Goal: Transaction & Acquisition: Purchase product/service

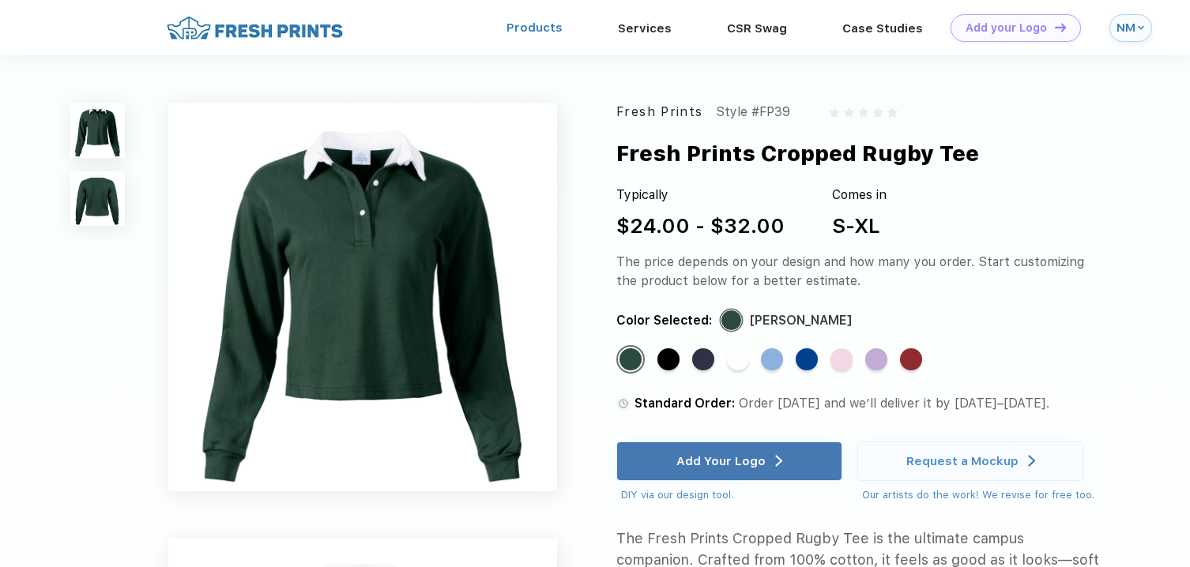
click at [560, 32] on link "Products" at bounding box center [534, 28] width 56 height 14
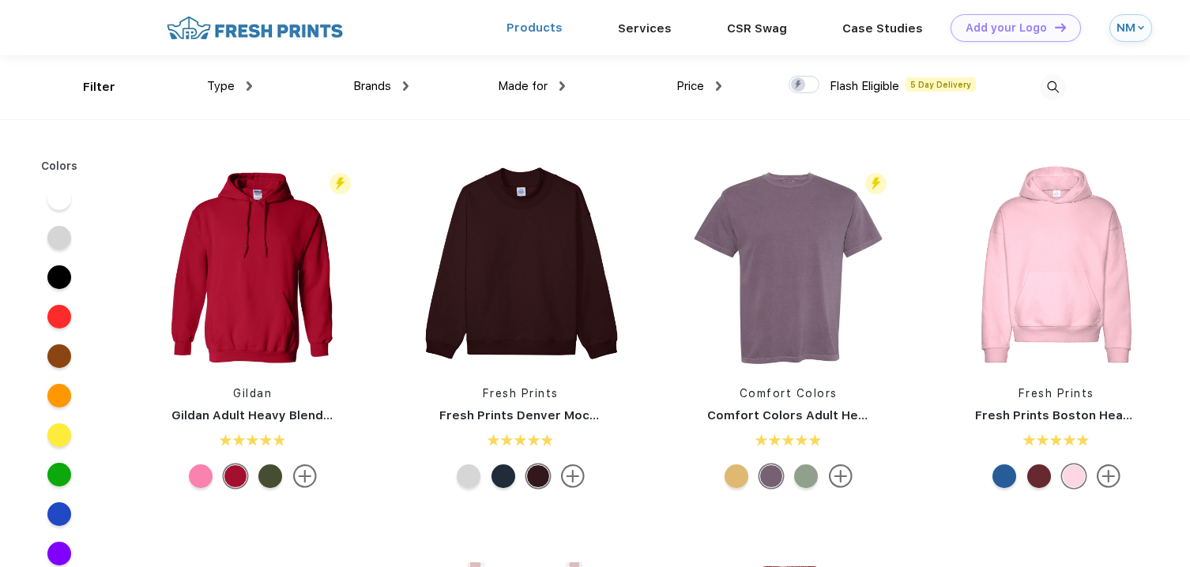
scroll to position [1, 0]
click at [387, 87] on span "Brands" at bounding box center [372, 85] width 38 height 14
click at [404, 77] on div "Brands" at bounding box center [380, 86] width 55 height 18
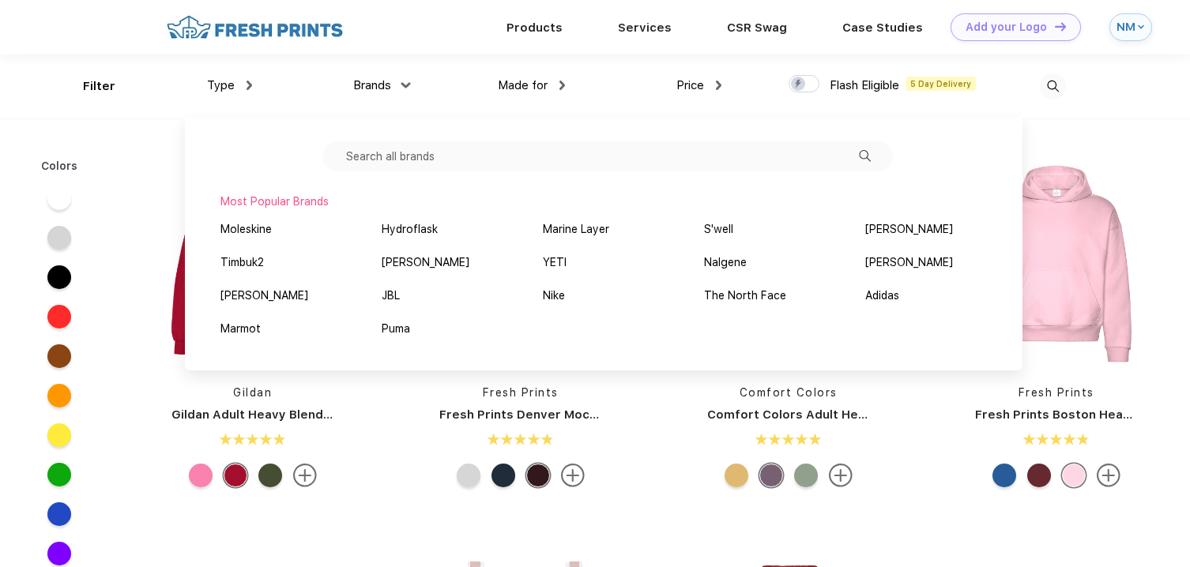
click at [420, 164] on input "text" at bounding box center [607, 156] width 570 height 30
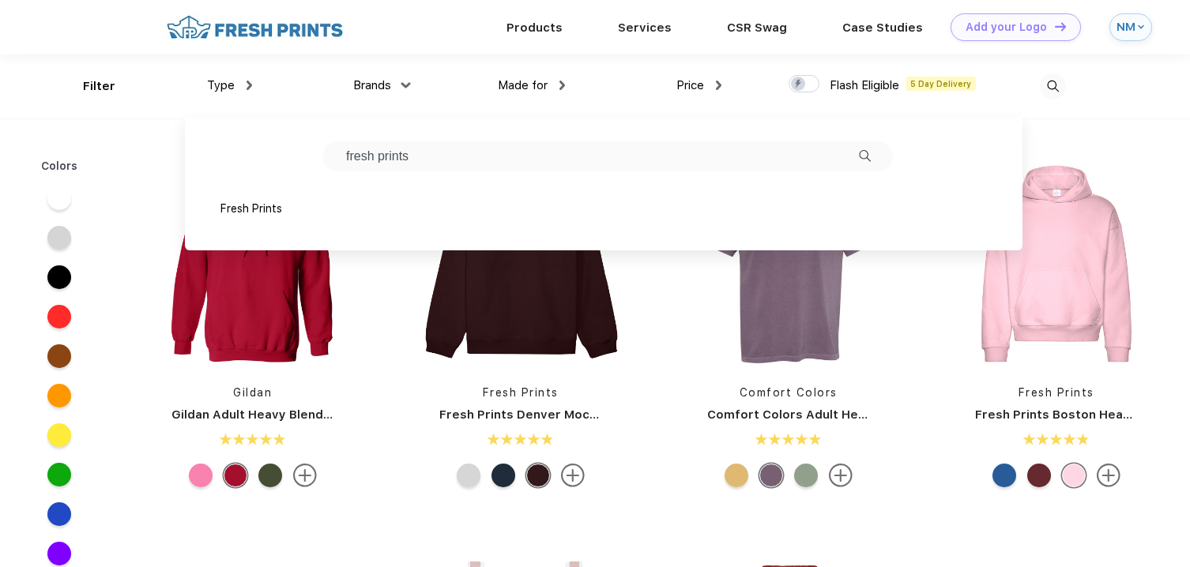
type input "fresh prints"
click at [476, 203] on div "Fresh Prints" at bounding box center [604, 210] width 814 height 33
click at [580, 197] on div "Fresh Prints" at bounding box center [604, 210] width 814 height 33
click at [267, 212] on div "Fresh Prints" at bounding box center [251, 209] width 62 height 17
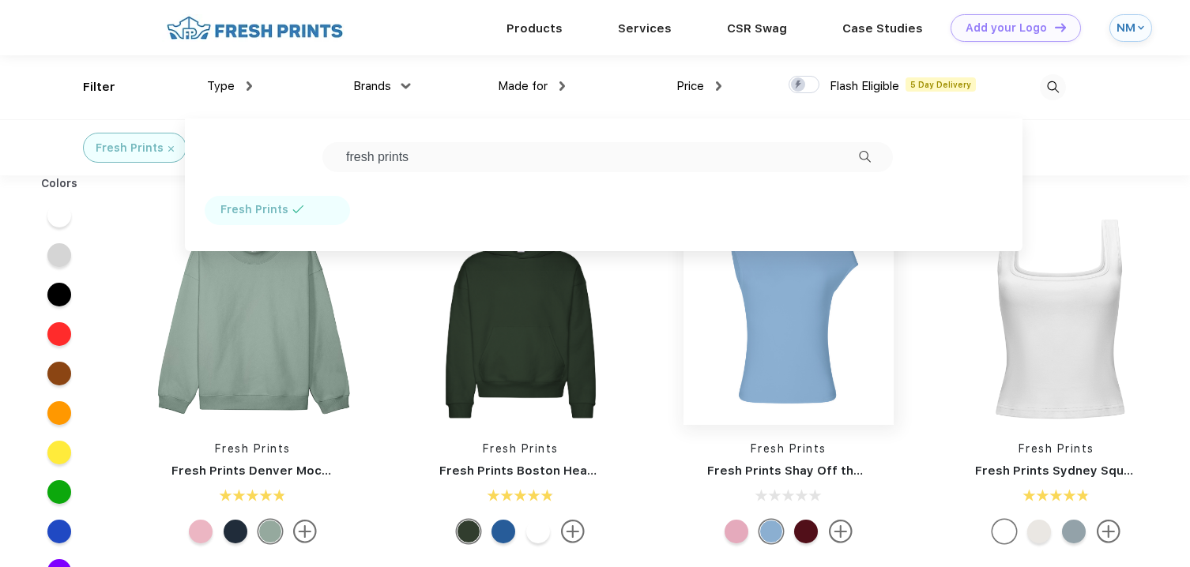
click at [702, 418] on img at bounding box center [788, 320] width 210 height 210
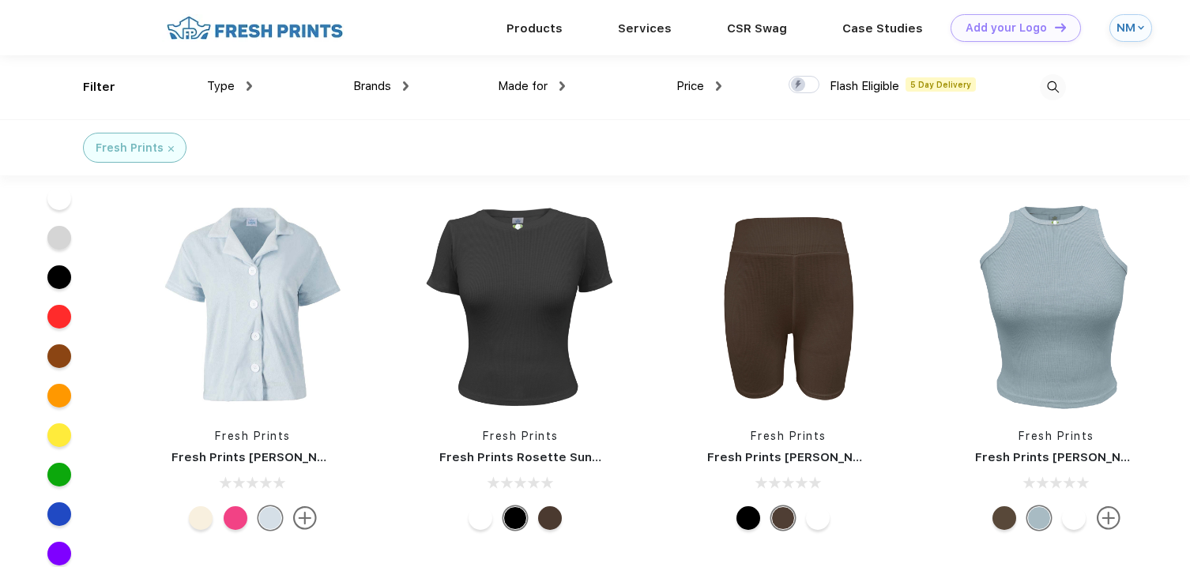
scroll to position [6150, 0]
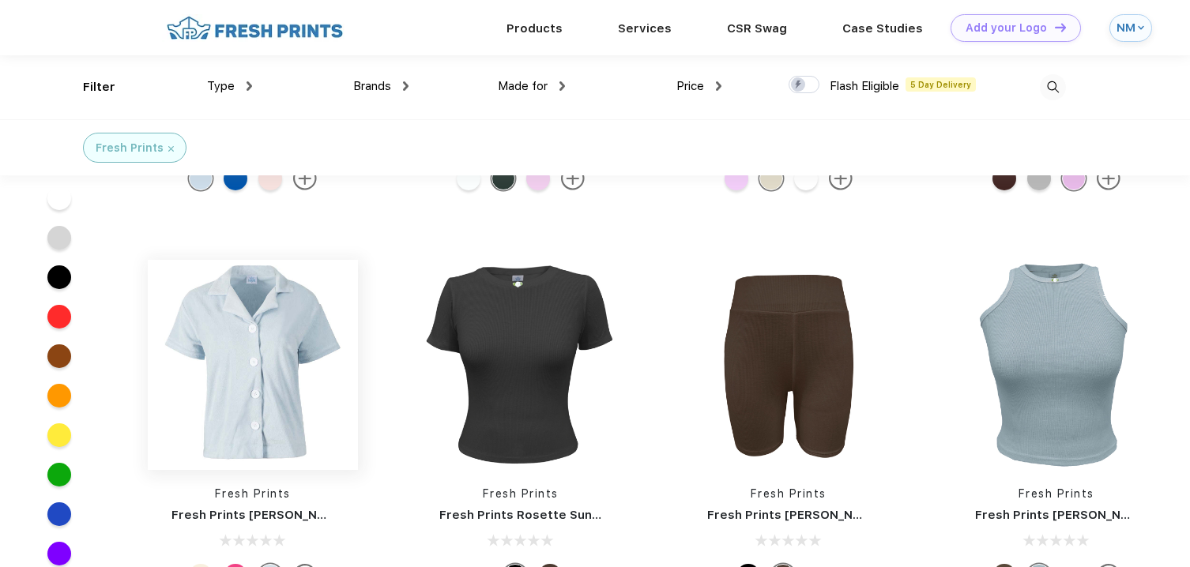
click at [291, 329] on img at bounding box center [253, 365] width 210 height 210
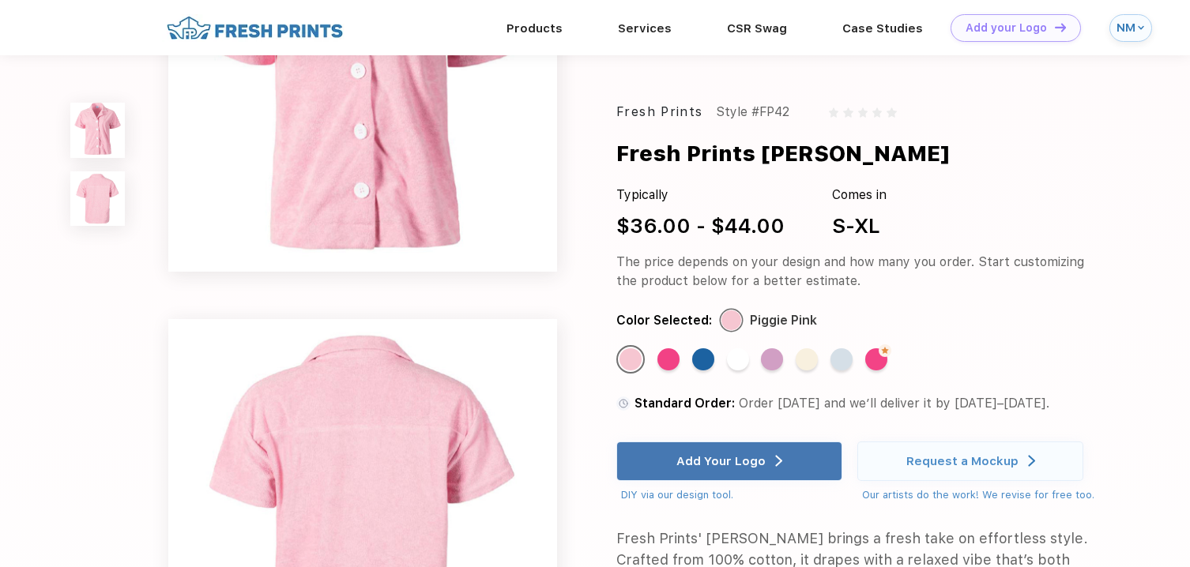
scroll to position [166, 0]
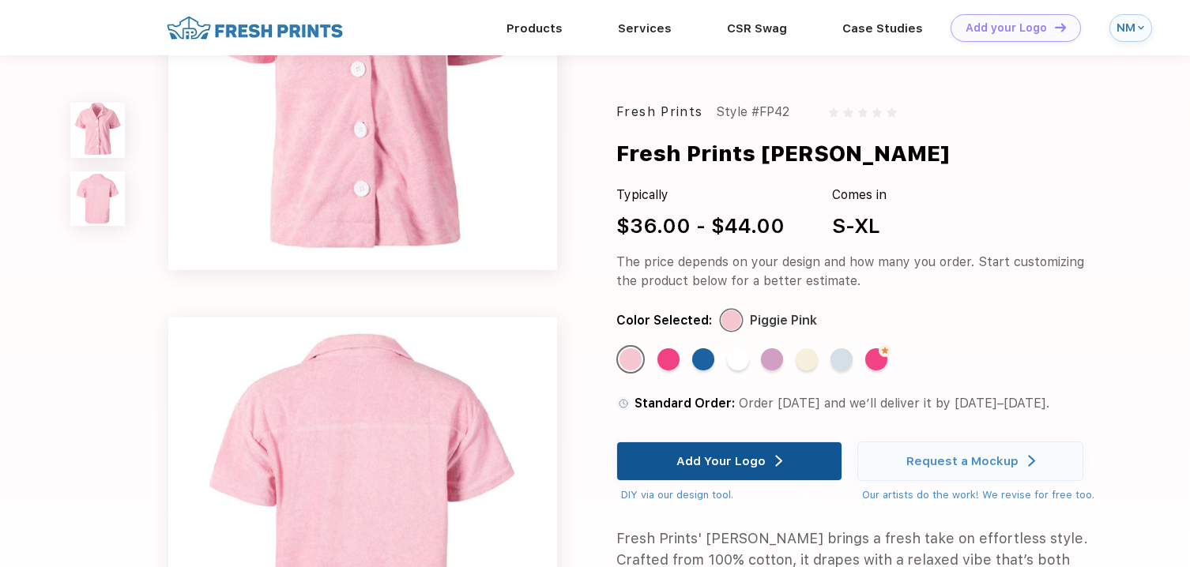
click at [657, 476] on div "Add Your Logo" at bounding box center [729, 462] width 226 height 40
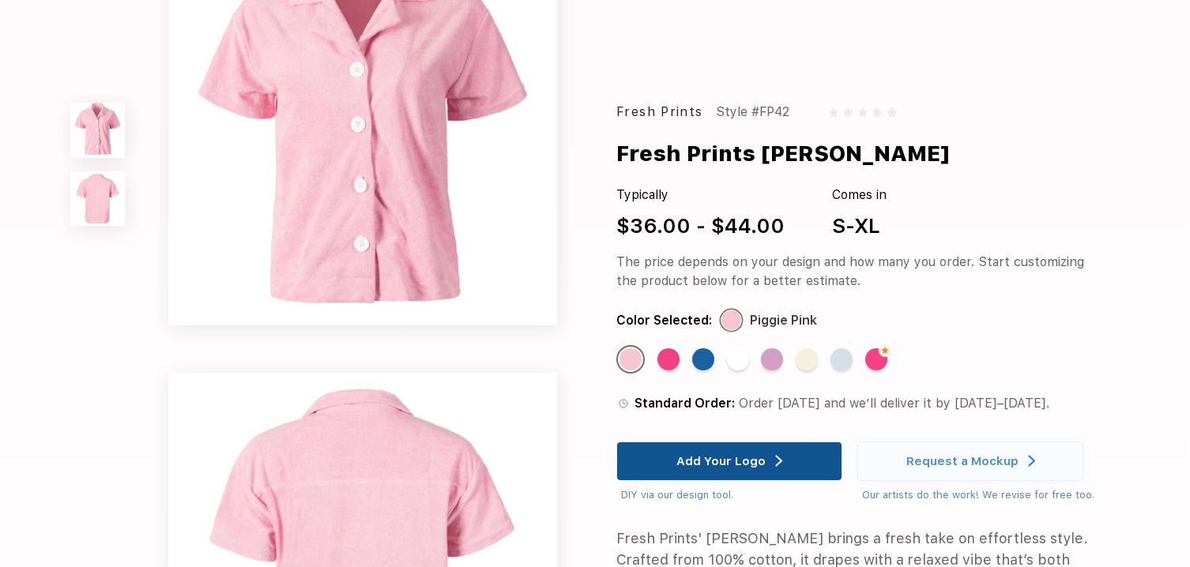
scroll to position [0, 0]
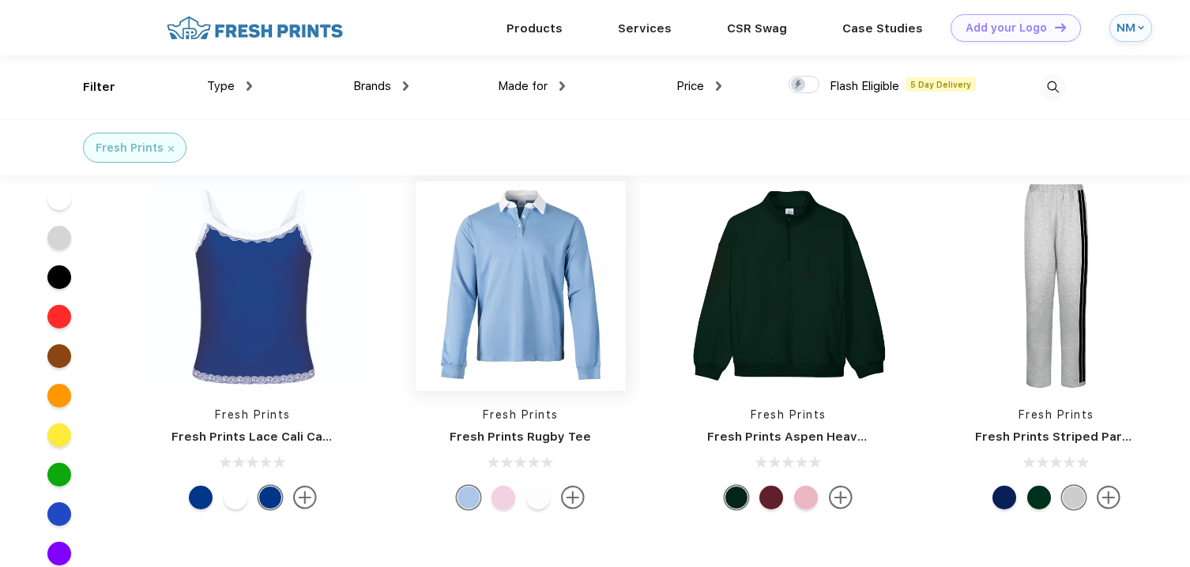
scroll to position [2231, 0]
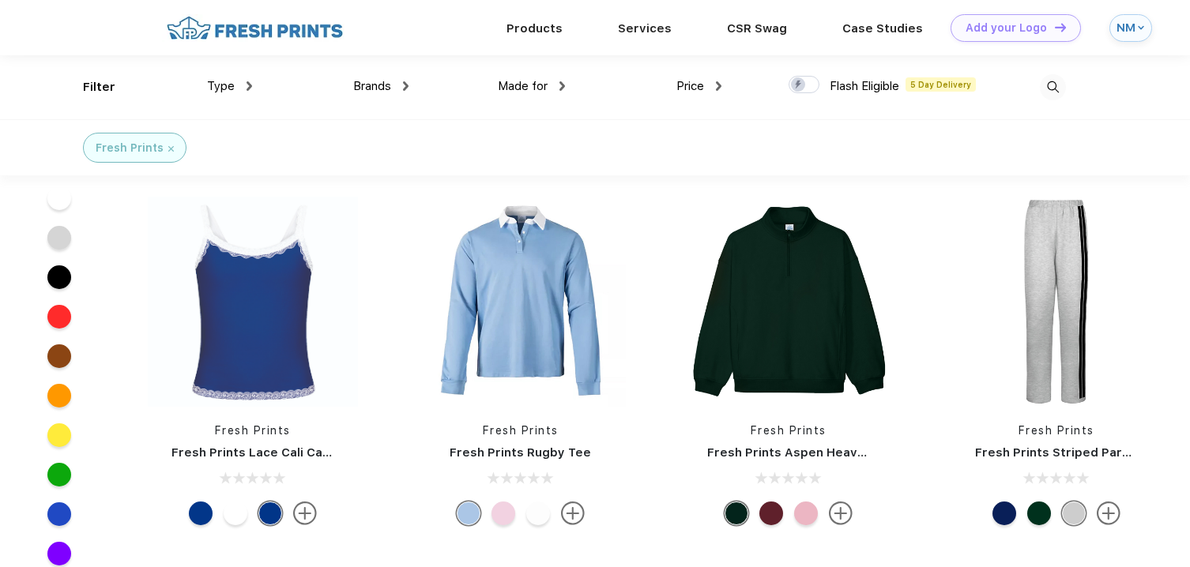
click at [506, 514] on div at bounding box center [503, 514] width 24 height 24
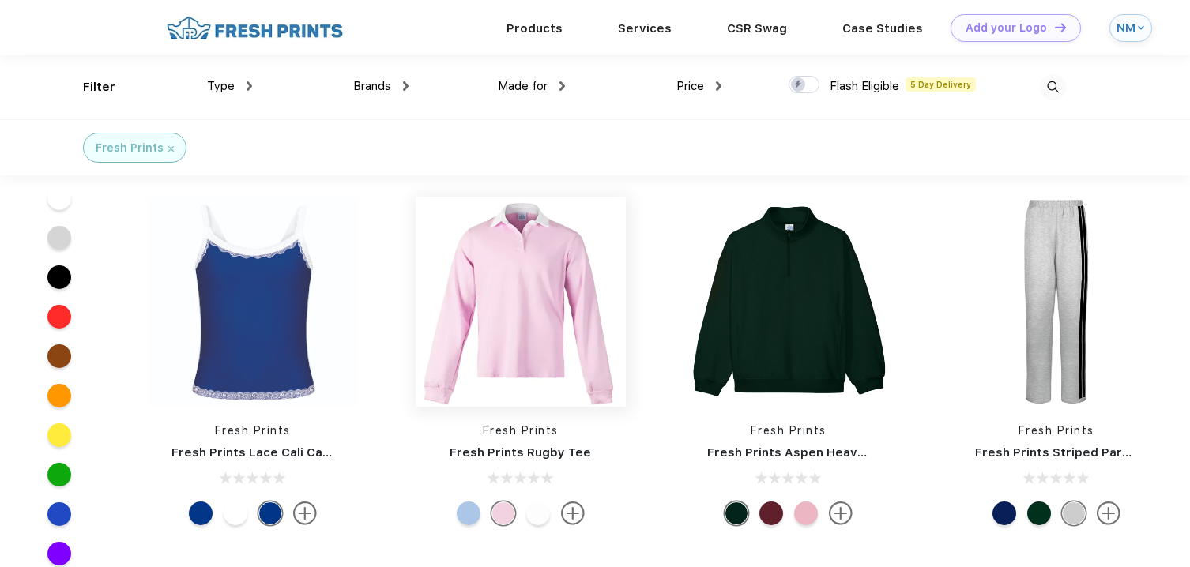
click at [545, 314] on img at bounding box center [521, 302] width 210 height 210
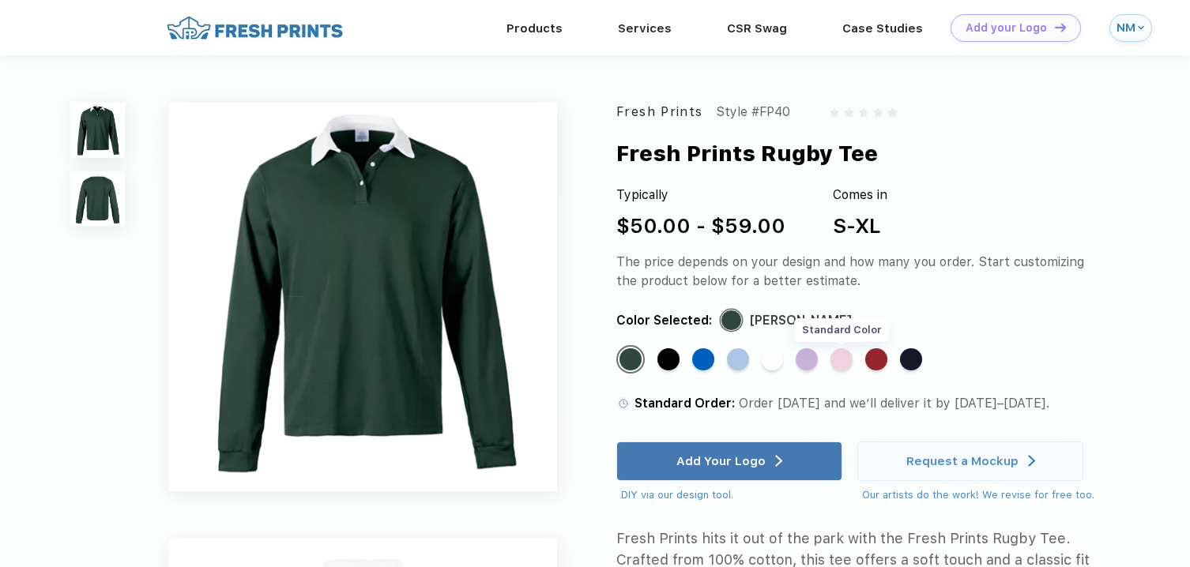
click at [840, 355] on div "Standard Color" at bounding box center [841, 359] width 22 height 22
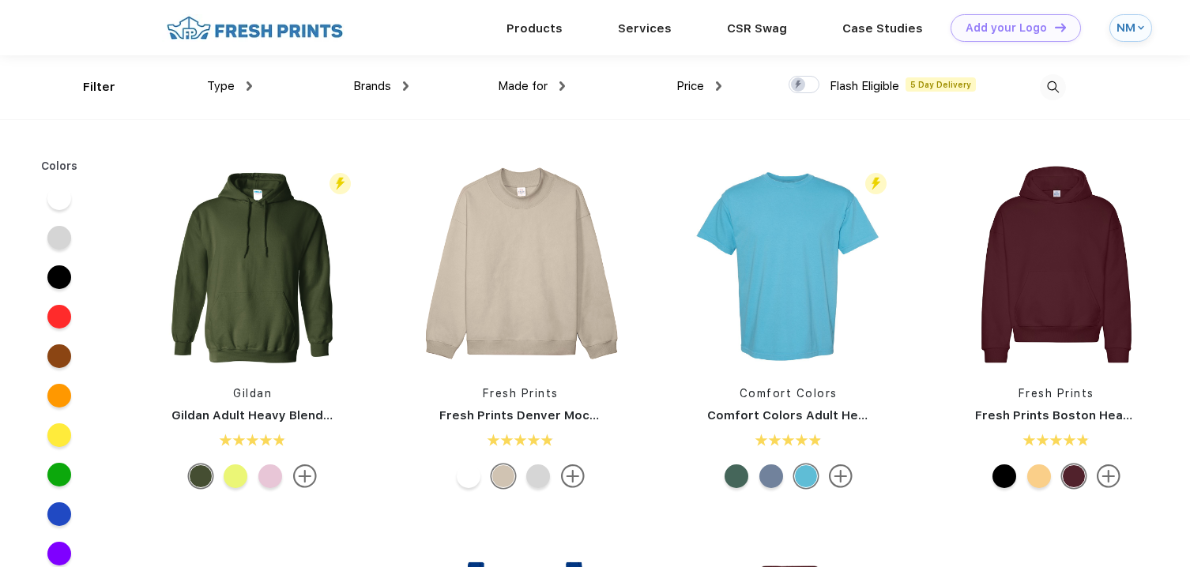
click at [501, 89] on span "Made for" at bounding box center [523, 86] width 50 height 14
click at [556, 91] on div "Made for" at bounding box center [531, 86] width 67 height 18
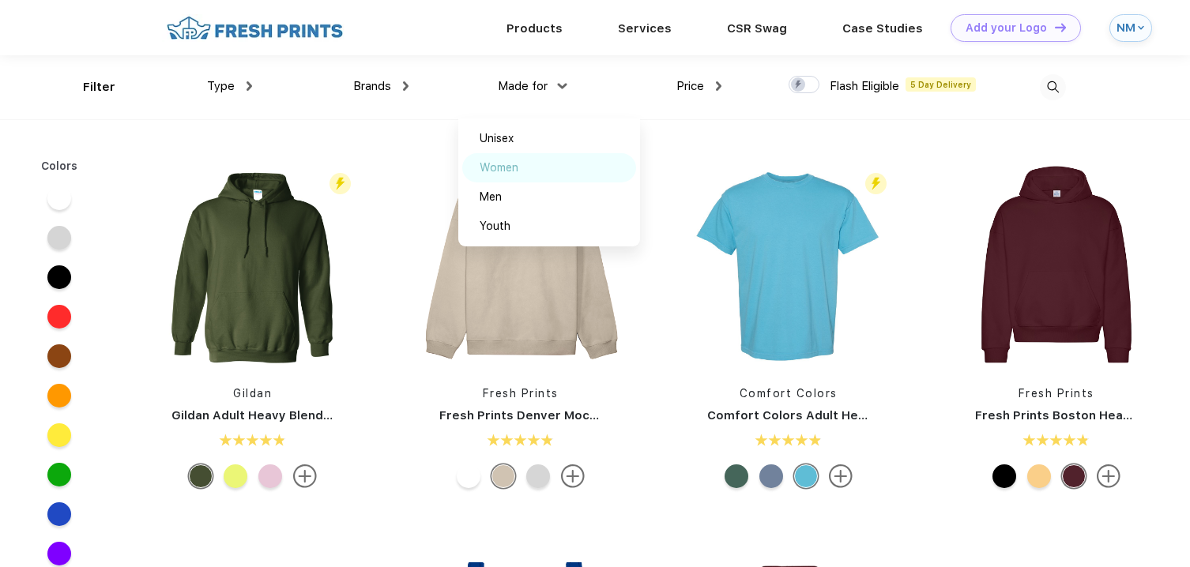
click at [505, 168] on div "Women" at bounding box center [499, 168] width 39 height 17
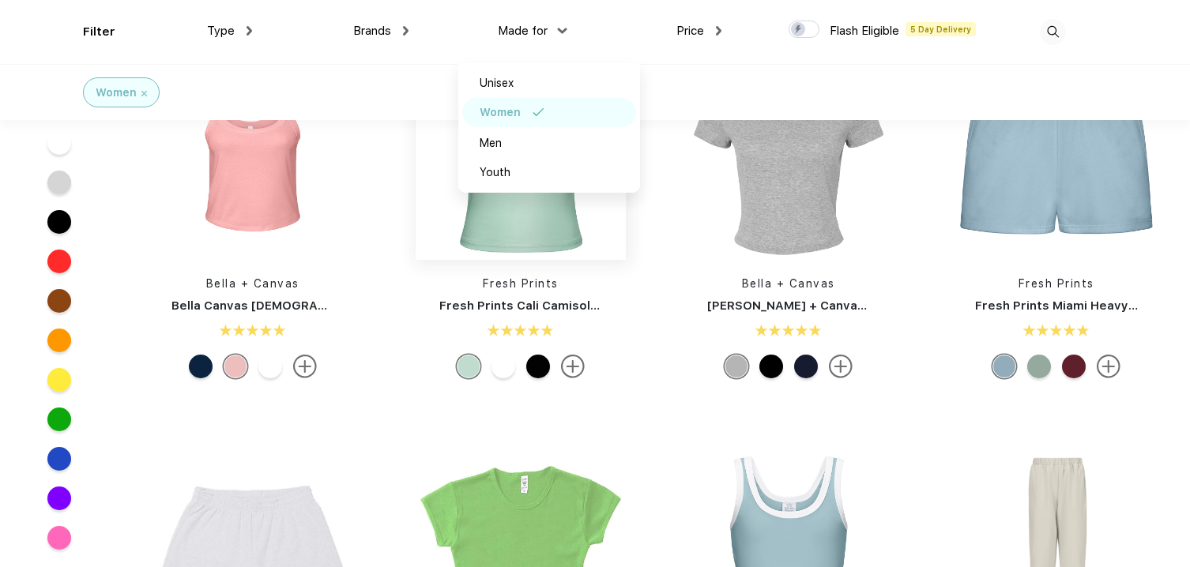
scroll to position [451, 0]
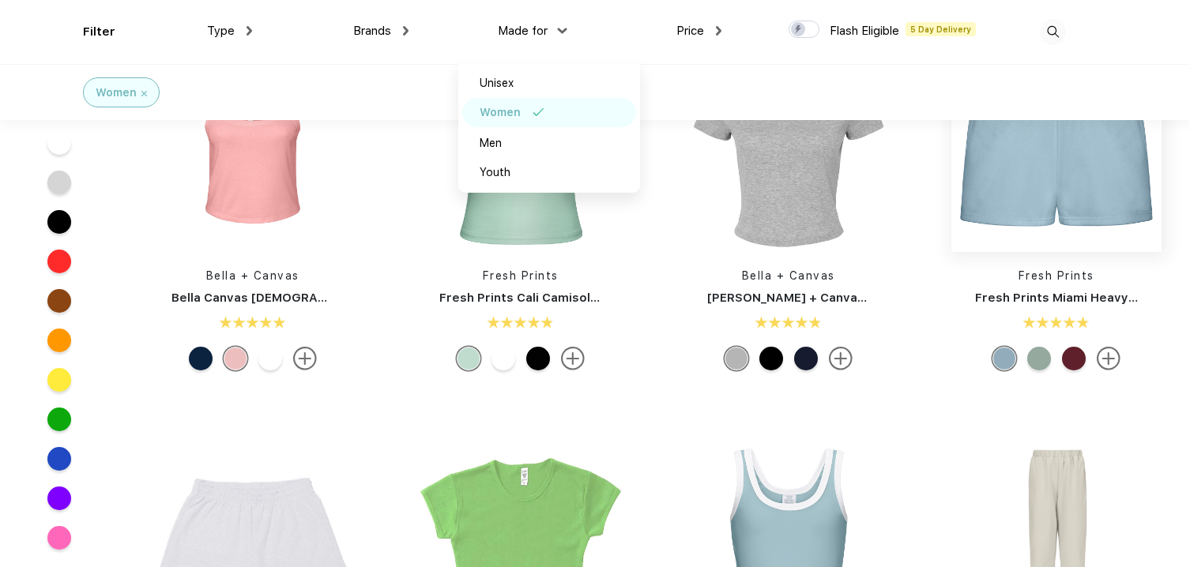
click at [1098, 218] on img at bounding box center [1056, 147] width 210 height 210
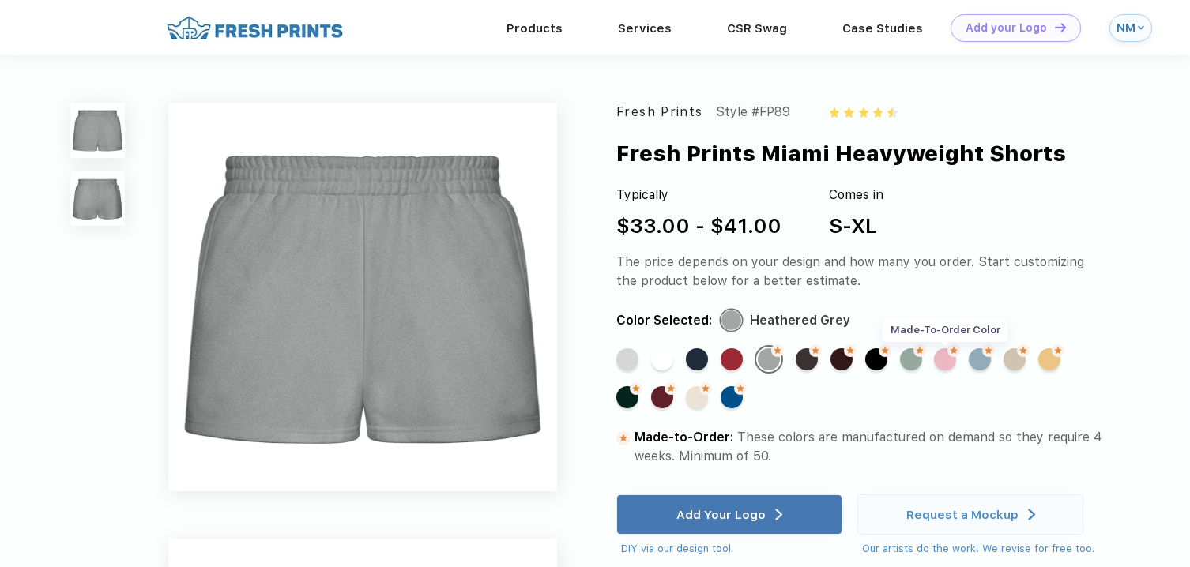
click at [942, 364] on div "Made-to-Order Color" at bounding box center [945, 359] width 22 height 22
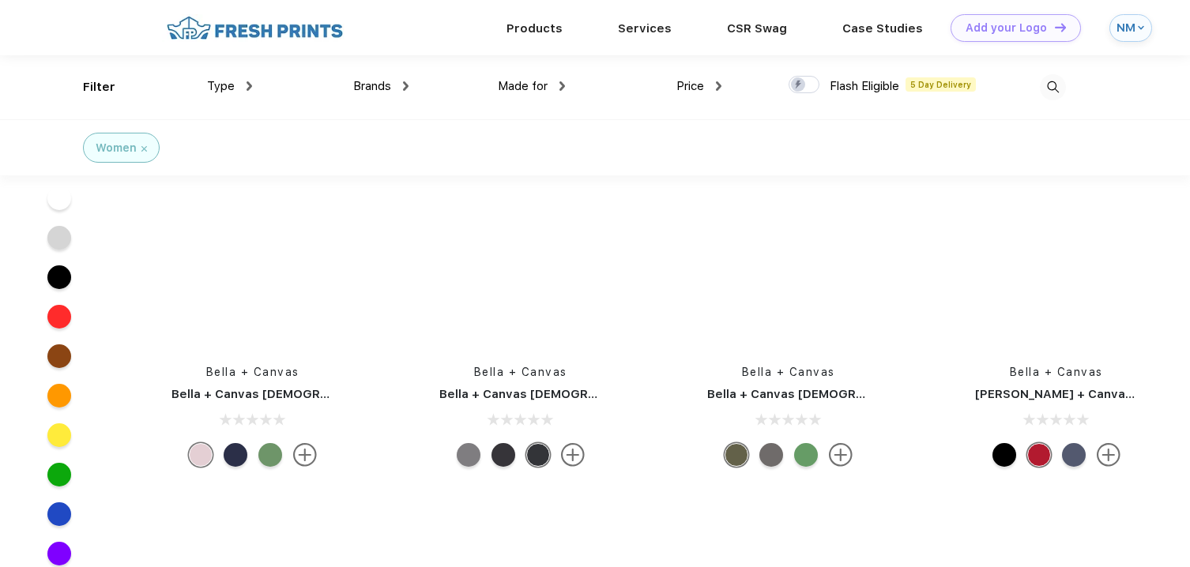
scroll to position [12241, 0]
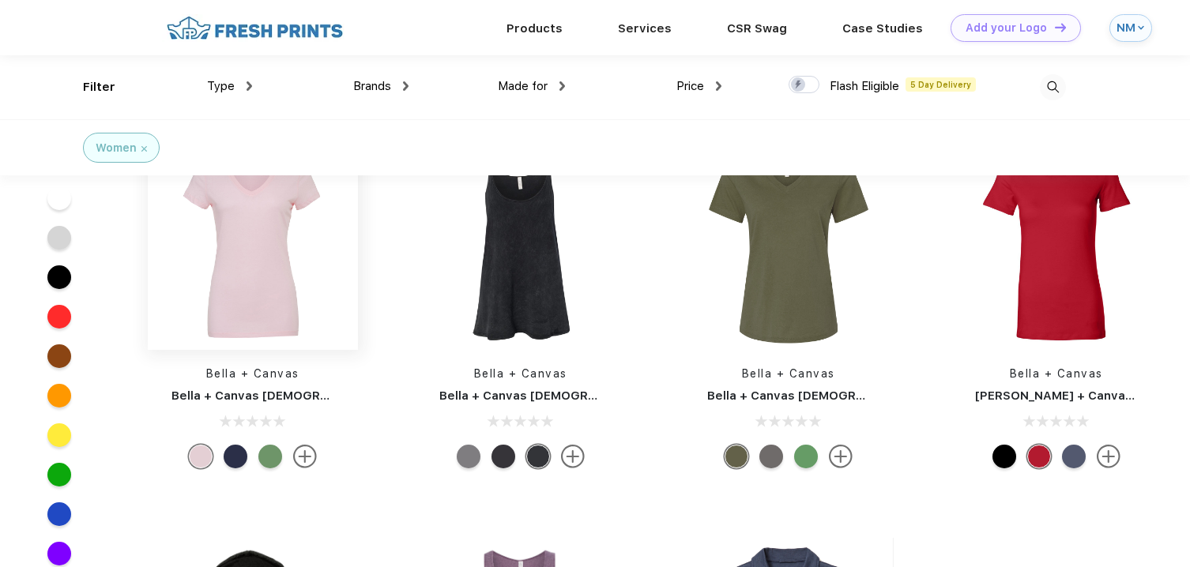
click at [235, 270] on img at bounding box center [253, 245] width 210 height 210
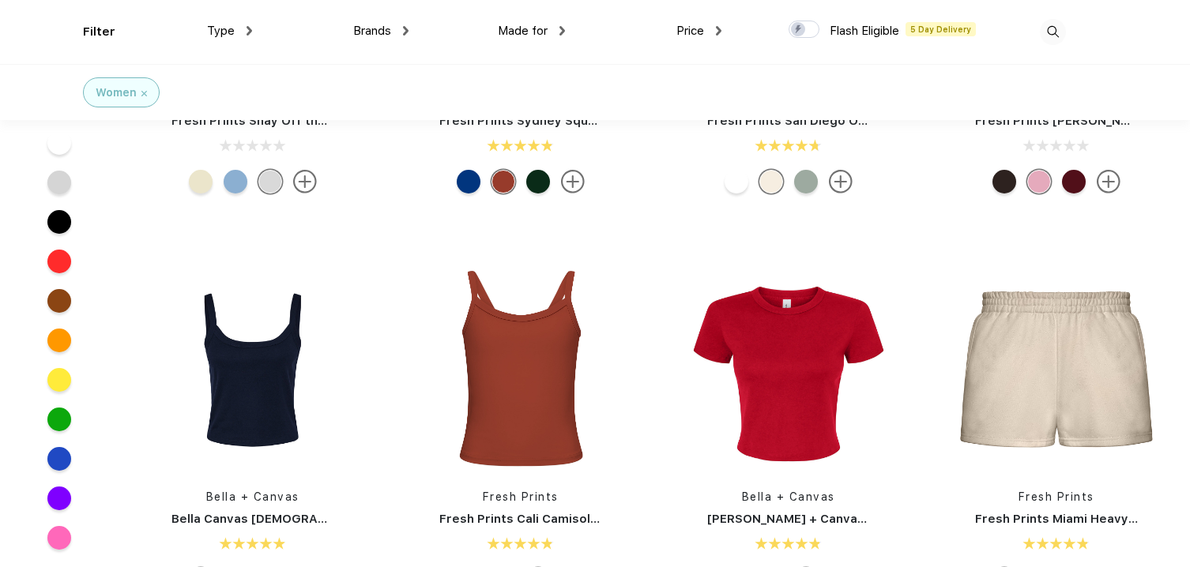
scroll to position [237, 0]
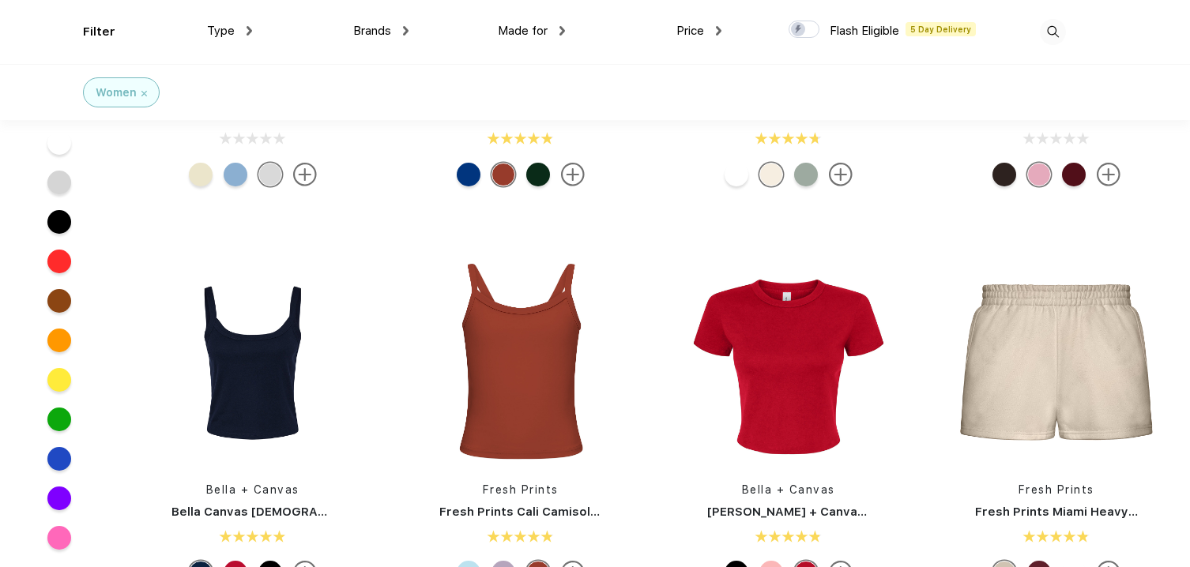
click at [65, 539] on div at bounding box center [59, 538] width 24 height 24
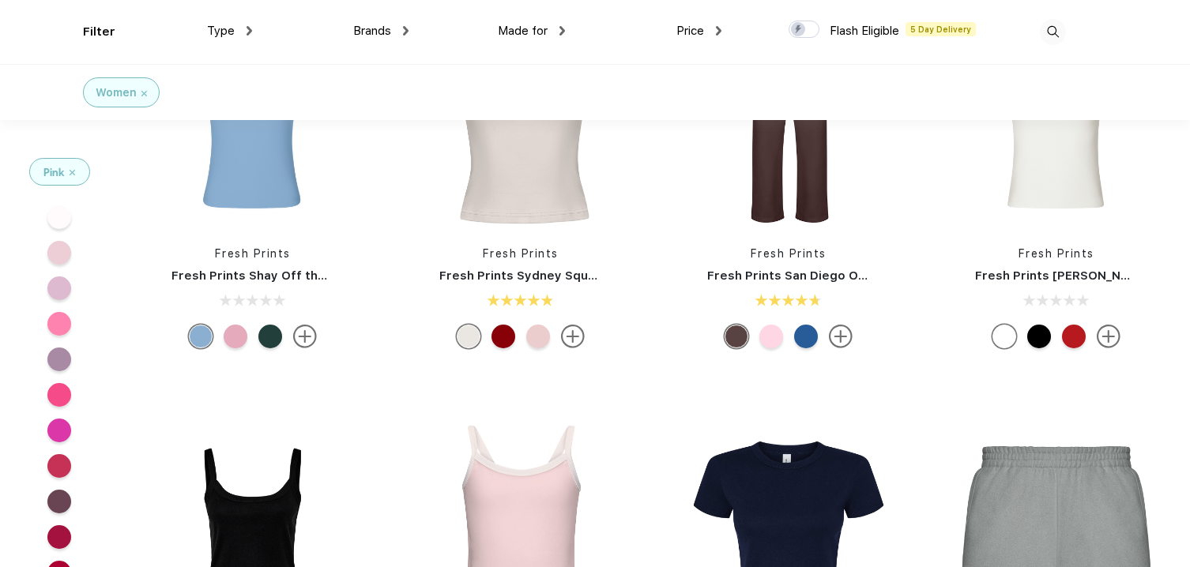
scroll to position [75, 0]
click at [773, 344] on div at bounding box center [771, 337] width 24 height 24
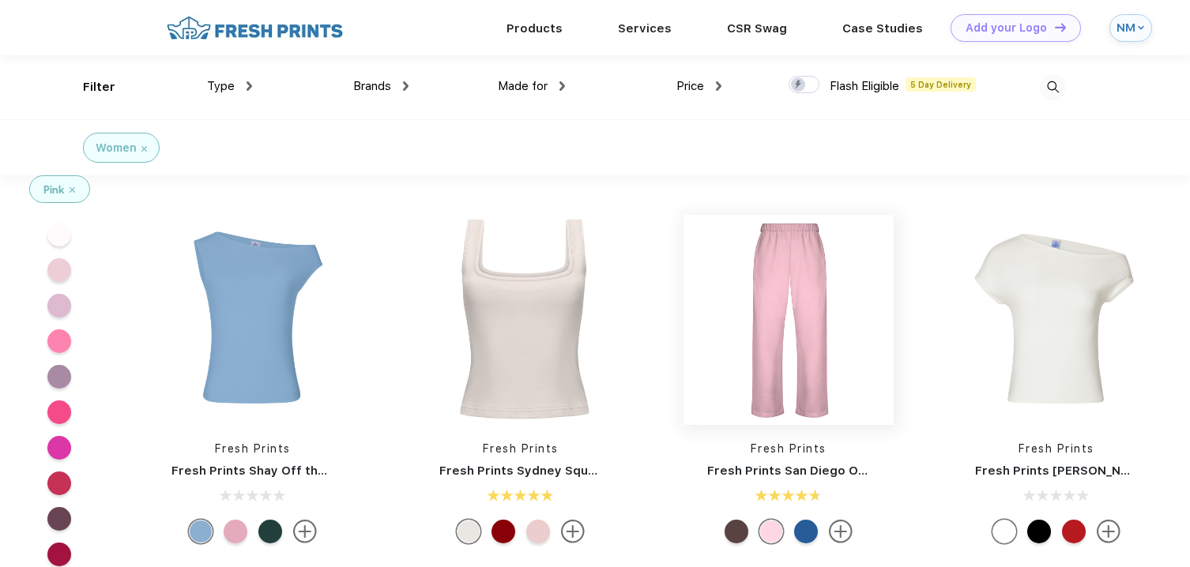
scroll to position [0, 0]
click at [831, 378] on img at bounding box center [788, 320] width 210 height 210
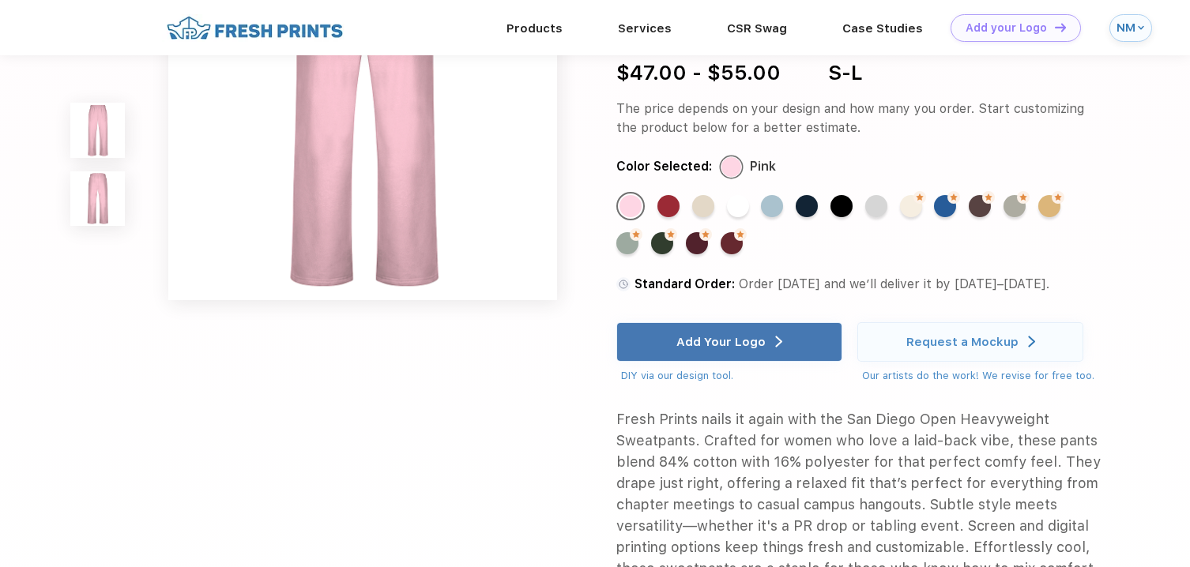
scroll to position [576, 0]
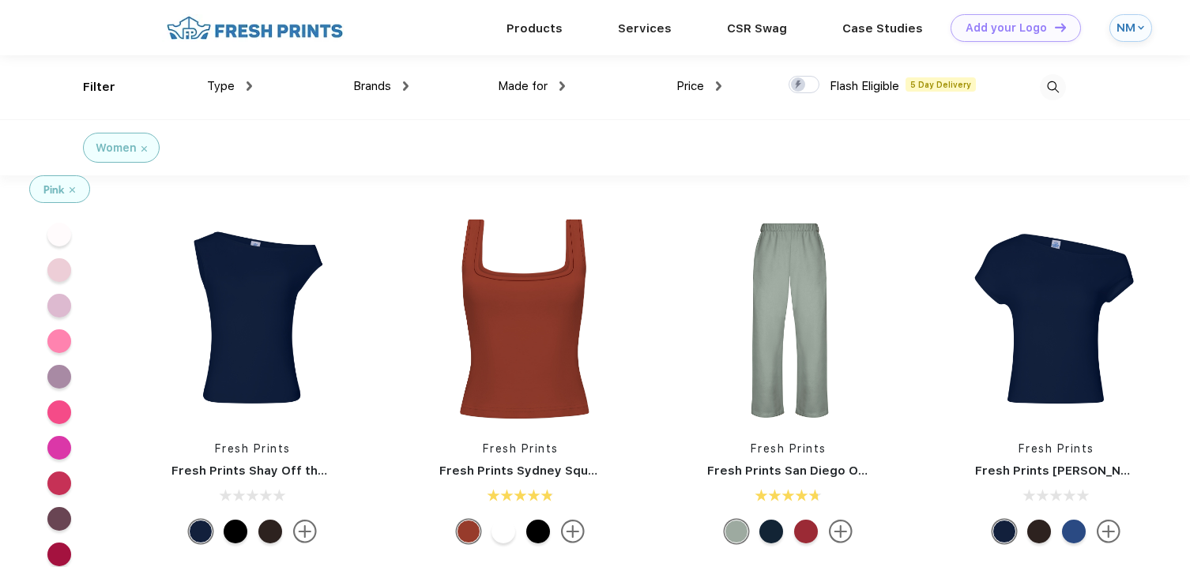
click at [61, 273] on div at bounding box center [59, 270] width 24 height 24
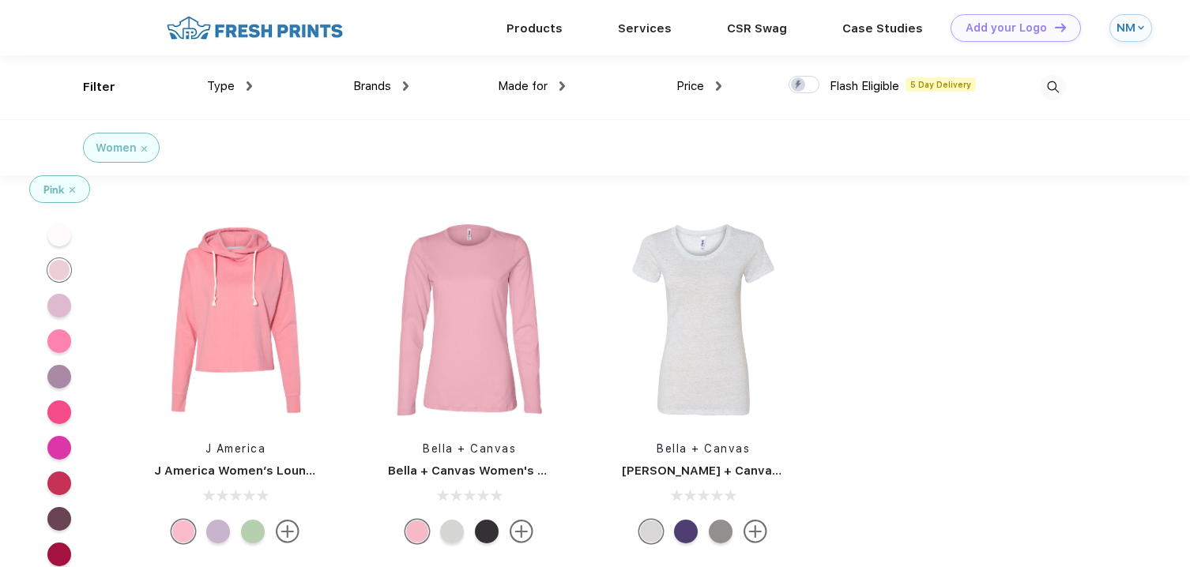
click at [58, 229] on div at bounding box center [59, 235] width 24 height 24
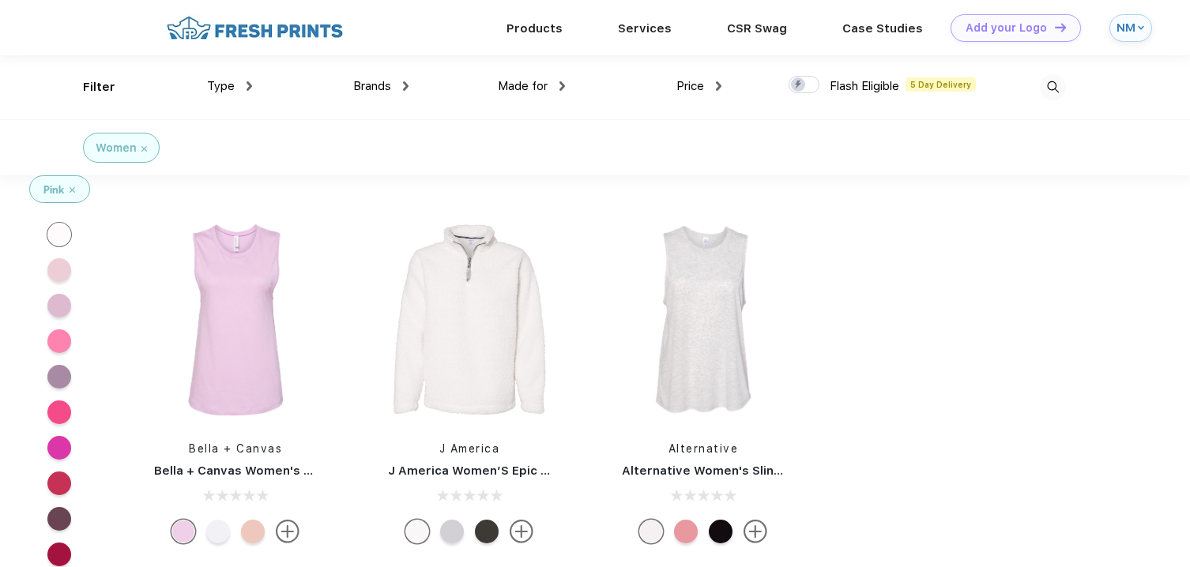
click at [61, 311] on div at bounding box center [59, 306] width 24 height 24
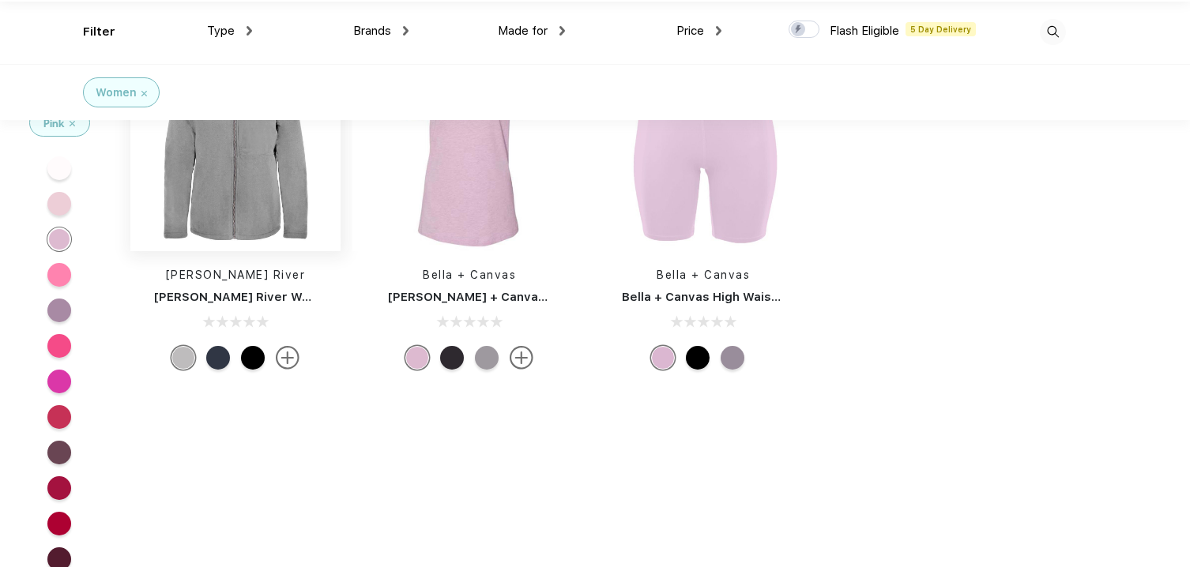
scroll to position [70, 0]
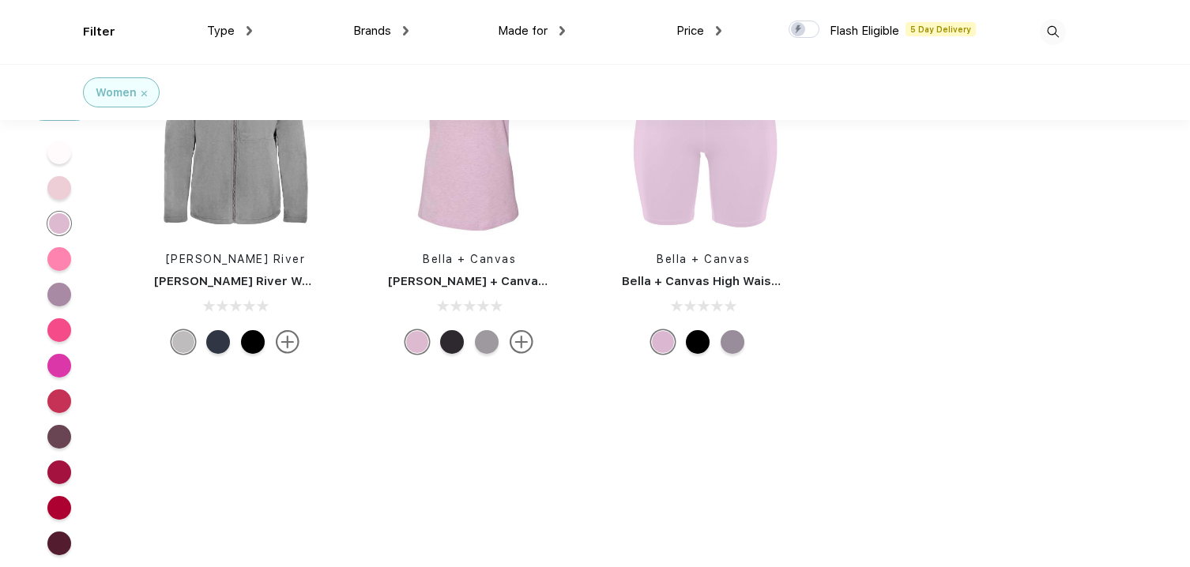
click at [58, 277] on div at bounding box center [59, 259] width 24 height 36
click at [58, 271] on div at bounding box center [59, 259] width 24 height 24
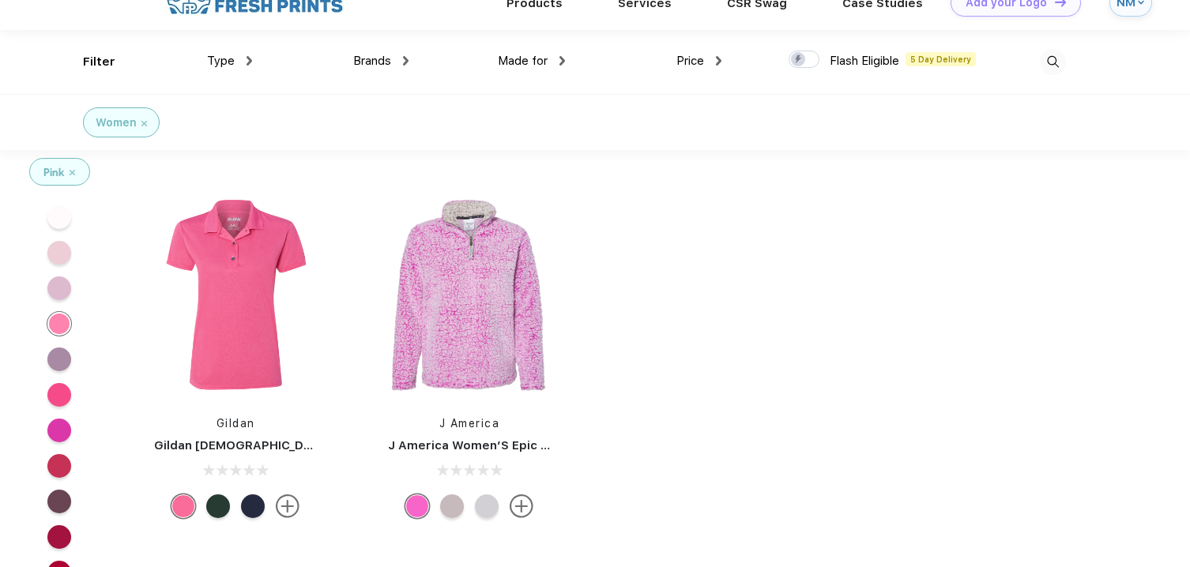
scroll to position [34, 0]
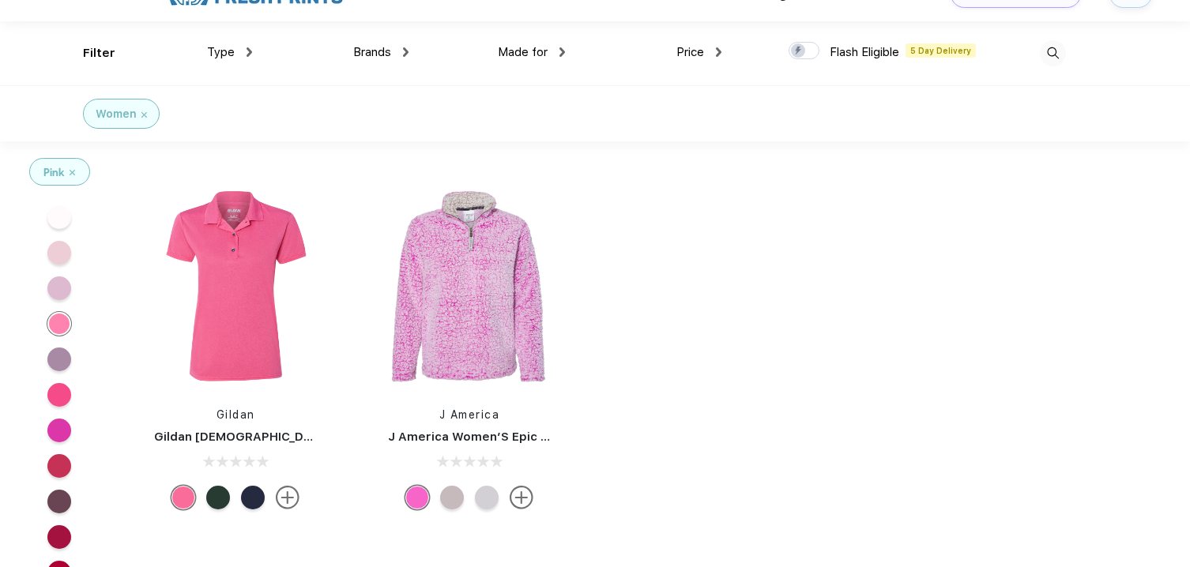
click at [64, 358] on div at bounding box center [59, 360] width 24 height 24
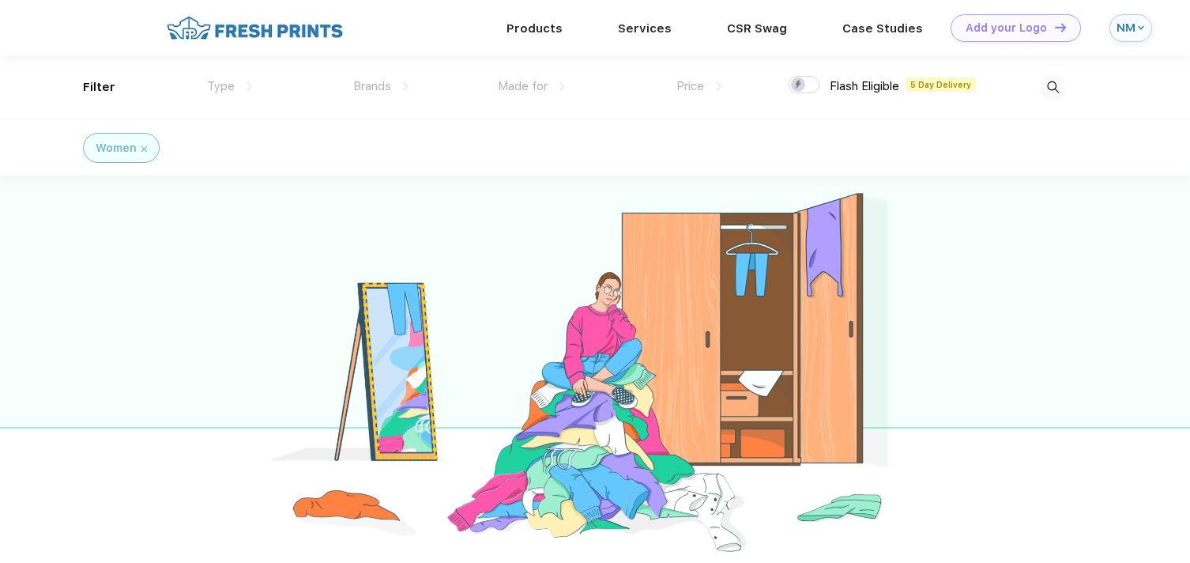
click at [173, 232] on div at bounding box center [595, 365] width 1190 height 381
click at [144, 152] on div "Women" at bounding box center [121, 148] width 51 height 17
click at [145, 145] on div "Women" at bounding box center [121, 148] width 51 height 17
click at [143, 151] on img at bounding box center [144, 149] width 6 height 6
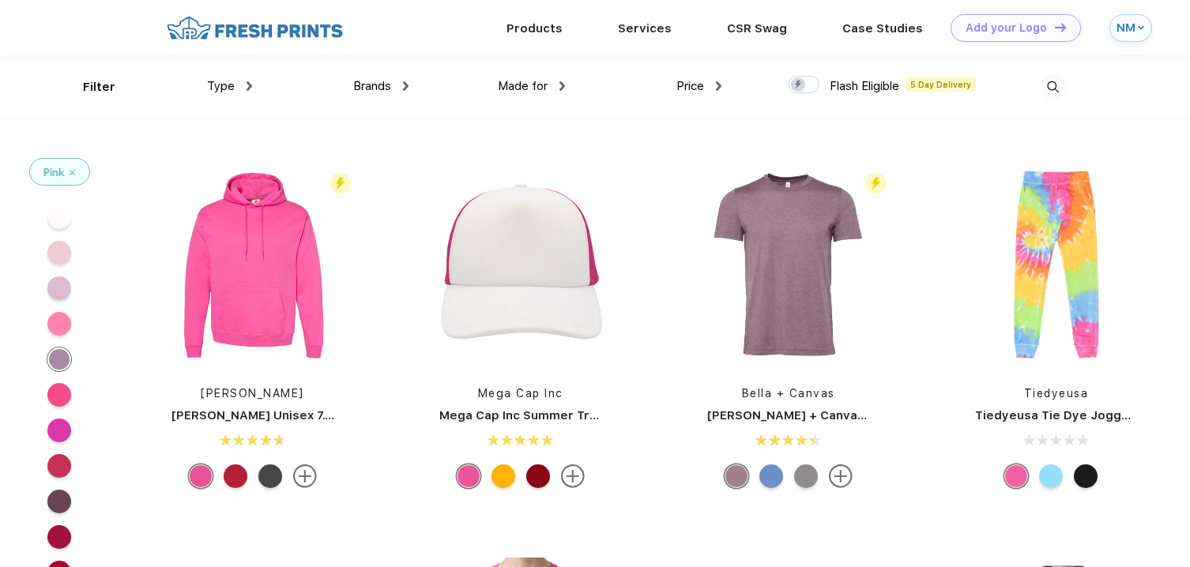
click at [72, 171] on img at bounding box center [73, 173] width 6 height 6
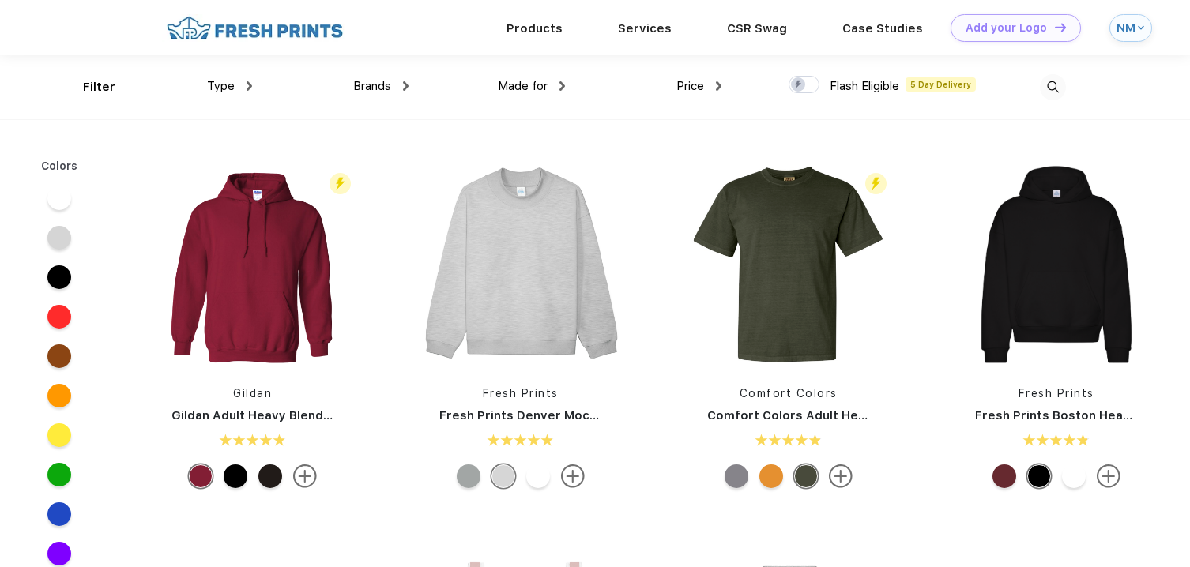
click at [559, 87] on img at bounding box center [562, 85] width 6 height 9
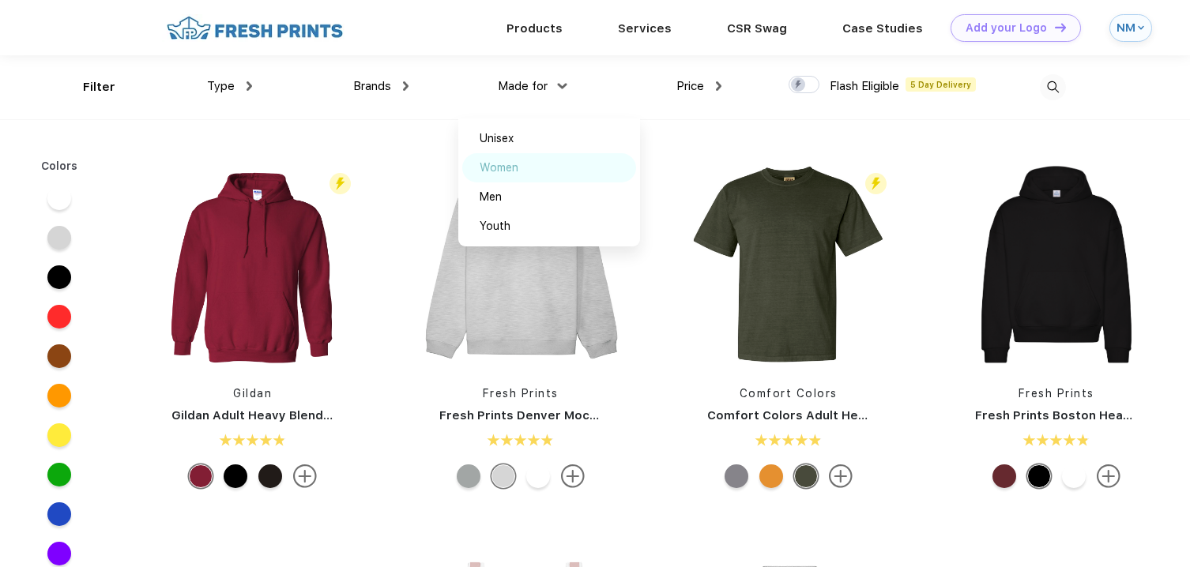
click at [504, 167] on div "Women" at bounding box center [499, 168] width 39 height 17
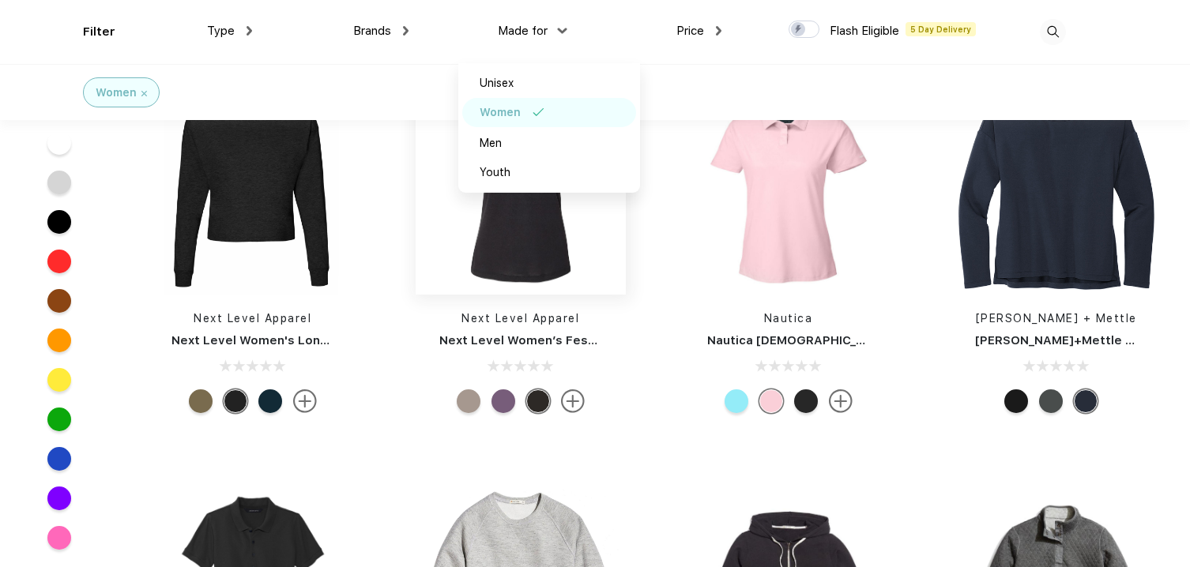
scroll to position [19917, 0]
click at [820, 204] on img at bounding box center [788, 189] width 210 height 210
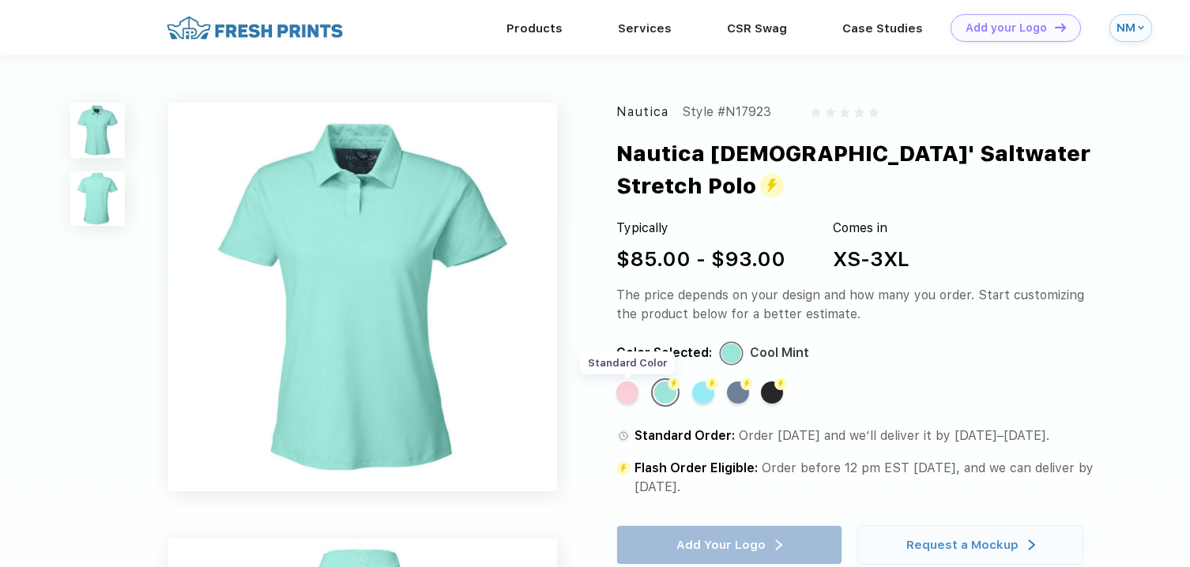
click at [624, 382] on div "Standard Color" at bounding box center [627, 393] width 22 height 22
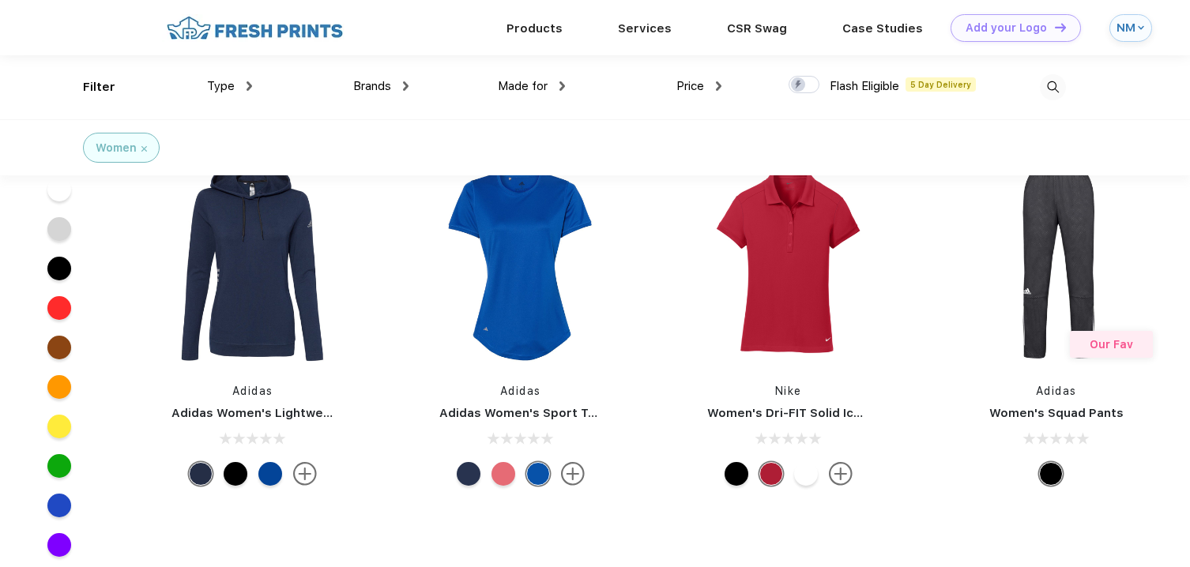
scroll to position [29732, 0]
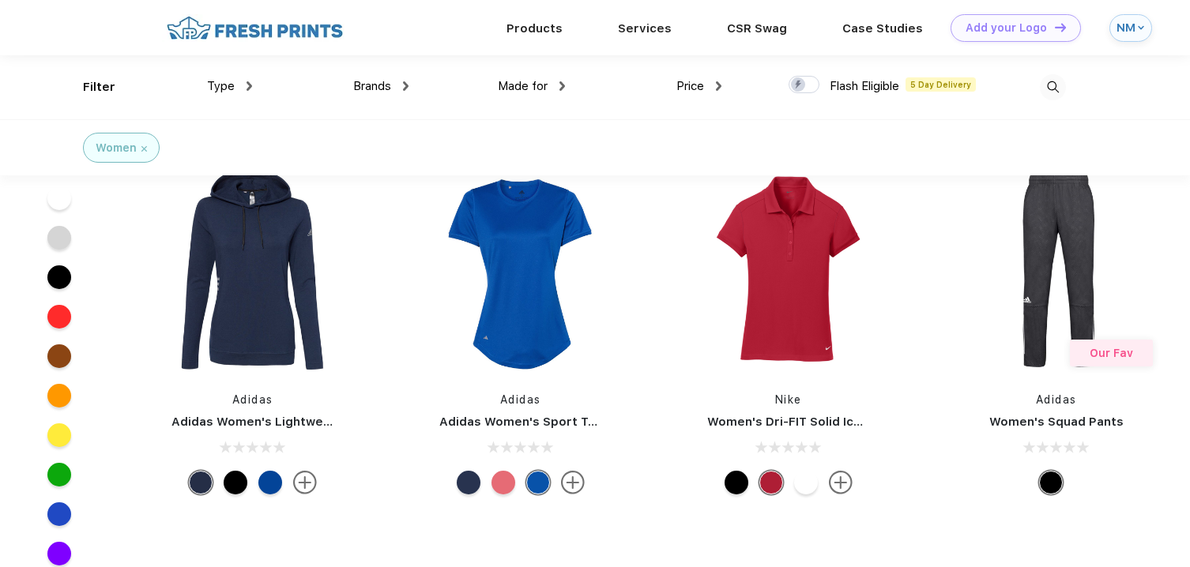
click at [393, 84] on div "Brands" at bounding box center [380, 86] width 55 height 18
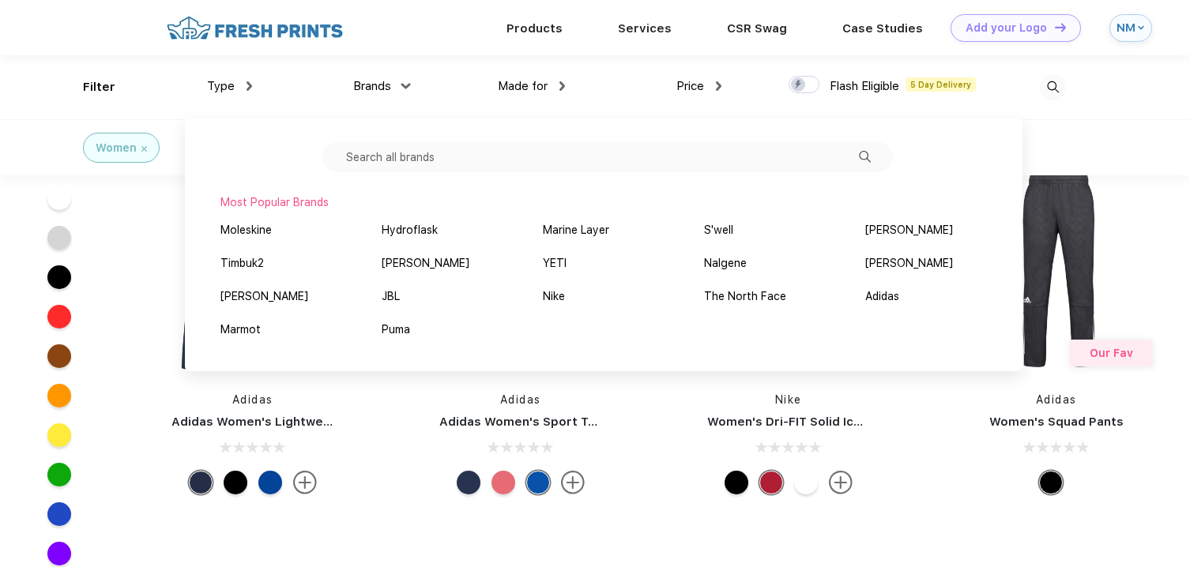
click at [447, 163] on input "text" at bounding box center [607, 157] width 570 height 30
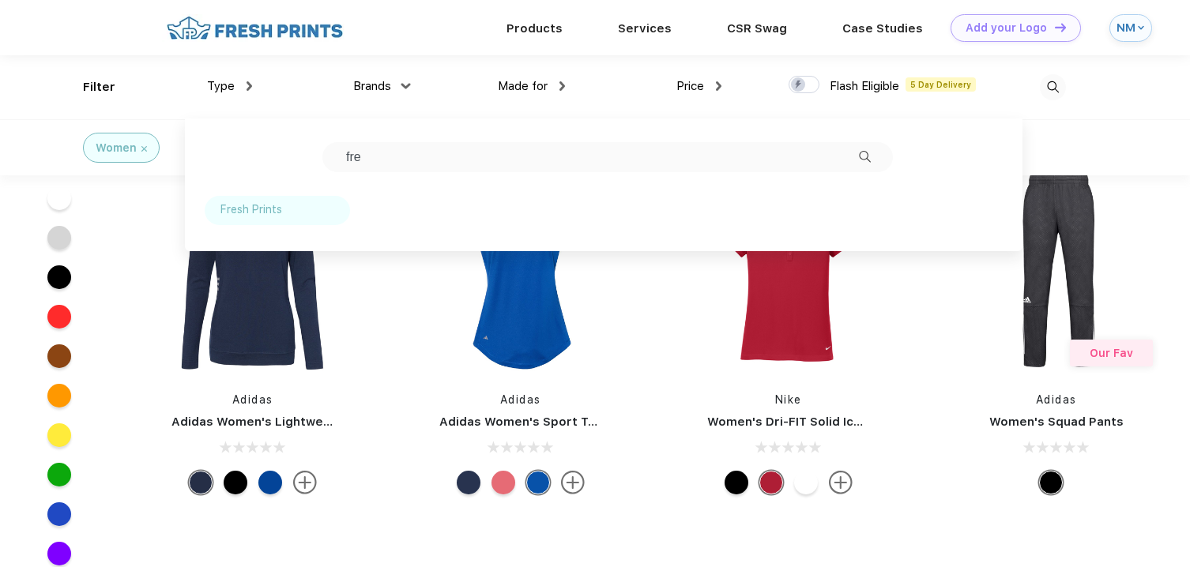
type input "fre"
click at [269, 209] on div "Fresh Prints" at bounding box center [251, 209] width 62 height 17
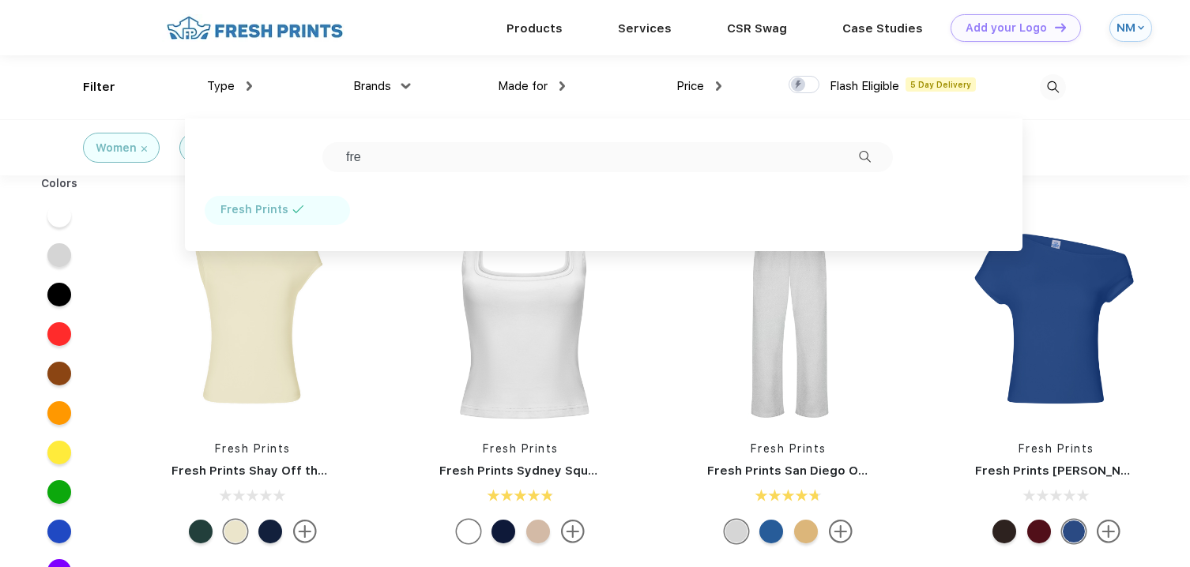
click at [375, 329] on div "Fresh Prints Fresh Prints Shay Off the Shoulder Tank" at bounding box center [253, 382] width 268 height 335
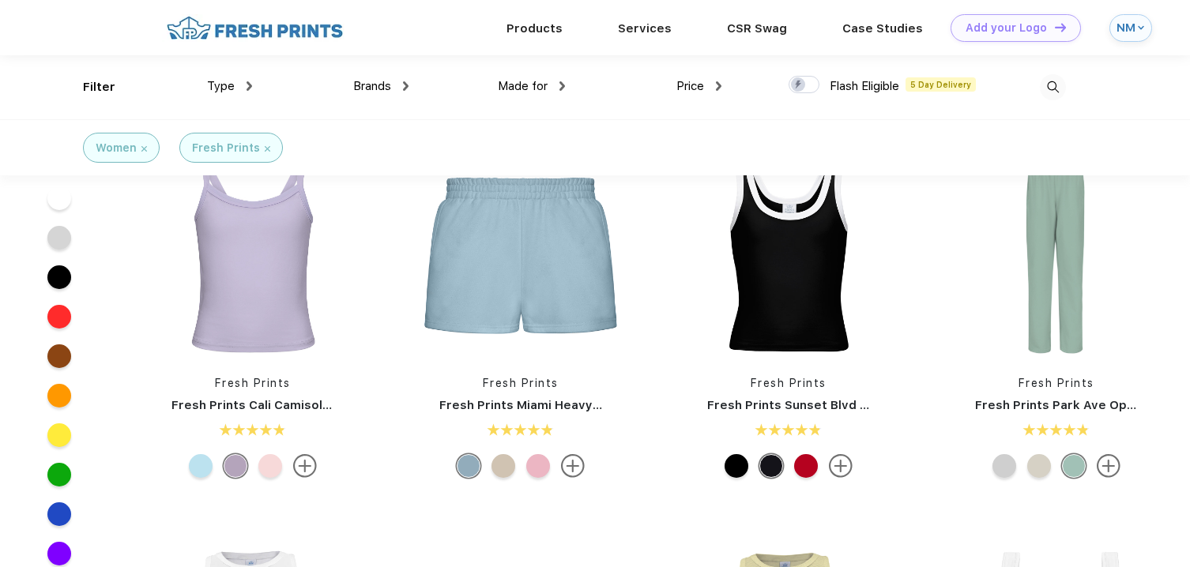
scroll to position [281, 0]
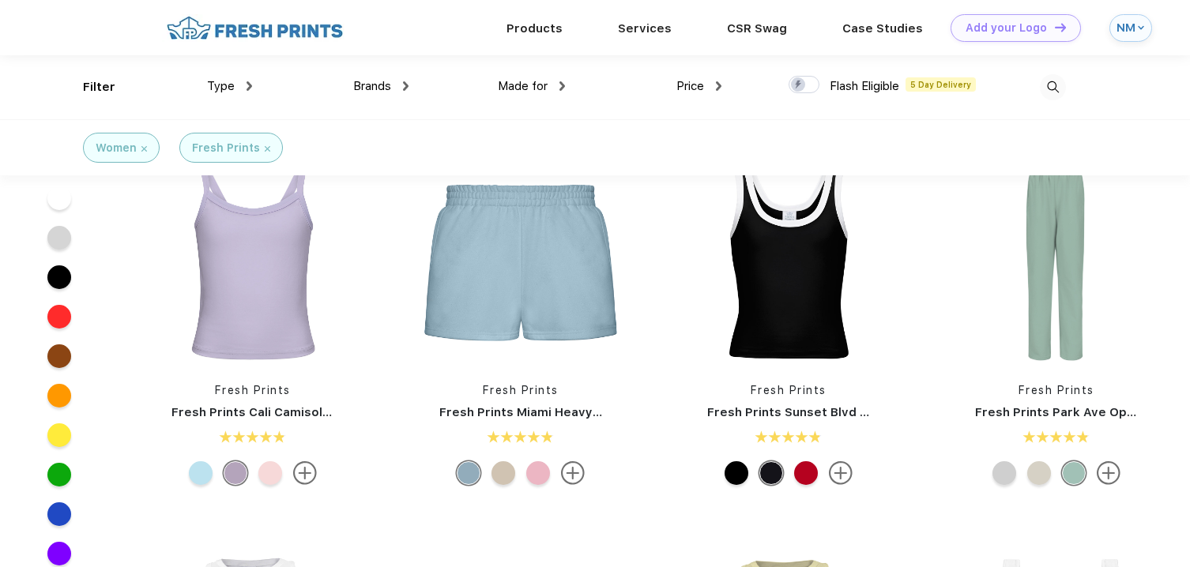
click at [272, 476] on div at bounding box center [270, 473] width 24 height 24
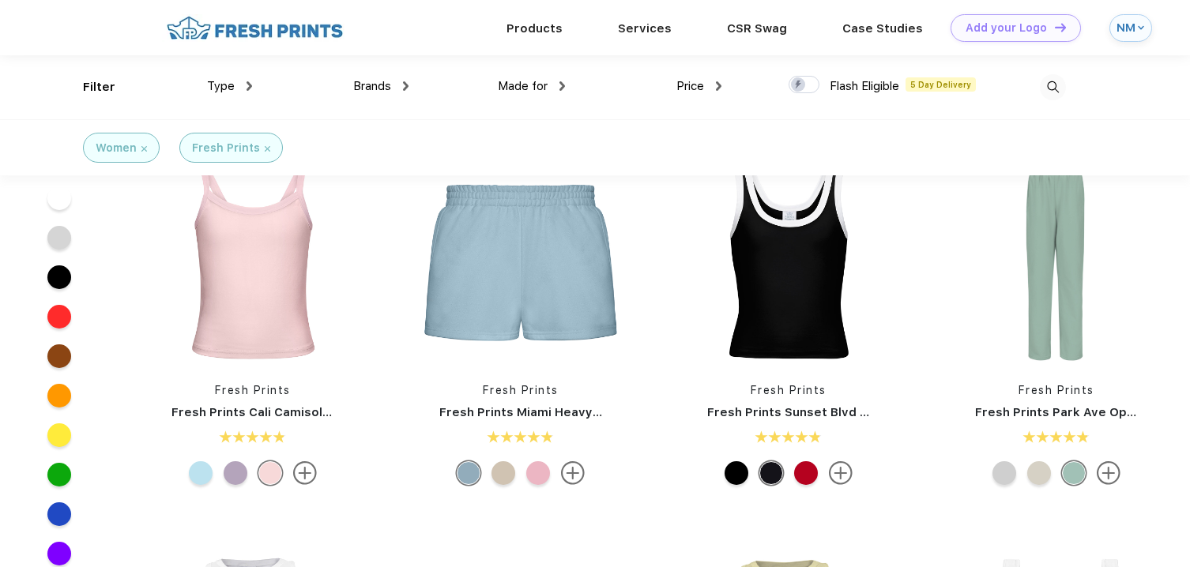
click at [544, 469] on div at bounding box center [538, 473] width 24 height 24
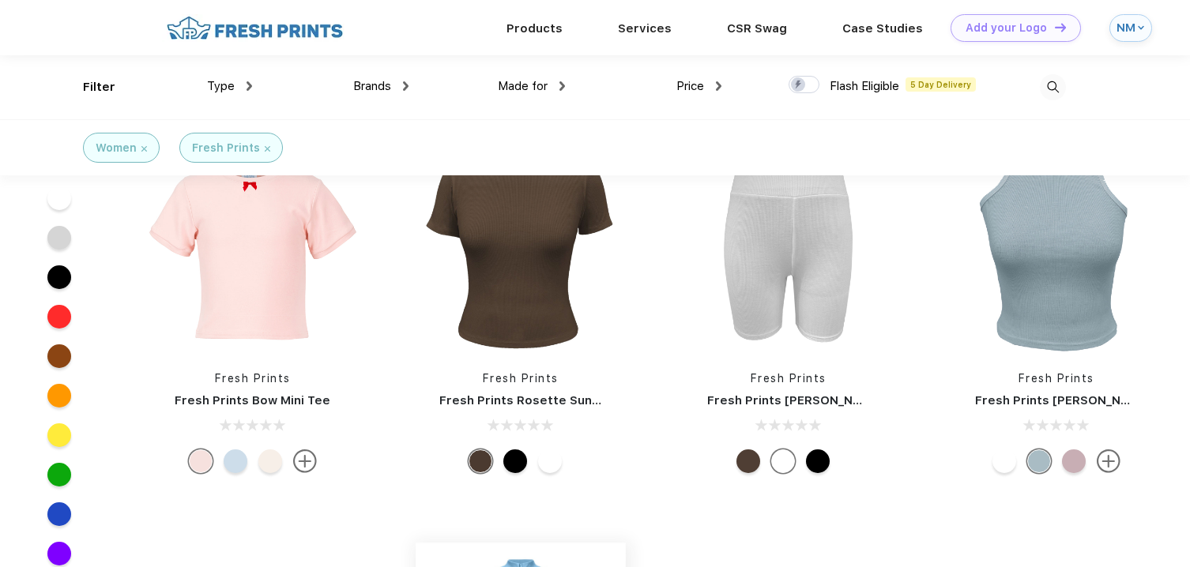
scroll to position [3066, 0]
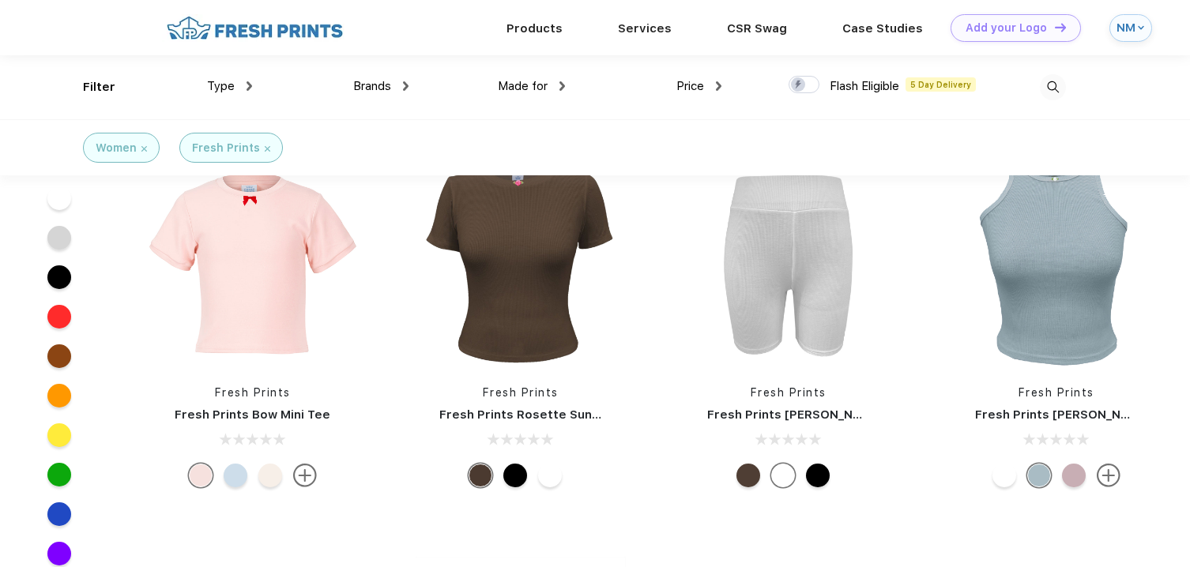
click at [145, 150] on img at bounding box center [144, 149] width 6 height 6
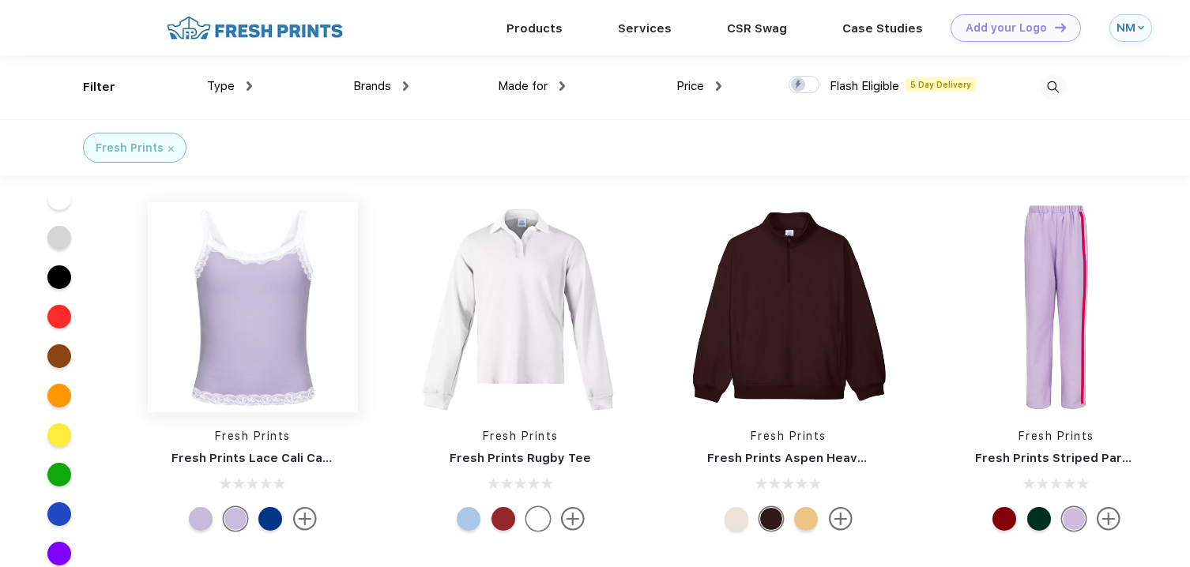
scroll to position [2223, 0]
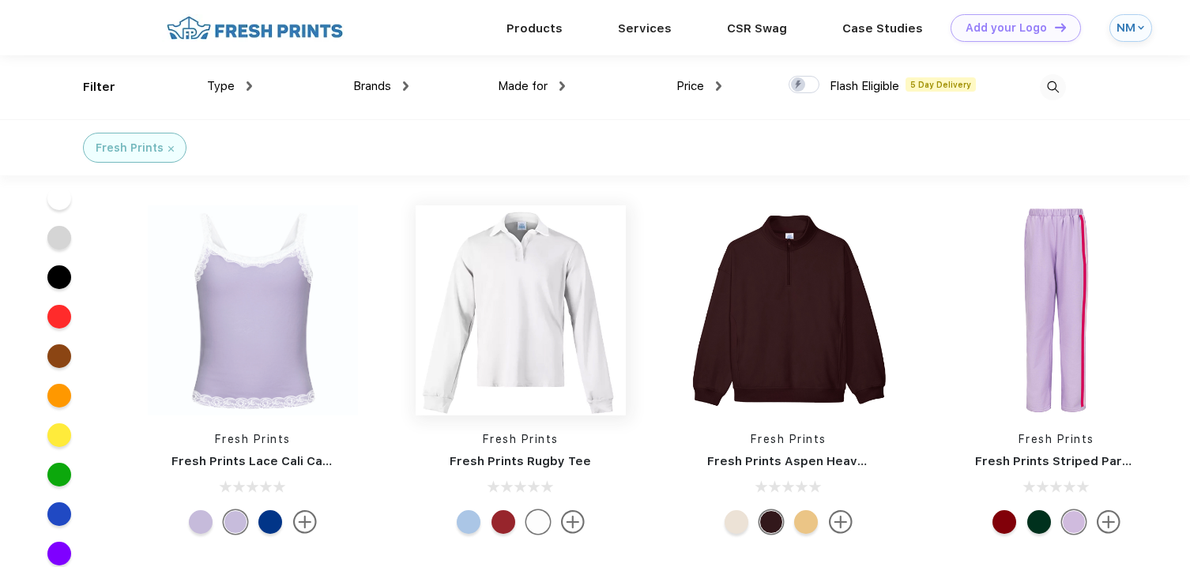
click at [507, 332] on img at bounding box center [521, 310] width 210 height 210
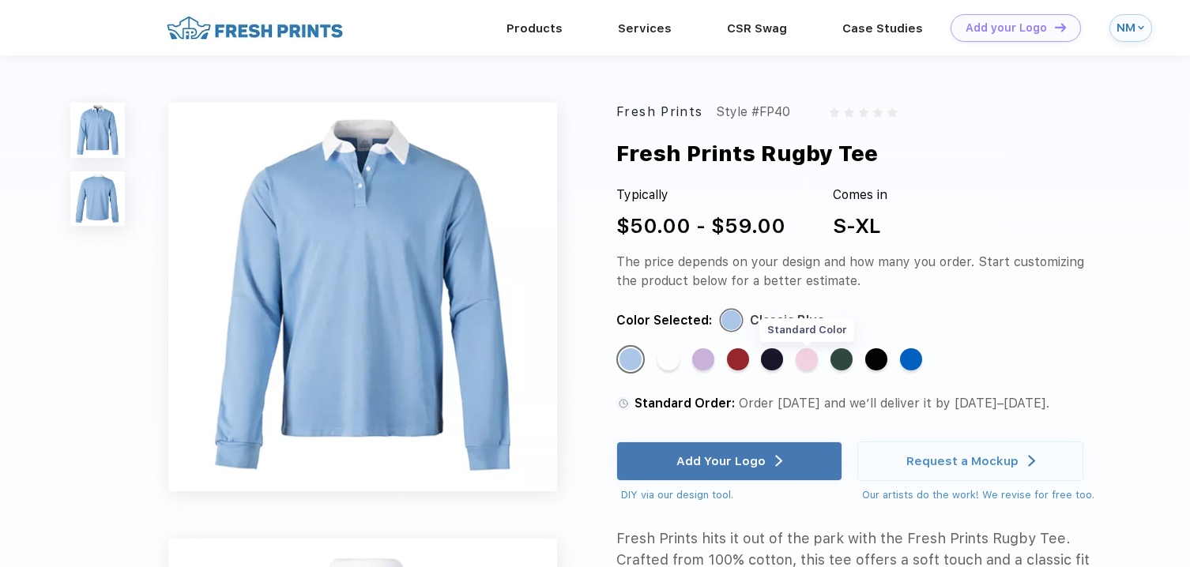
click at [810, 349] on div "Standard Color" at bounding box center [807, 359] width 22 height 22
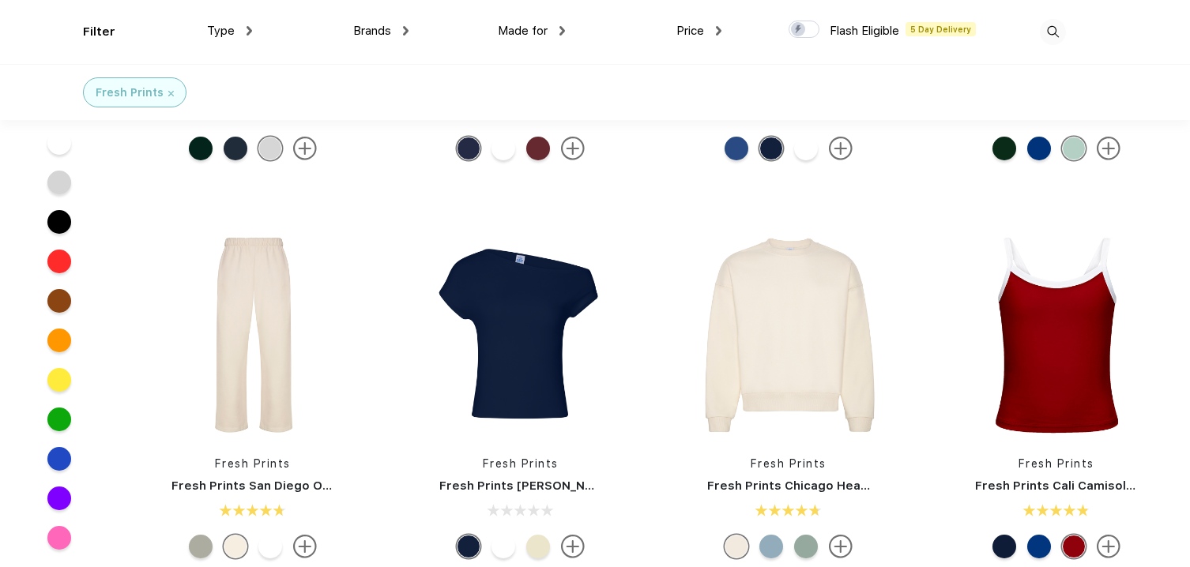
scroll to position [278, 0]
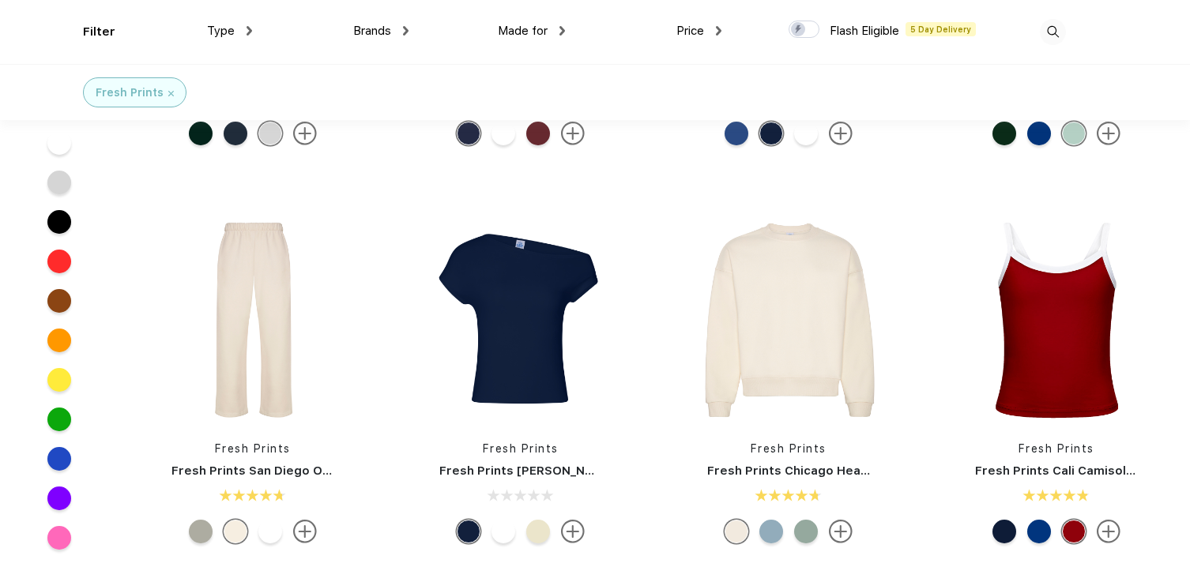
click at [63, 543] on div at bounding box center [59, 538] width 24 height 24
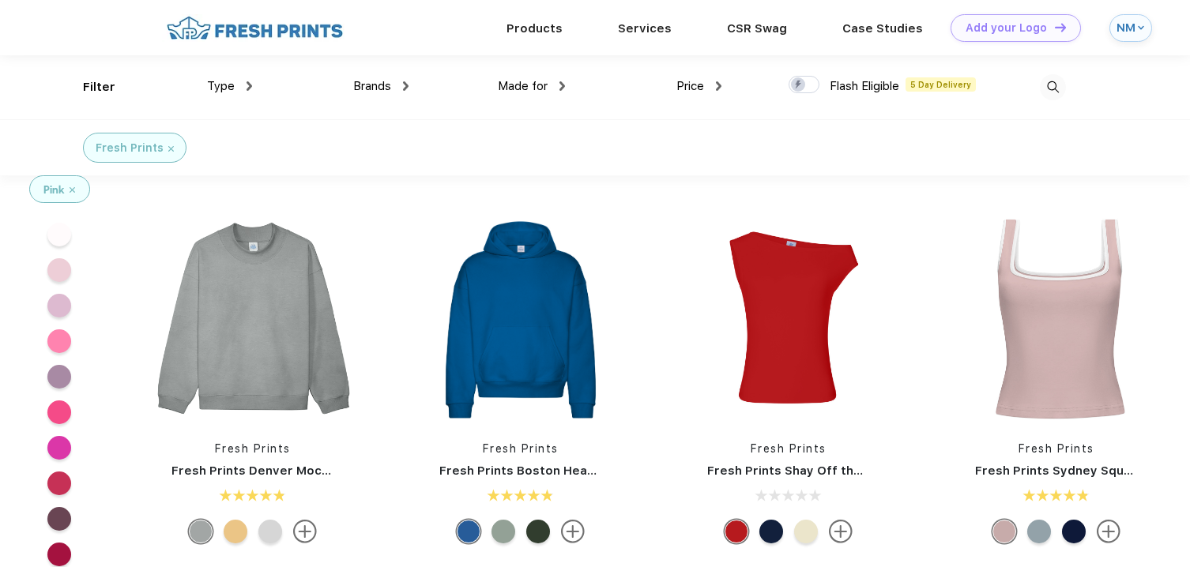
click at [65, 273] on div at bounding box center [59, 270] width 24 height 24
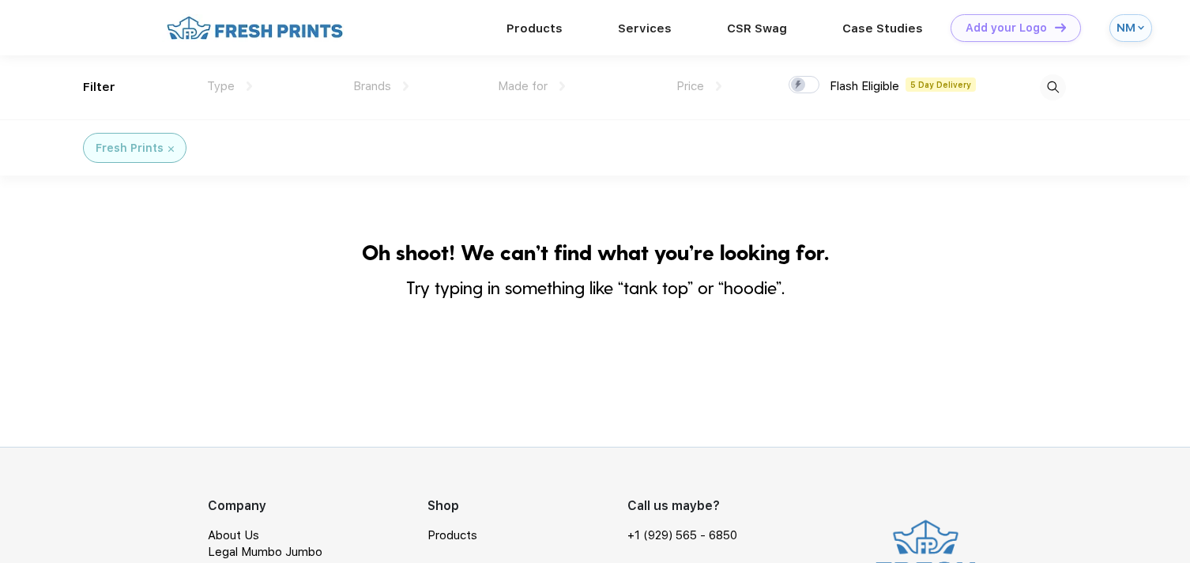
scroll to position [126, 0]
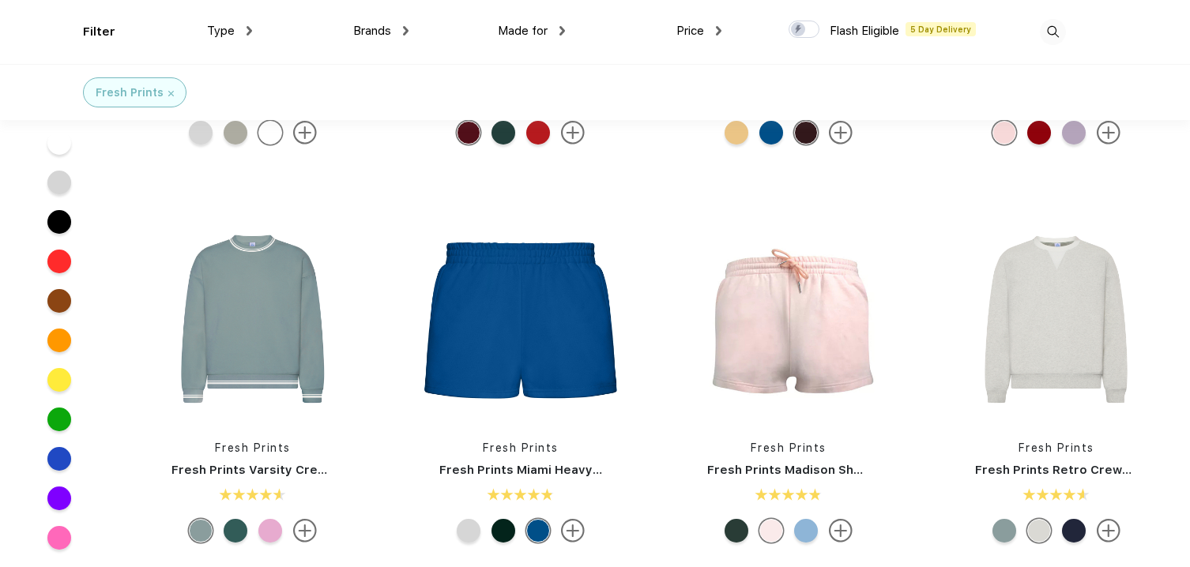
scroll to position [694, 0]
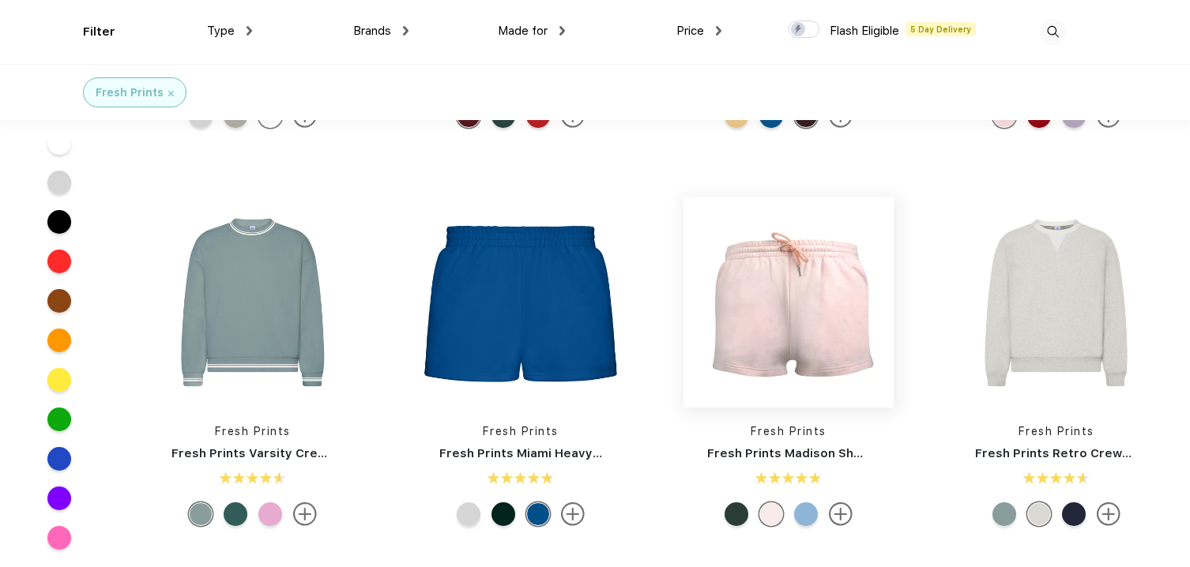
click at [800, 341] on img at bounding box center [788, 303] width 210 height 210
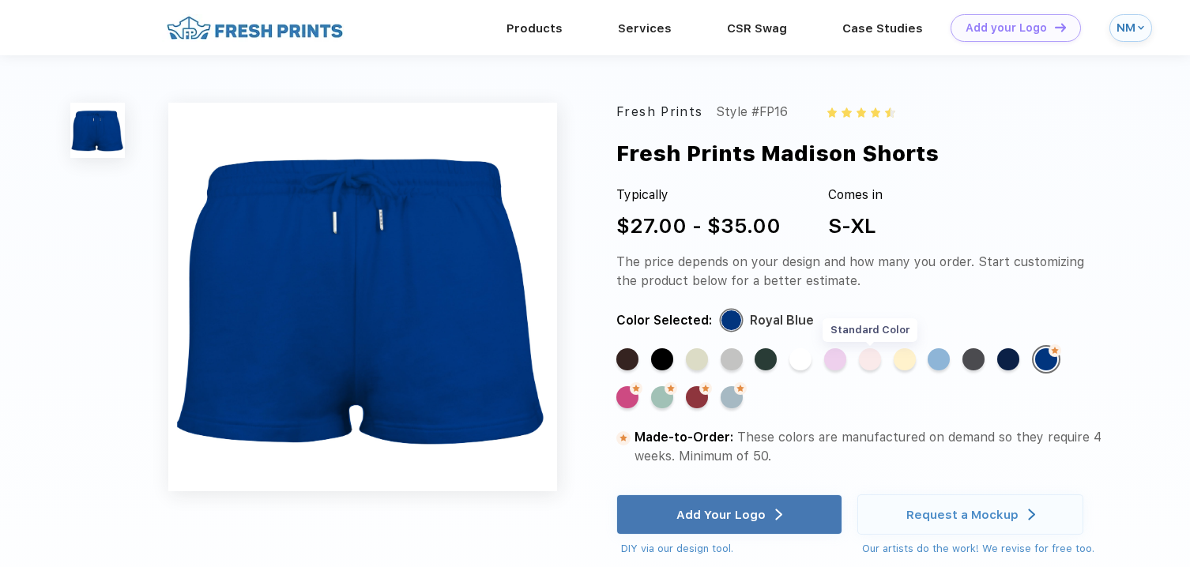
click at [873, 352] on div "Standard Color" at bounding box center [870, 359] width 22 height 22
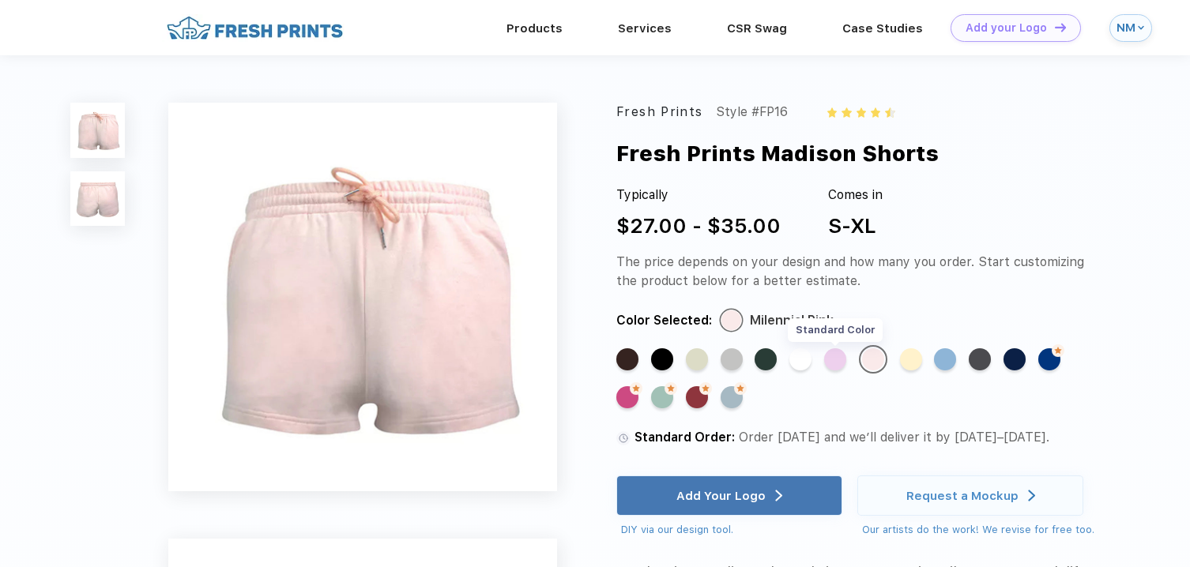
click at [840, 361] on div "Standard Color" at bounding box center [835, 359] width 22 height 22
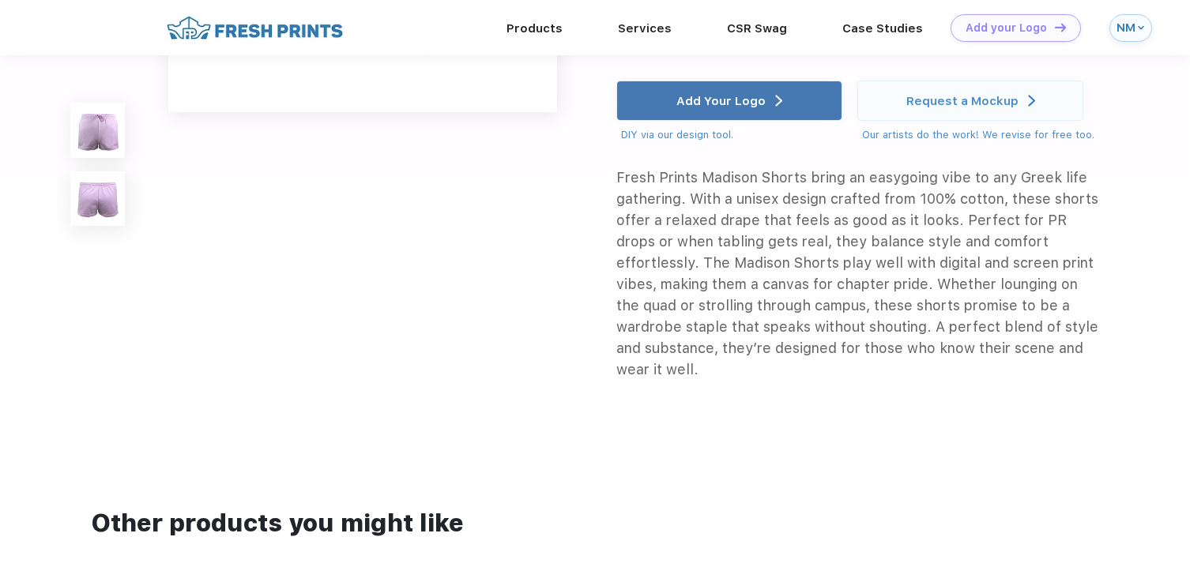
scroll to position [761, 0]
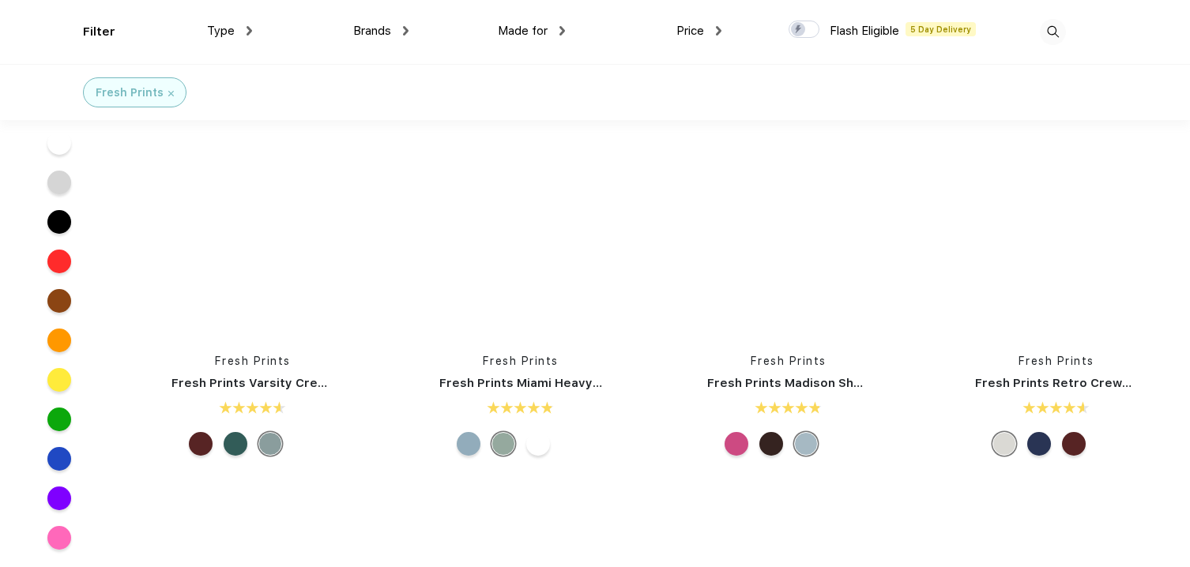
scroll to position [768, 0]
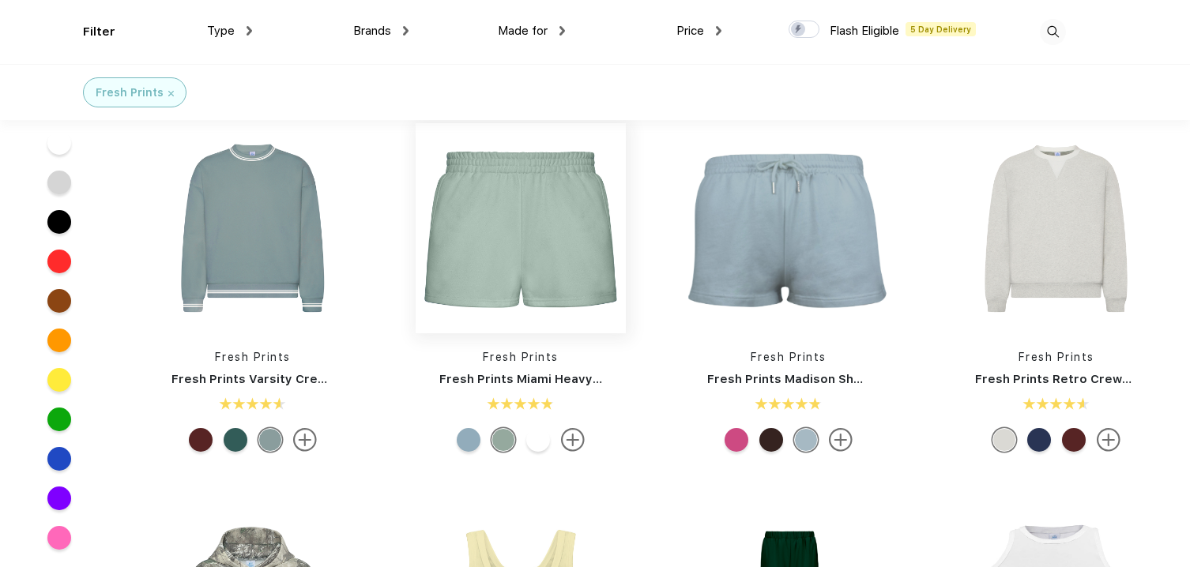
click at [509, 271] on img at bounding box center [521, 228] width 210 height 210
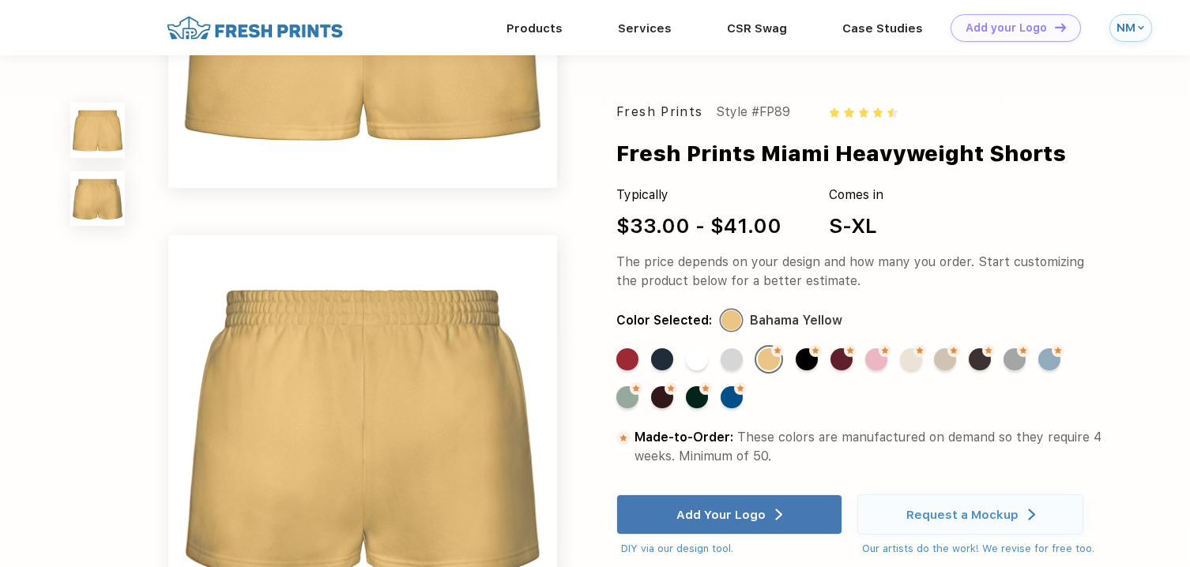
scroll to position [255, 0]
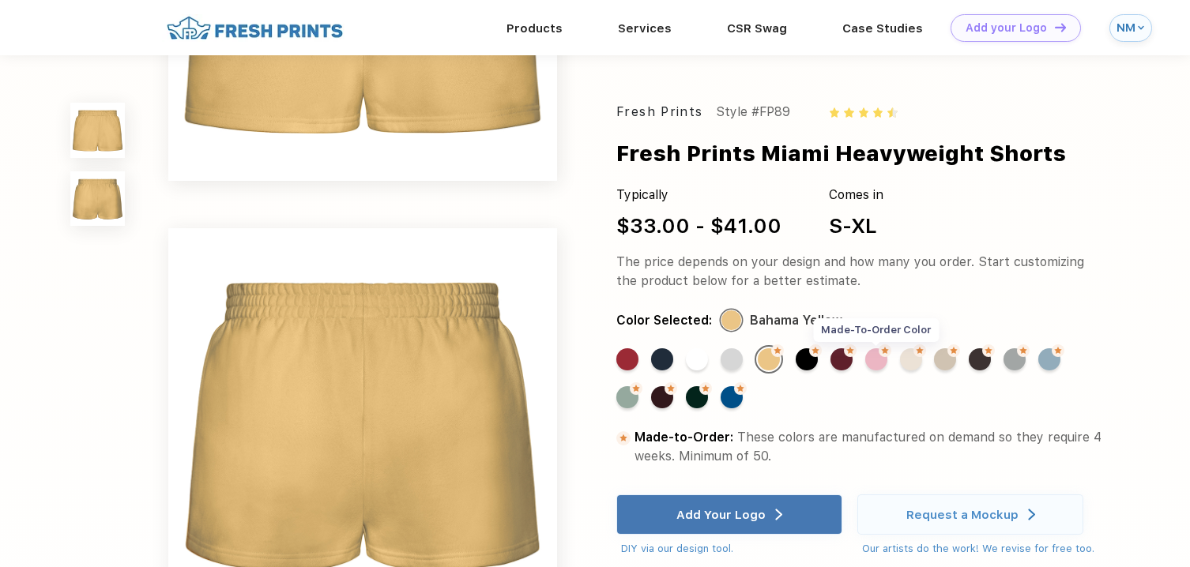
click at [886, 359] on div "Made-to-Order Color" at bounding box center [876, 359] width 22 height 22
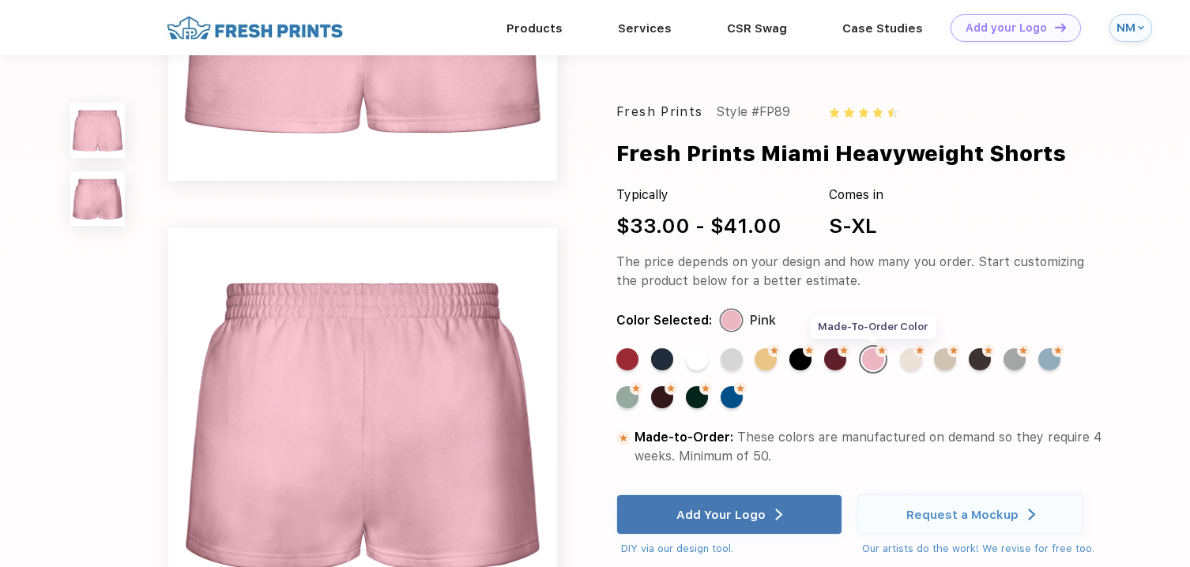
scroll to position [0, 0]
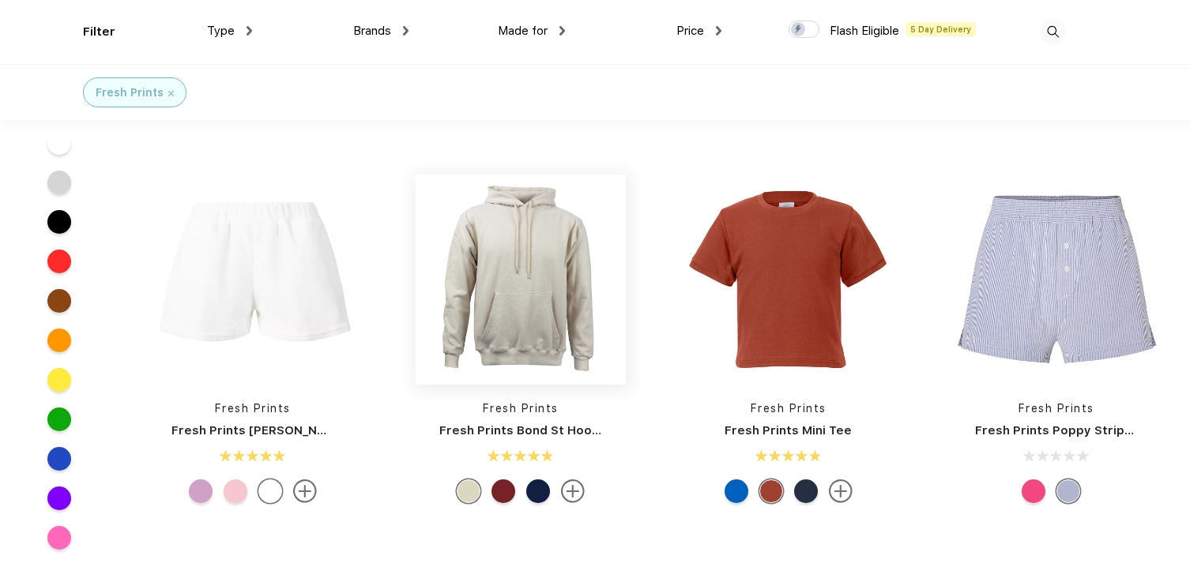
scroll to position [1518, 0]
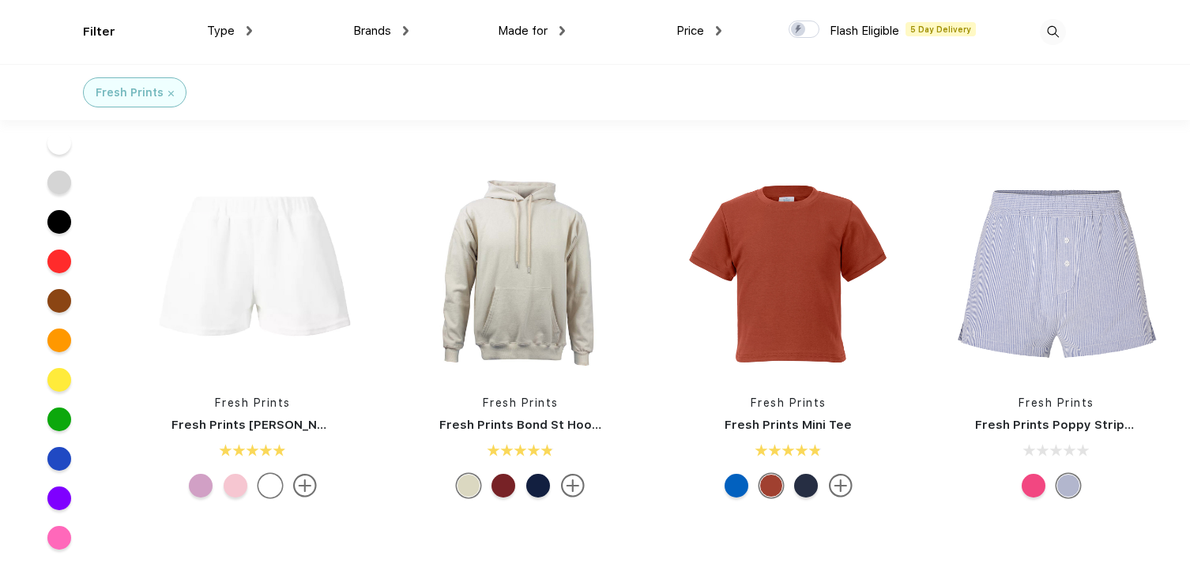
click at [236, 480] on div at bounding box center [236, 486] width 24 height 24
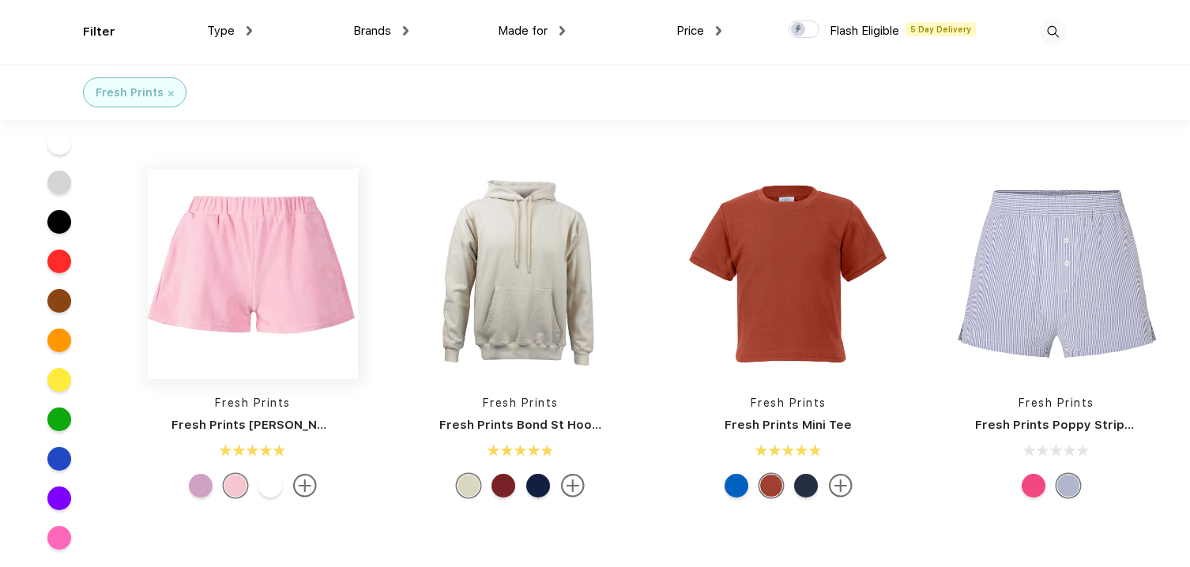
click at [314, 263] on img at bounding box center [253, 274] width 210 height 210
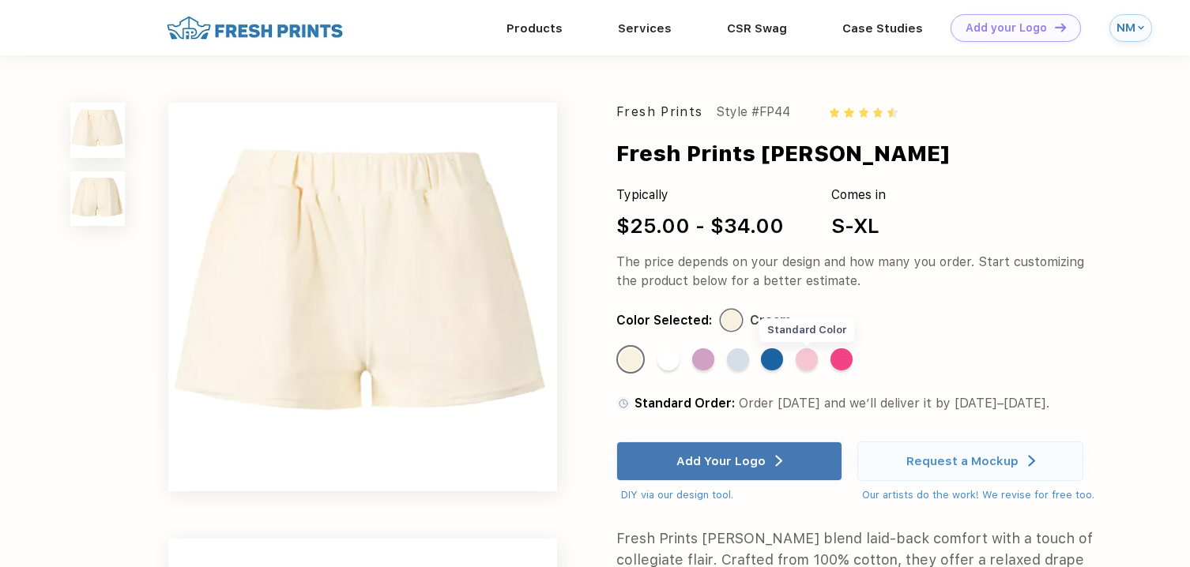
click at [808, 363] on div "Standard Color" at bounding box center [807, 359] width 22 height 22
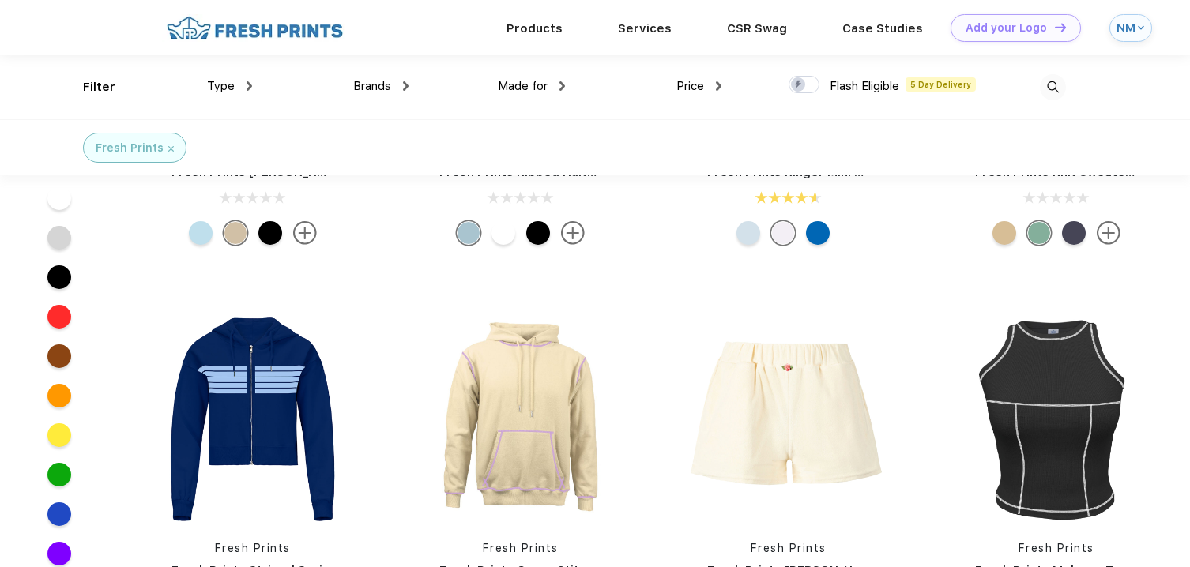
scroll to position [4500, 0]
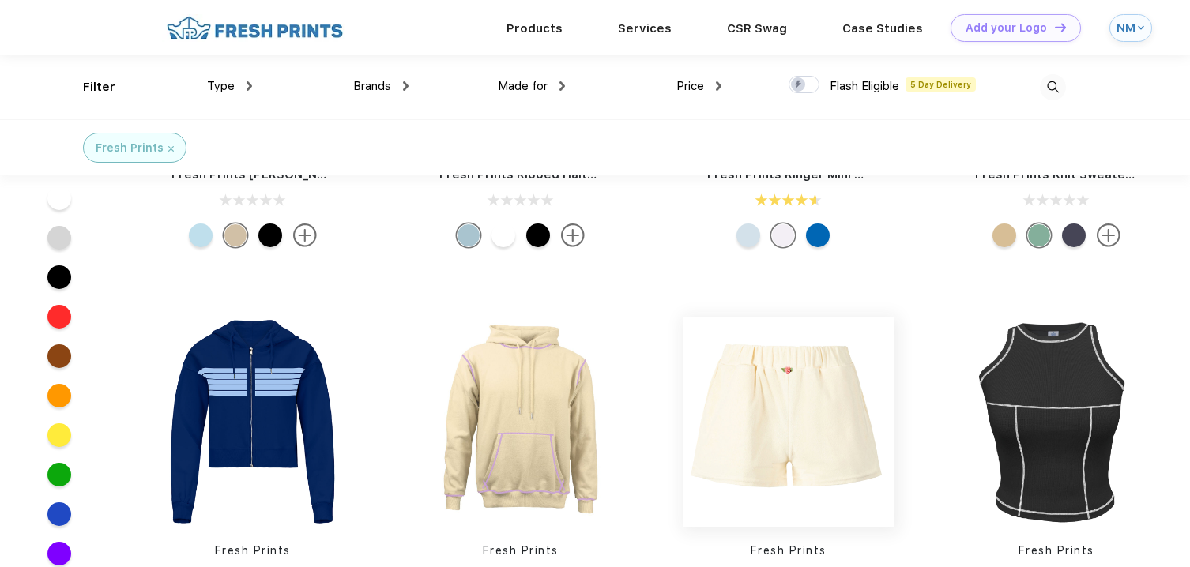
click at [763, 376] on img at bounding box center [788, 422] width 210 height 210
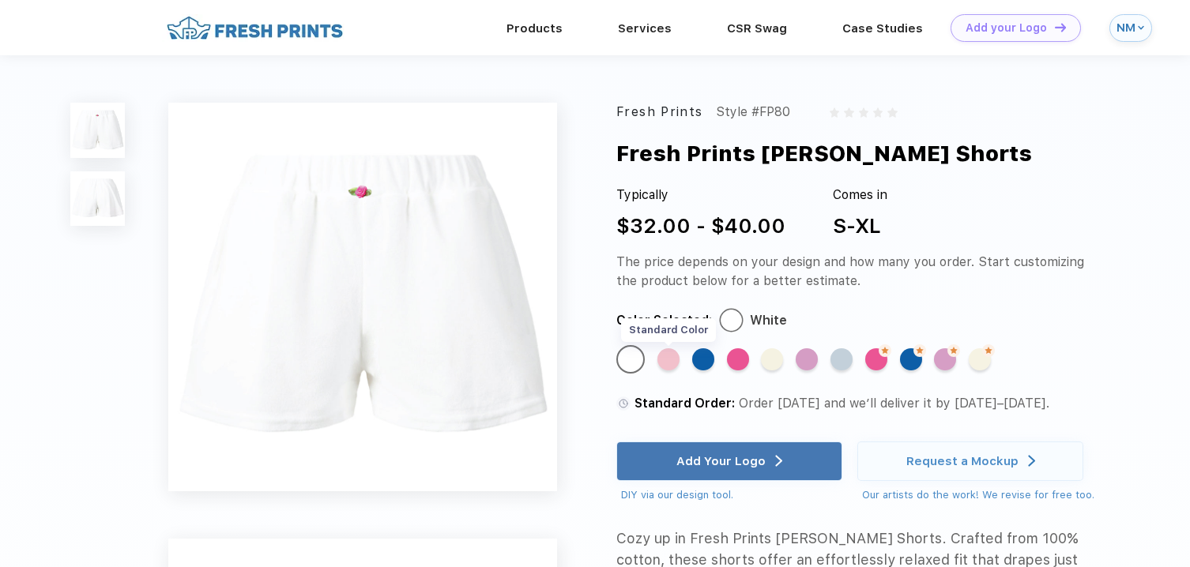
click at [674, 359] on div "Standard Color" at bounding box center [668, 359] width 22 height 22
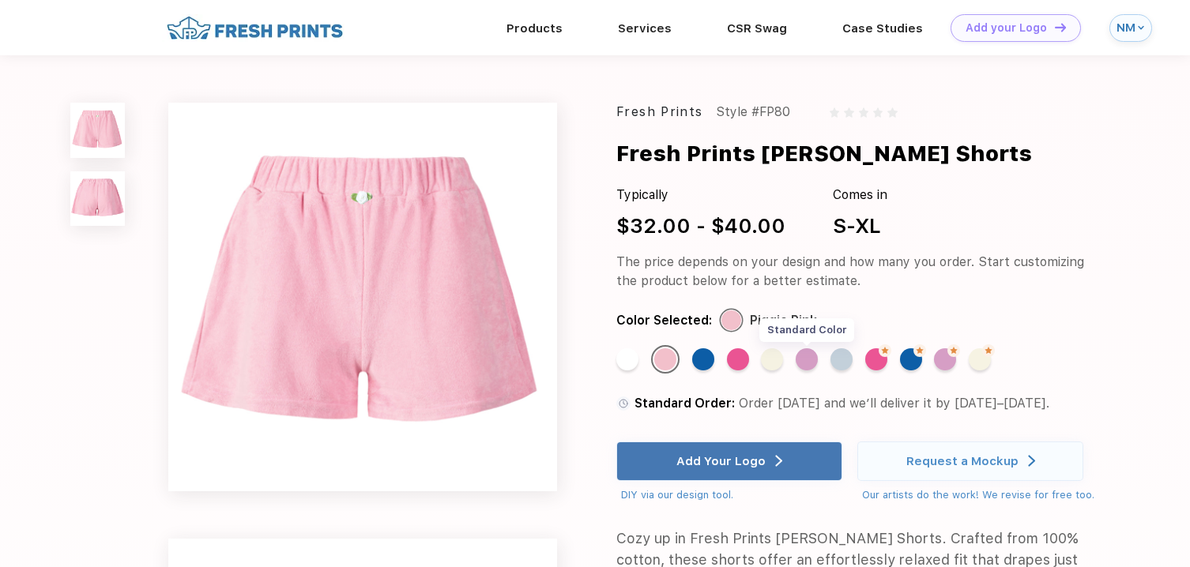
click at [808, 361] on div "Standard Color" at bounding box center [807, 359] width 22 height 22
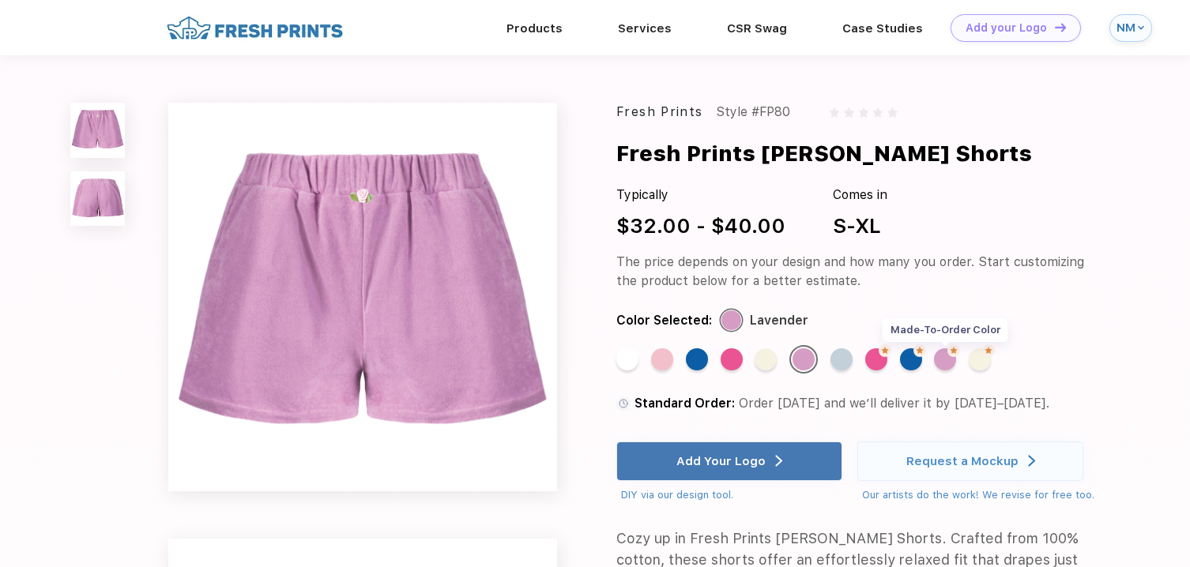
click at [946, 361] on div "Made-to-Order Color" at bounding box center [945, 359] width 22 height 22
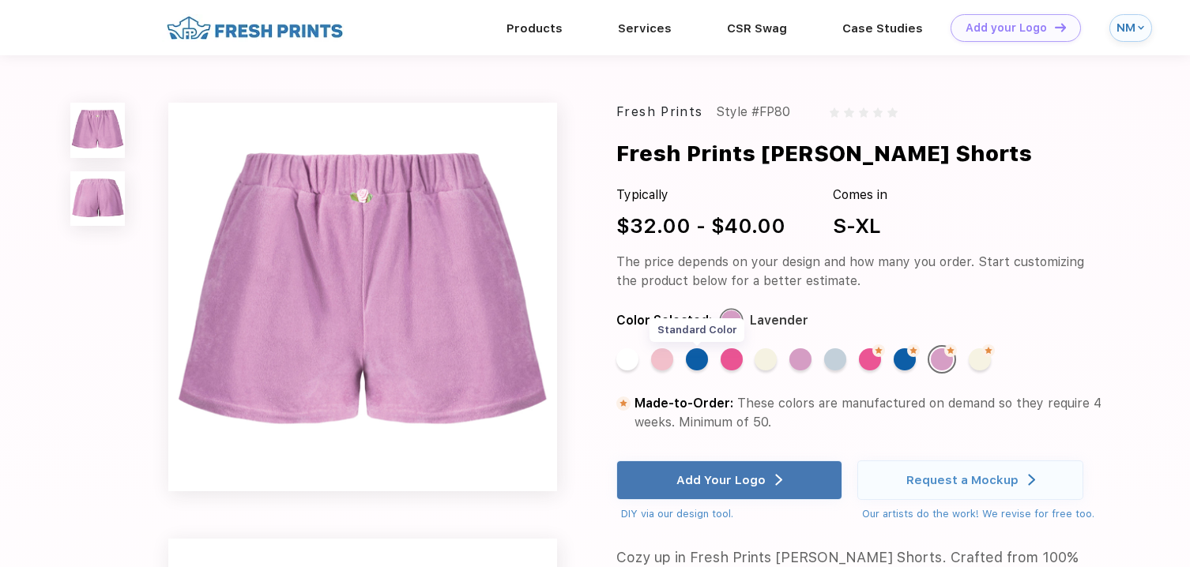
click at [696, 363] on div "Standard Color" at bounding box center [697, 359] width 22 height 22
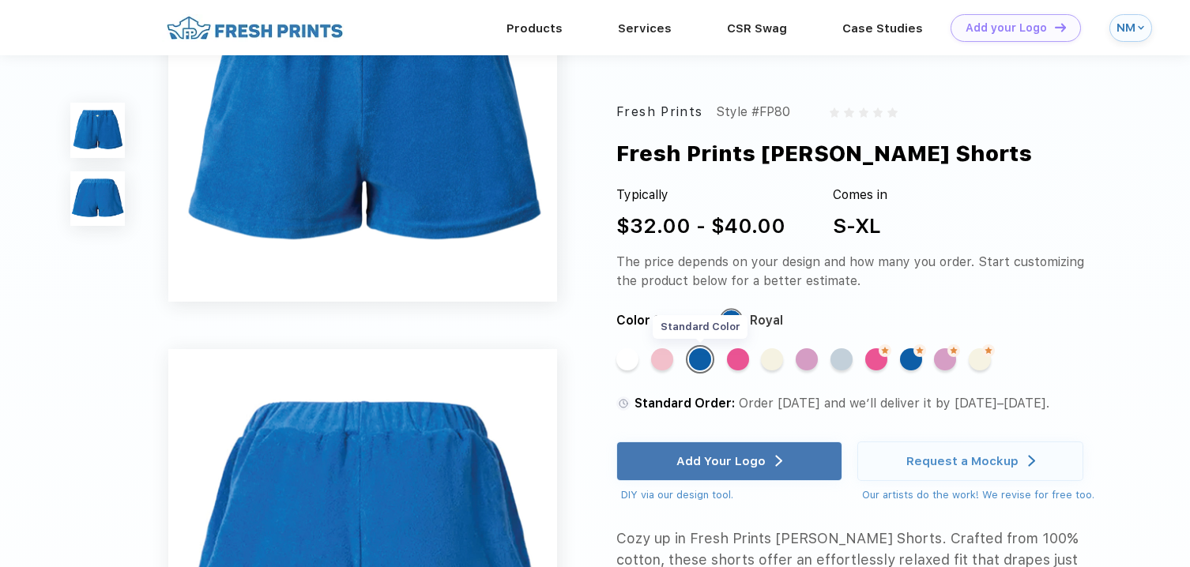
scroll to position [145, 0]
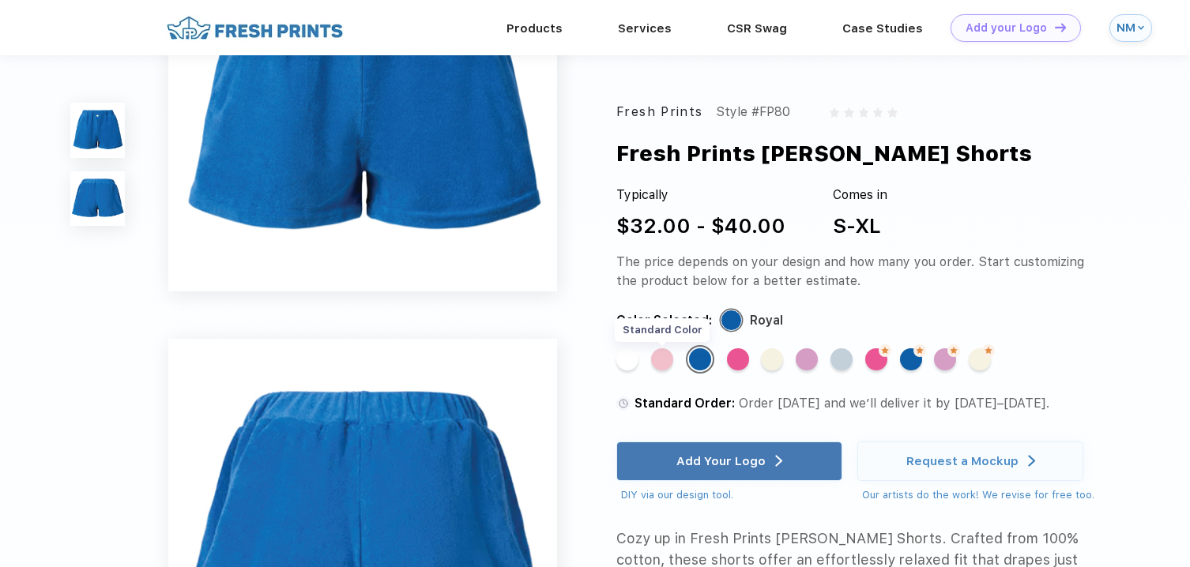
click at [665, 359] on div "Standard Color" at bounding box center [662, 359] width 22 height 22
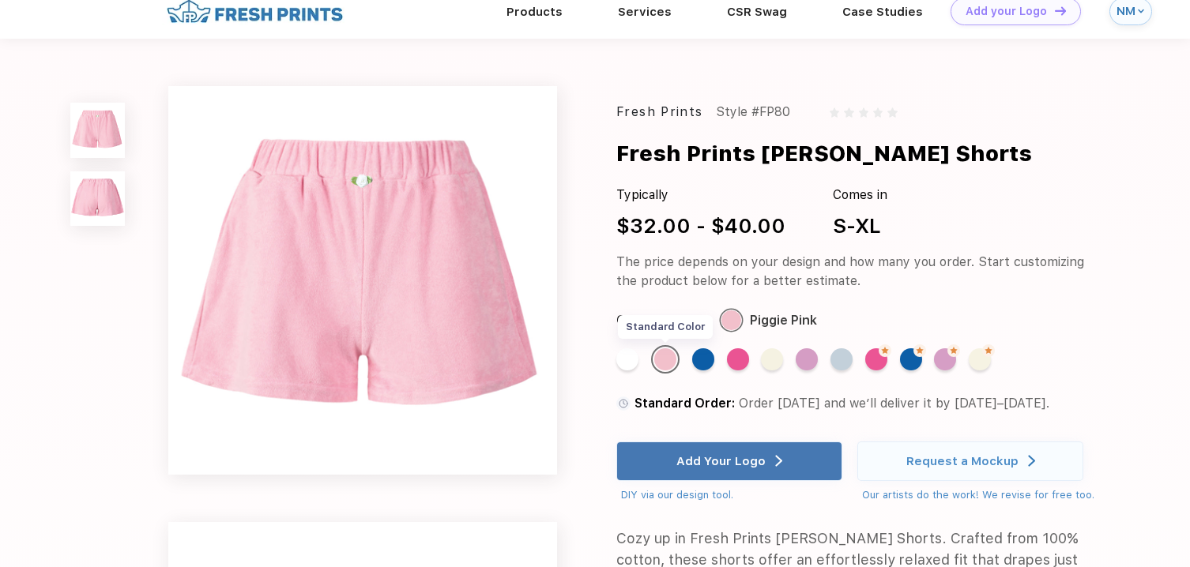
scroll to position [0, 0]
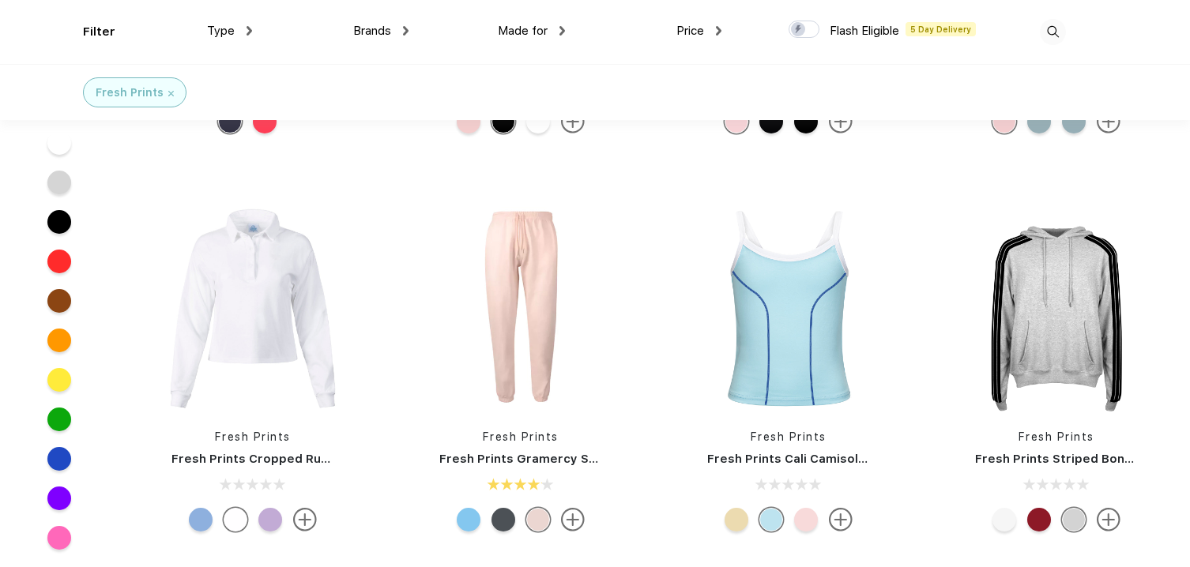
scroll to position [3875, 0]
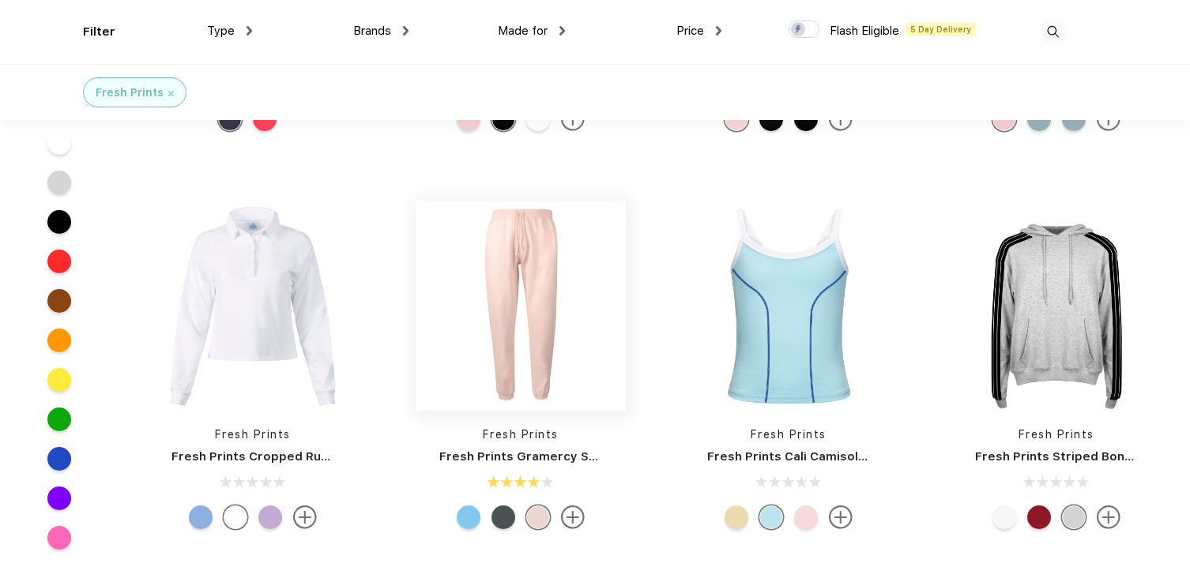
click at [529, 320] on img at bounding box center [521, 306] width 210 height 210
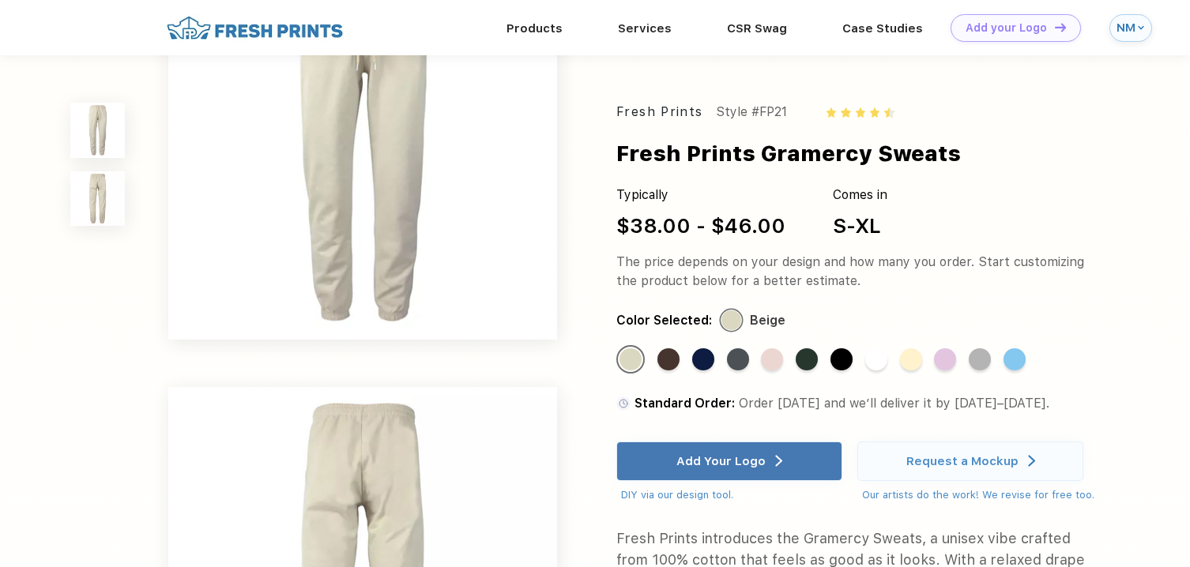
scroll to position [104, 0]
click at [953, 356] on div "Standard Color" at bounding box center [945, 359] width 22 height 22
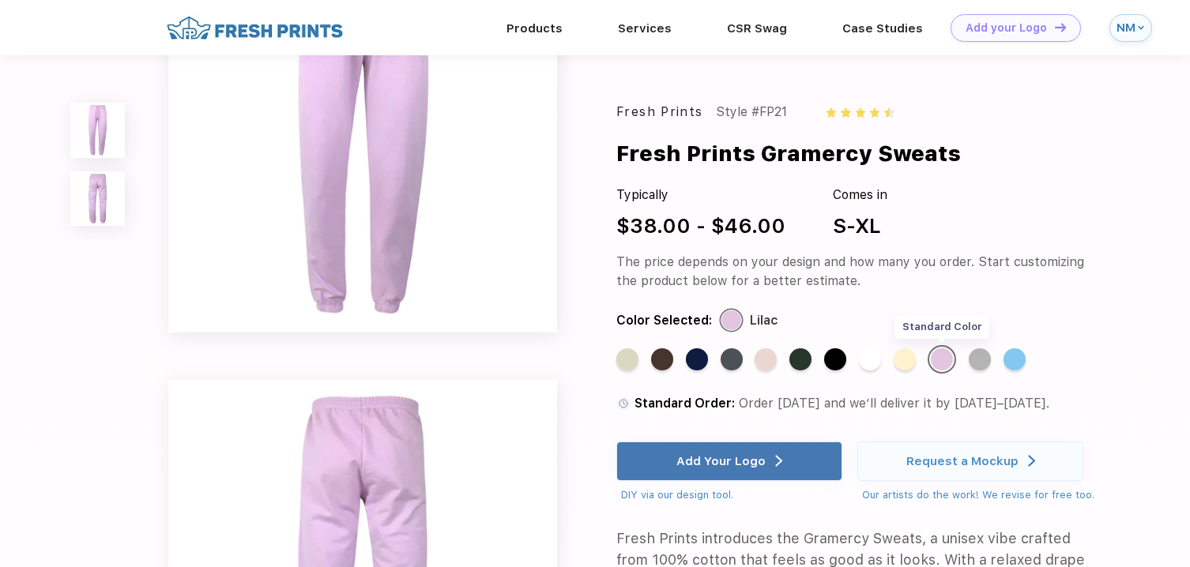
scroll to position [0, 0]
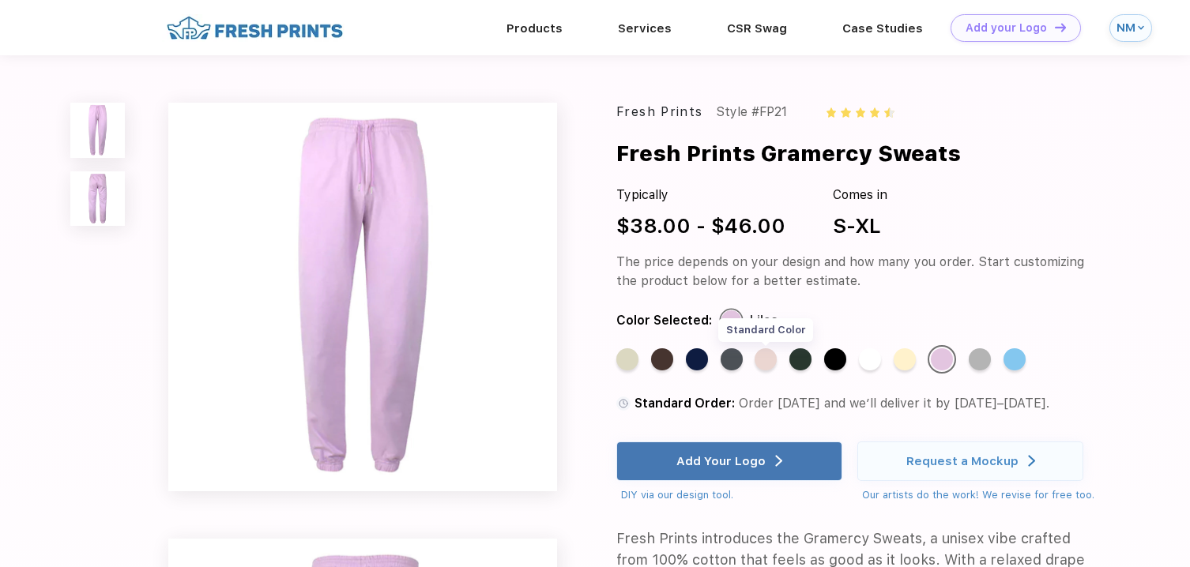
click at [768, 360] on div "Standard Color" at bounding box center [766, 359] width 22 height 22
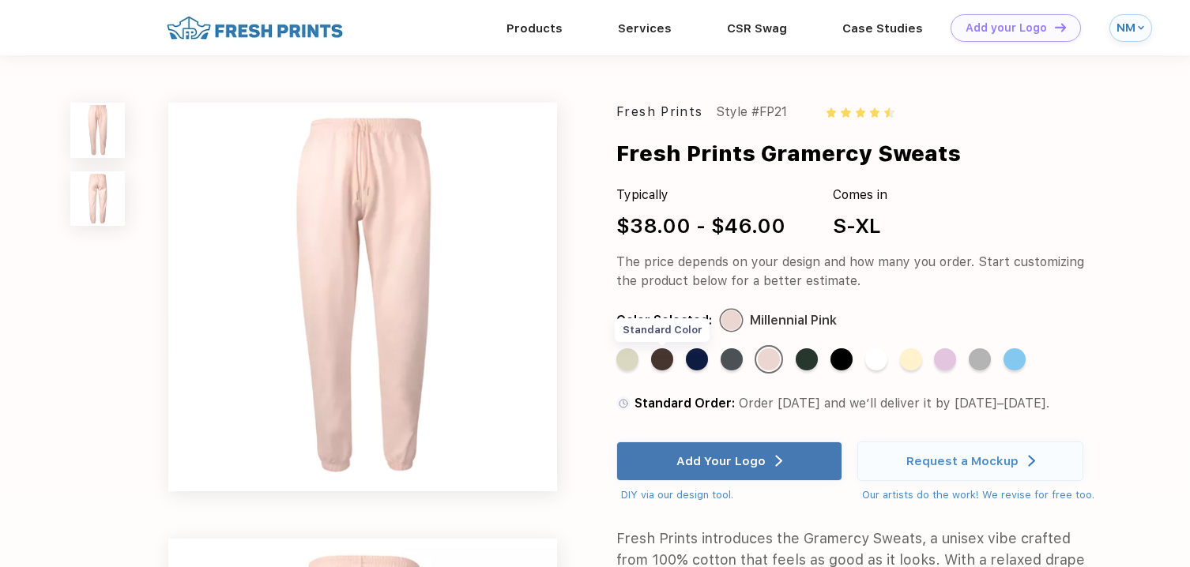
click at [662, 360] on div "Standard Color" at bounding box center [662, 359] width 22 height 22
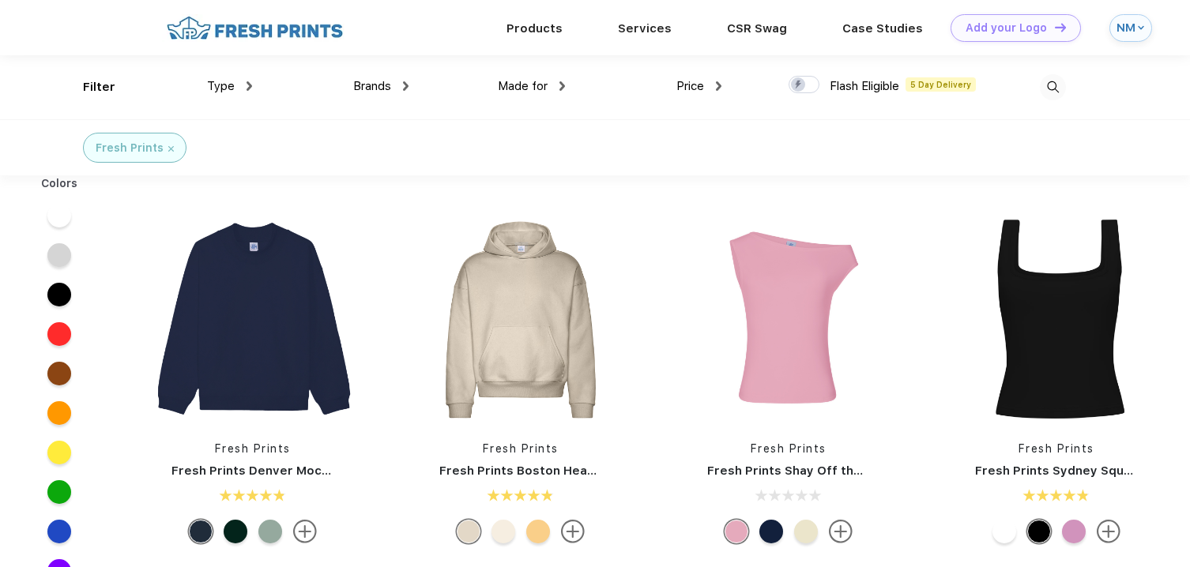
scroll to position [1, 0]
click at [61, 372] on div at bounding box center [59, 373] width 24 height 24
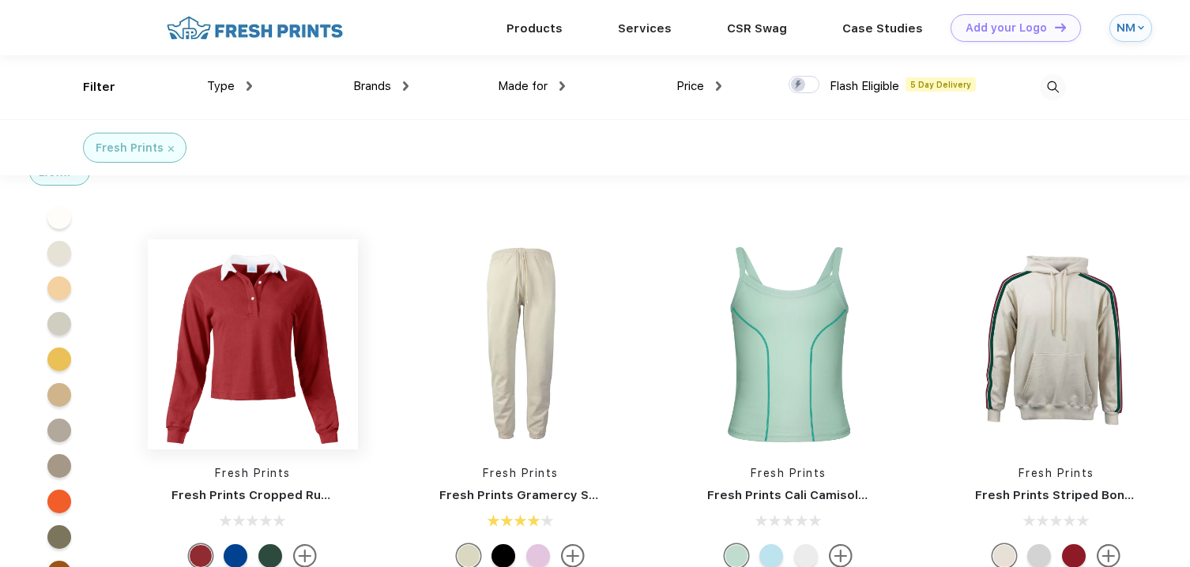
scroll to position [3781, 0]
click at [215, 342] on img at bounding box center [253, 344] width 210 height 210
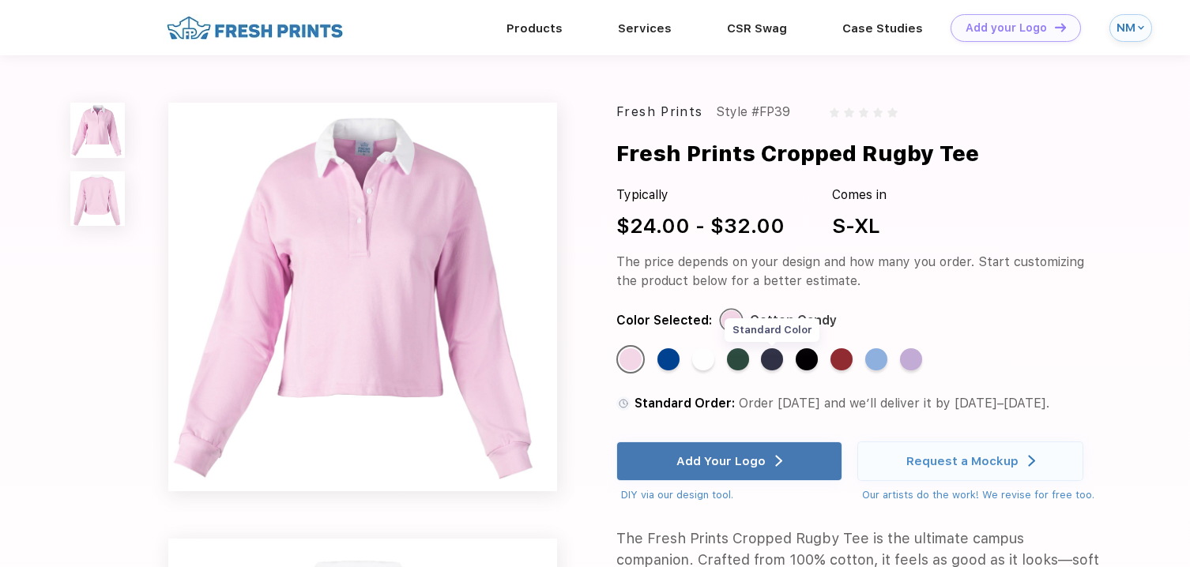
click at [774, 356] on div "Standard Color" at bounding box center [772, 359] width 22 height 22
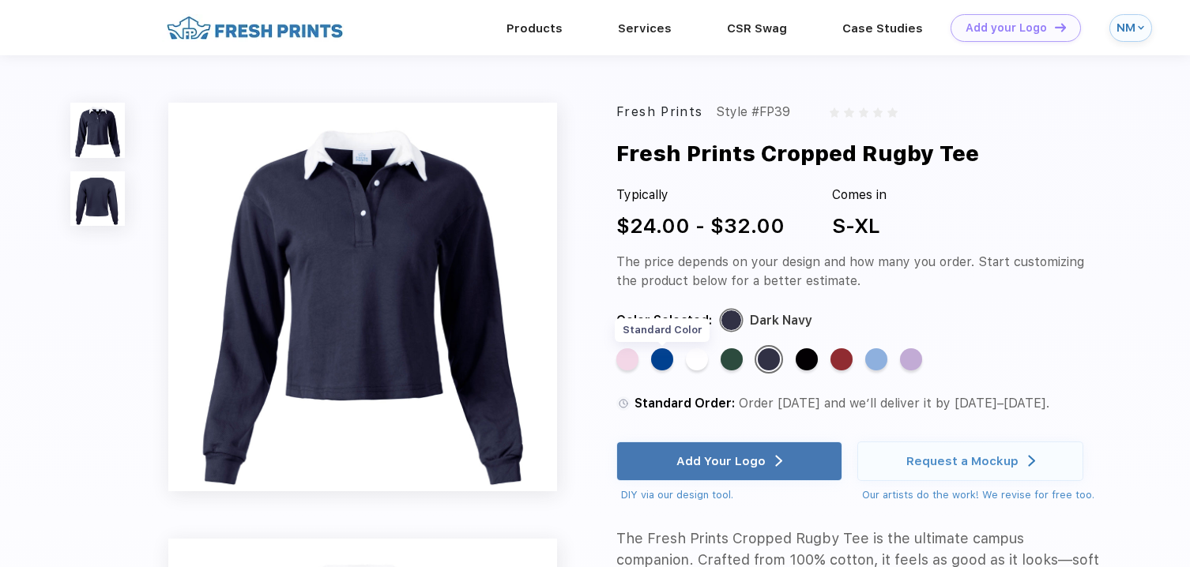
click at [664, 356] on div "Standard Color" at bounding box center [662, 359] width 22 height 22
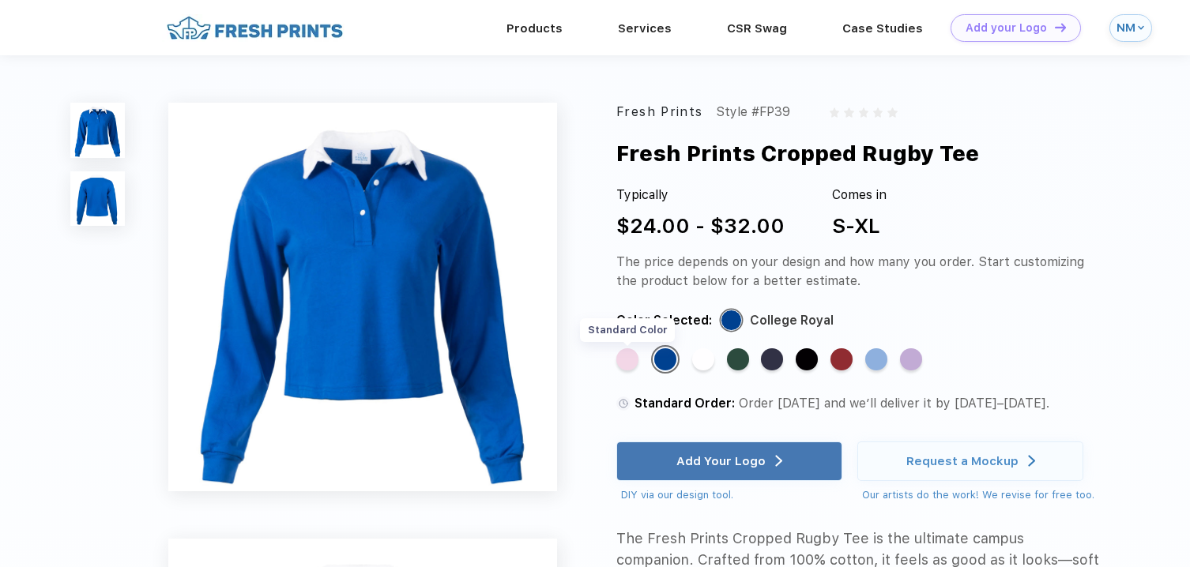
click at [631, 358] on div "Standard Color" at bounding box center [627, 359] width 22 height 22
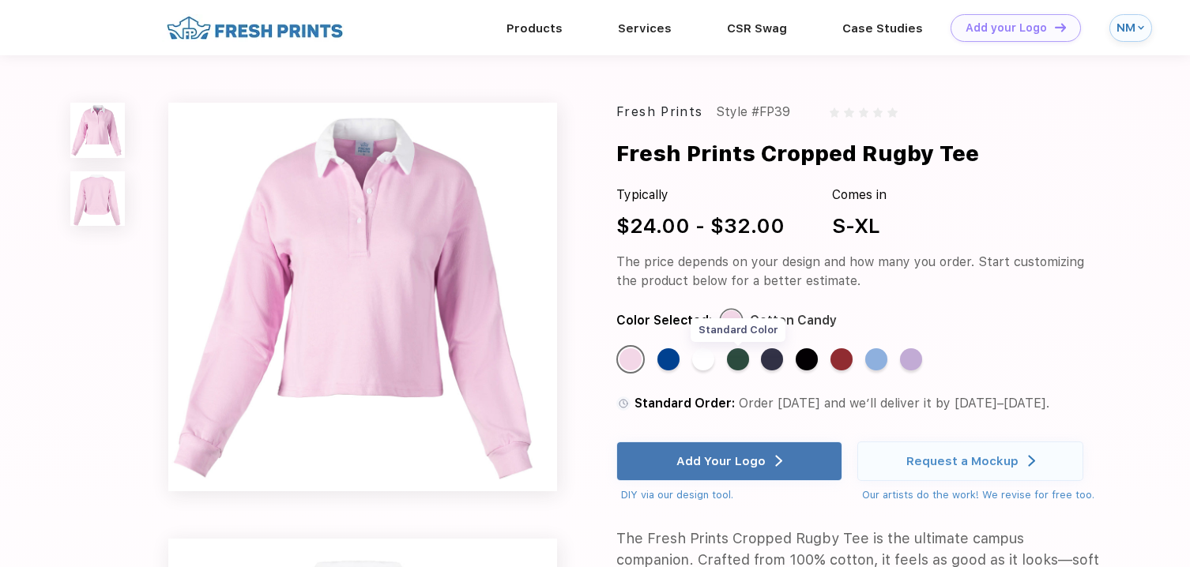
click at [741, 356] on div "Standard Color" at bounding box center [738, 359] width 22 height 22
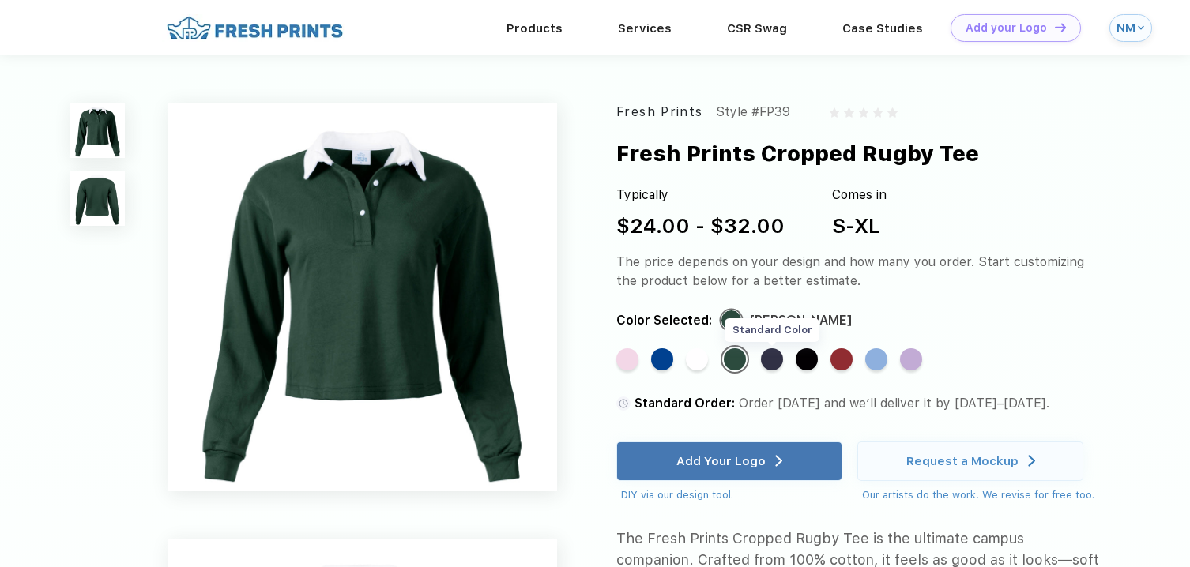
click at [776, 356] on div "Standard Color" at bounding box center [772, 359] width 22 height 22
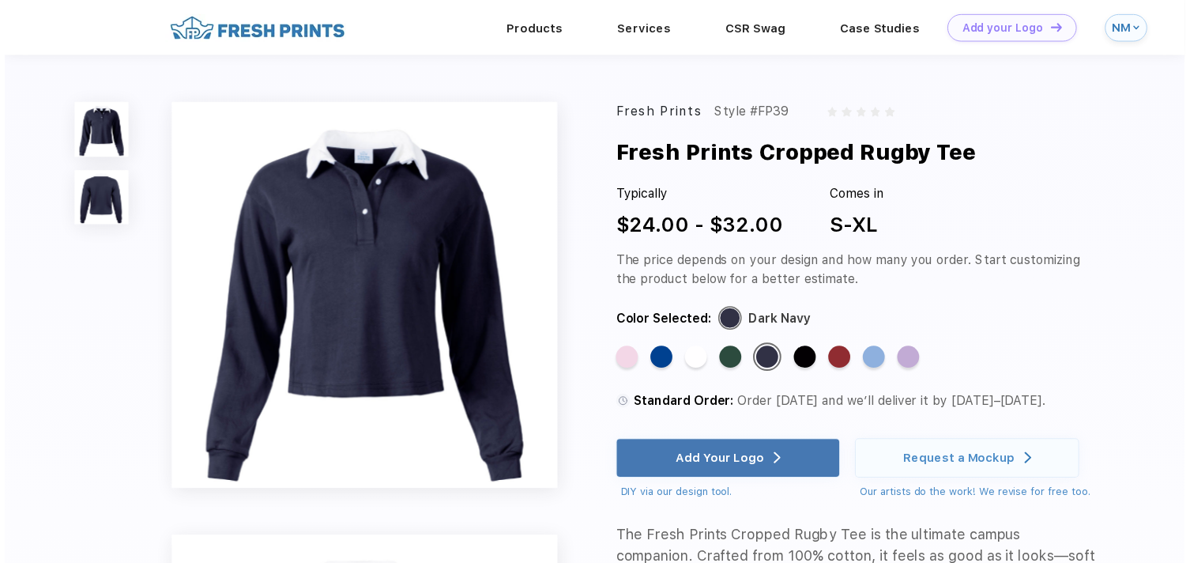
scroll to position [386, 0]
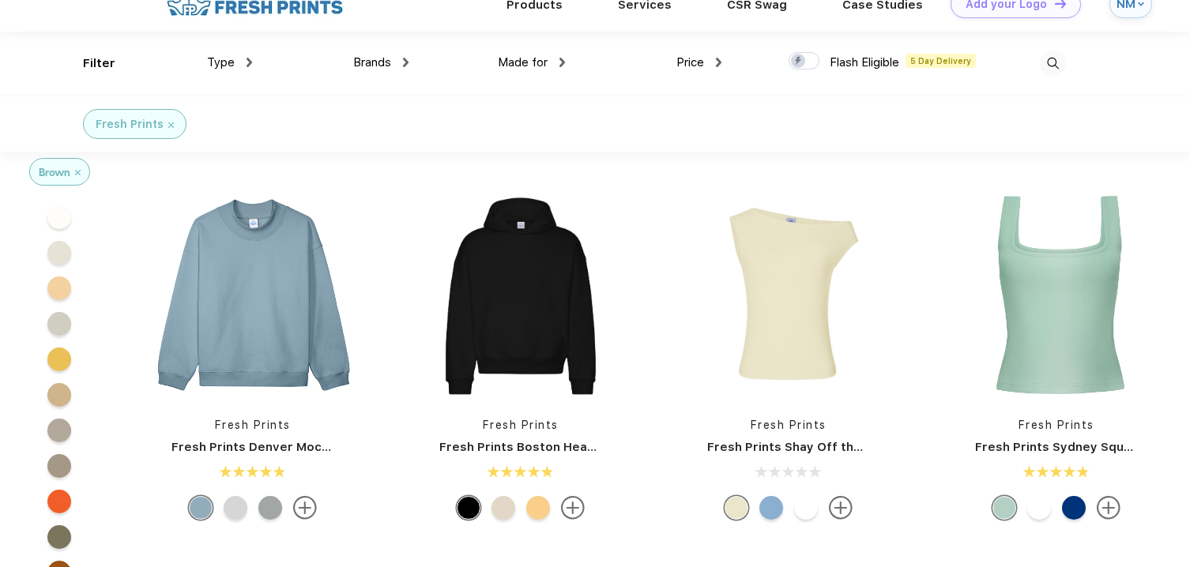
scroll to position [26, 0]
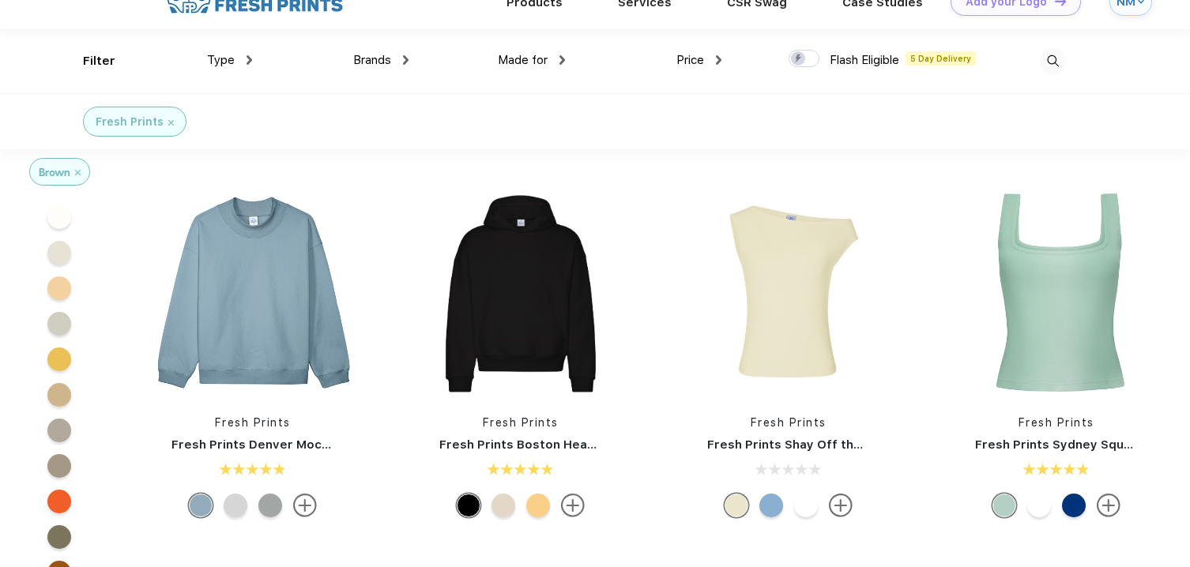
click at [78, 174] on img at bounding box center [78, 173] width 6 height 6
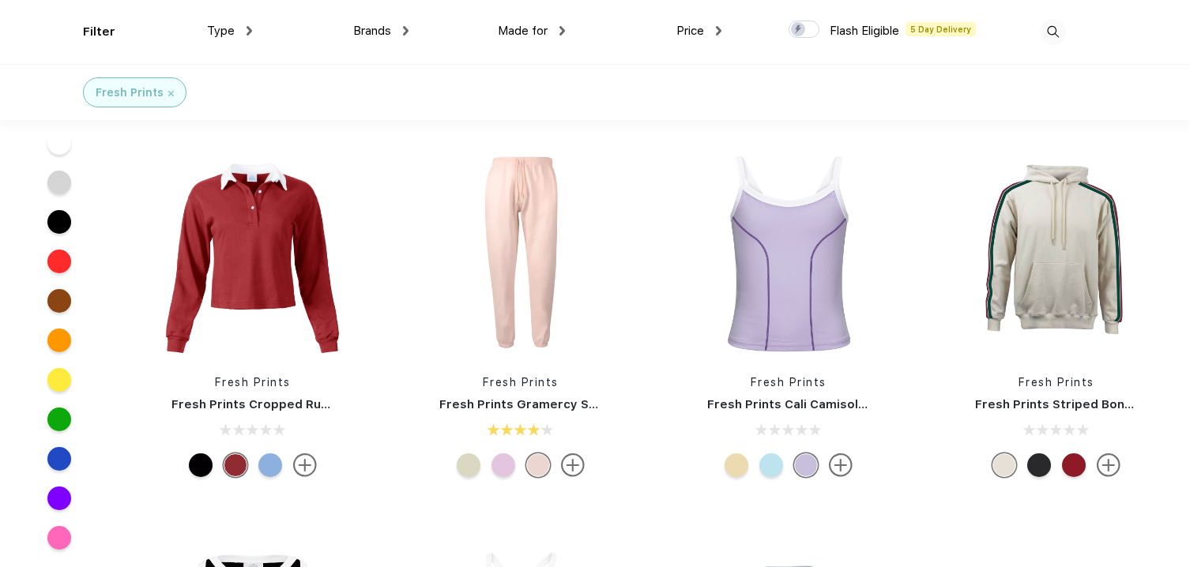
scroll to position [3928, 0]
click at [529, 275] on img at bounding box center [521, 253] width 210 height 210
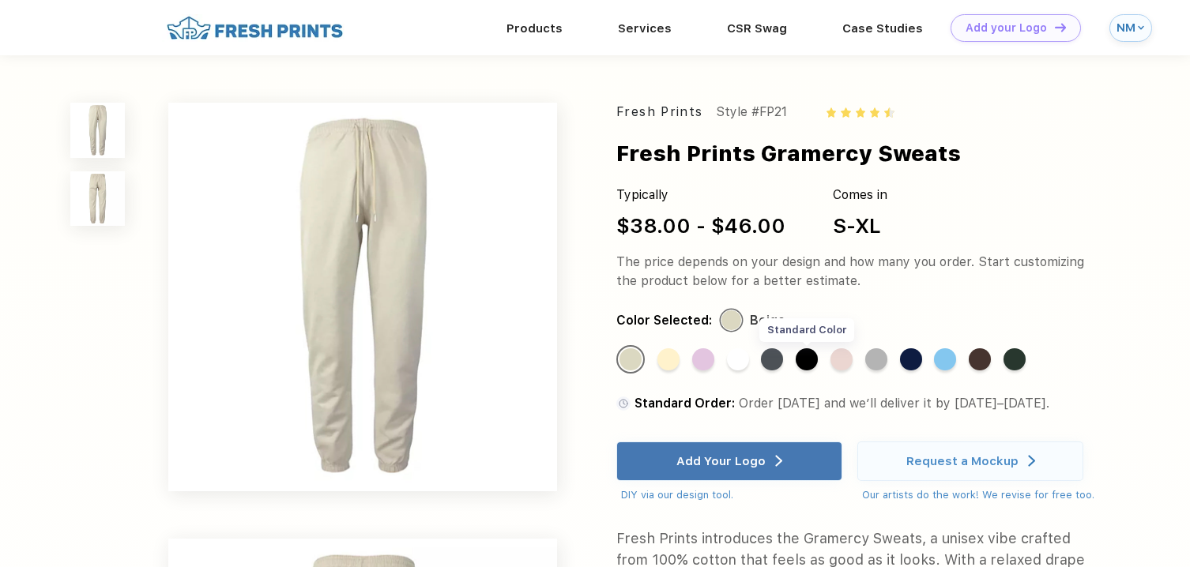
click at [808, 359] on div "Standard Color" at bounding box center [807, 359] width 22 height 22
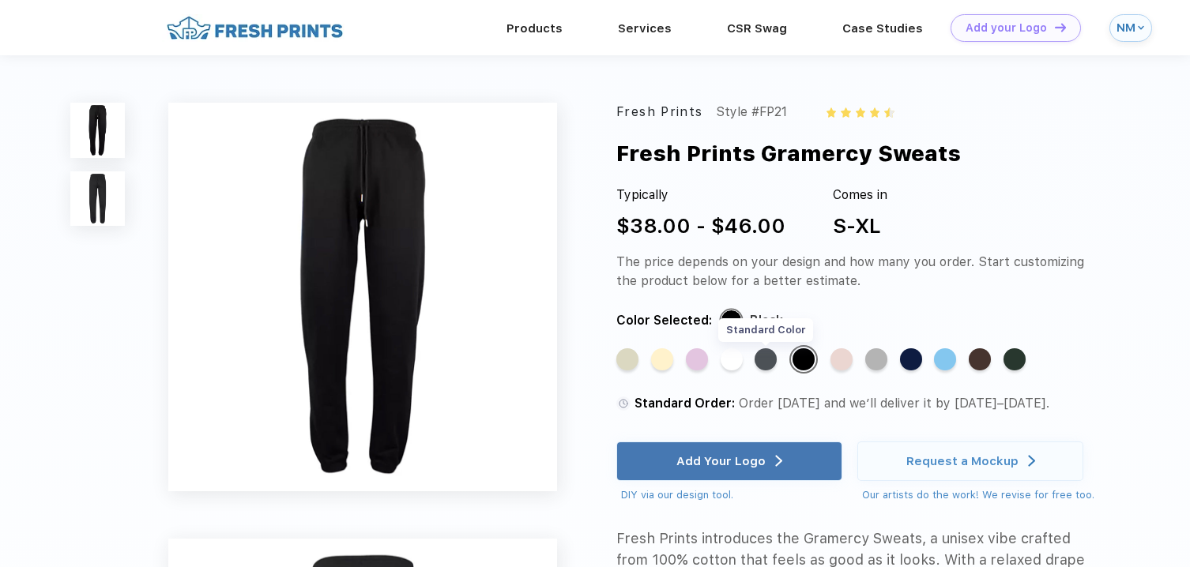
click at [769, 361] on div "Standard Color" at bounding box center [766, 359] width 22 height 22
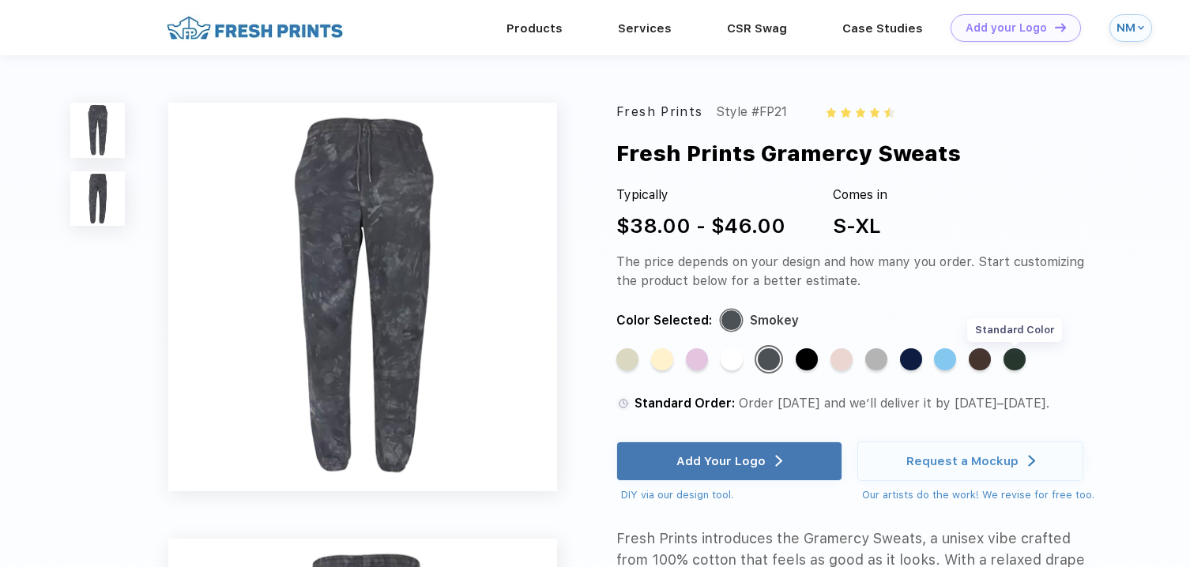
click at [1015, 361] on div "Standard Color" at bounding box center [1015, 359] width 22 height 22
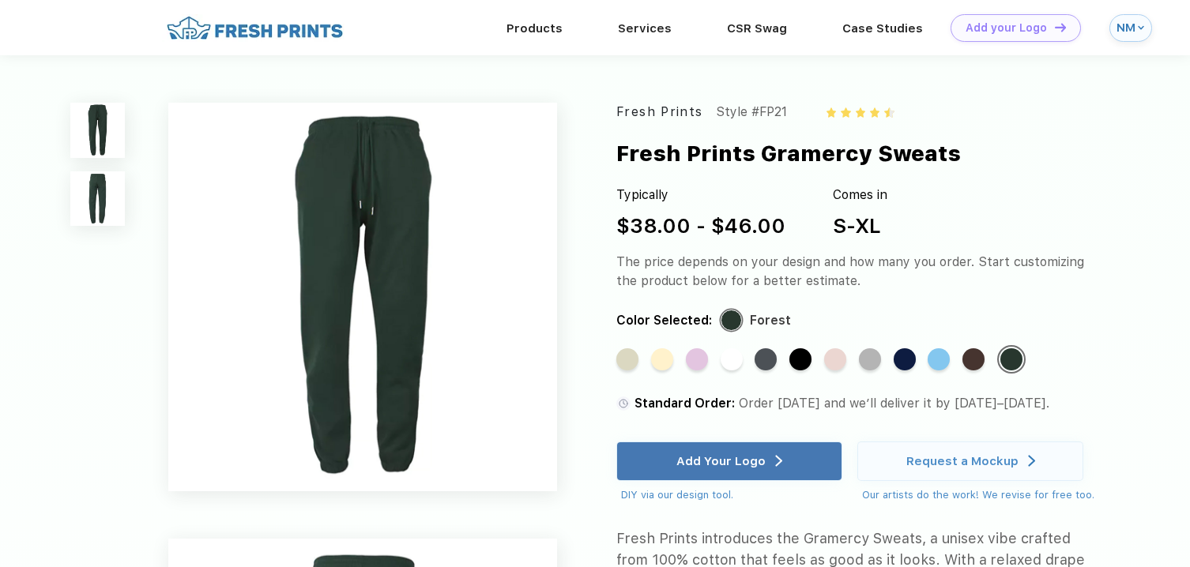
click at [988, 360] on div "Standard Color Standard Color Standard Color Standard Color Standard Color Stan…" at bounding box center [846, 365] width 461 height 41
click at [982, 360] on div "Standard Color" at bounding box center [973, 359] width 22 height 22
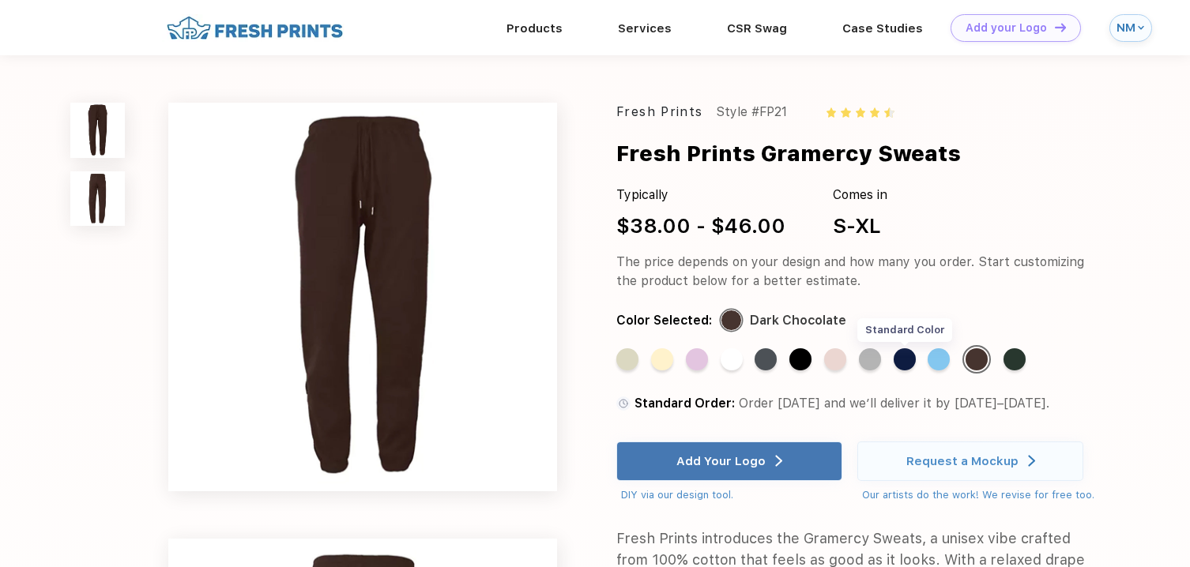
click at [908, 358] on div "Standard Color" at bounding box center [905, 359] width 22 height 22
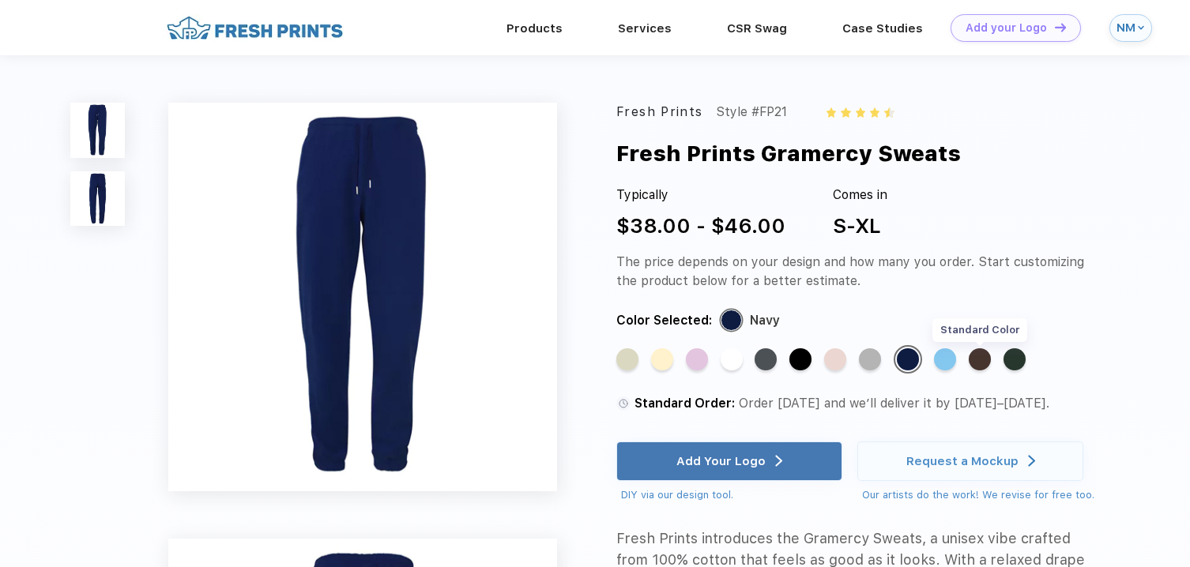
click at [991, 359] on div "Standard Color" at bounding box center [980, 359] width 22 height 22
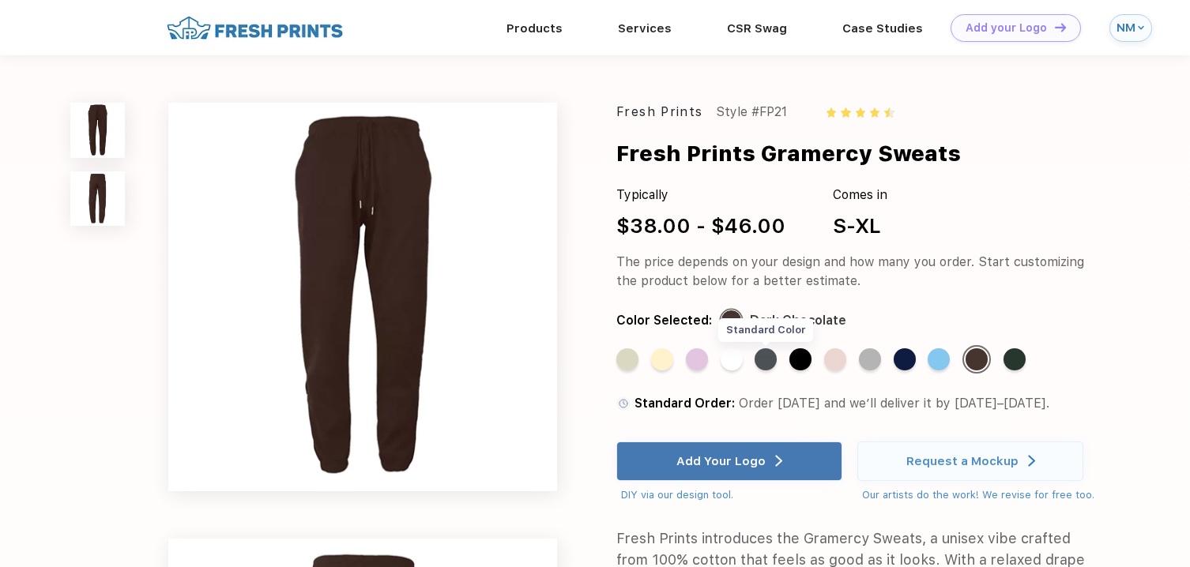
click at [763, 361] on div "Standard Color" at bounding box center [766, 359] width 22 height 22
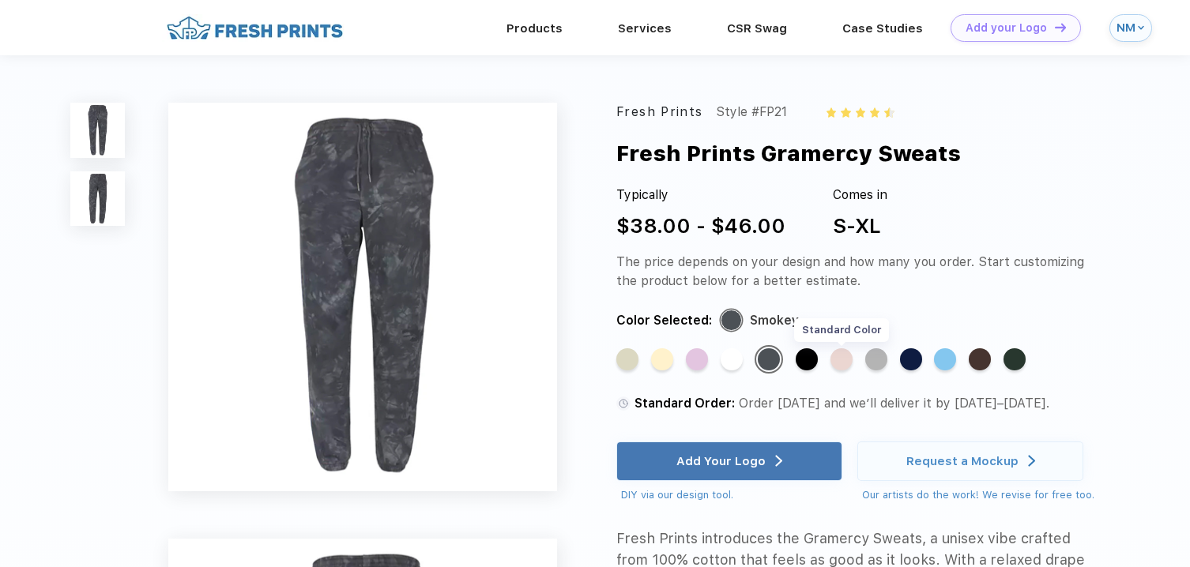
click at [846, 363] on div "Standard Color" at bounding box center [841, 359] width 22 height 22
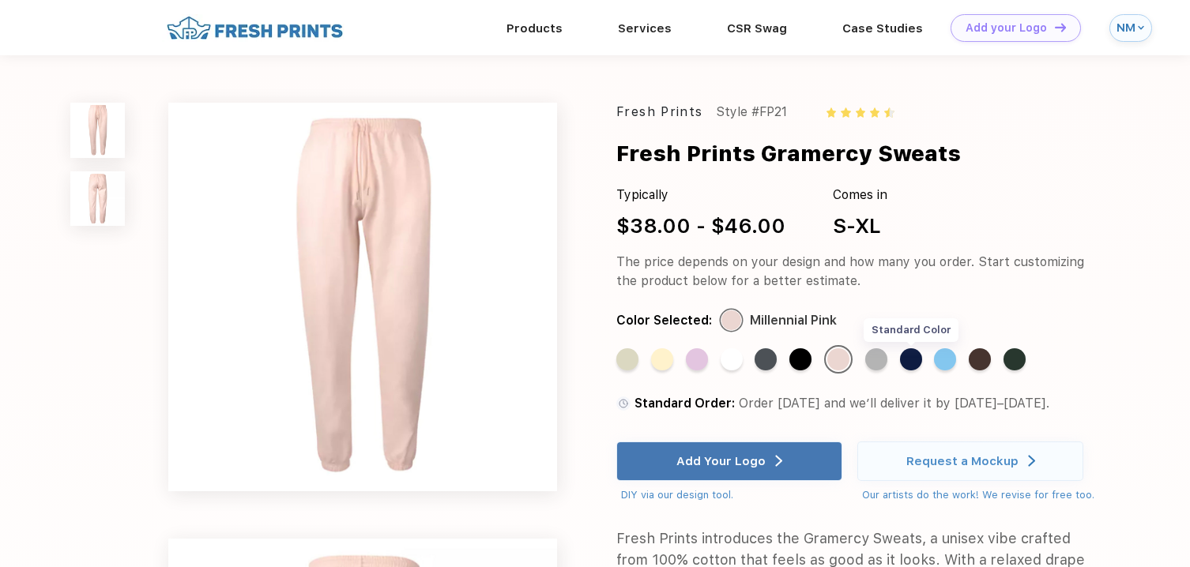
click at [916, 360] on div "Standard Color" at bounding box center [911, 359] width 22 height 22
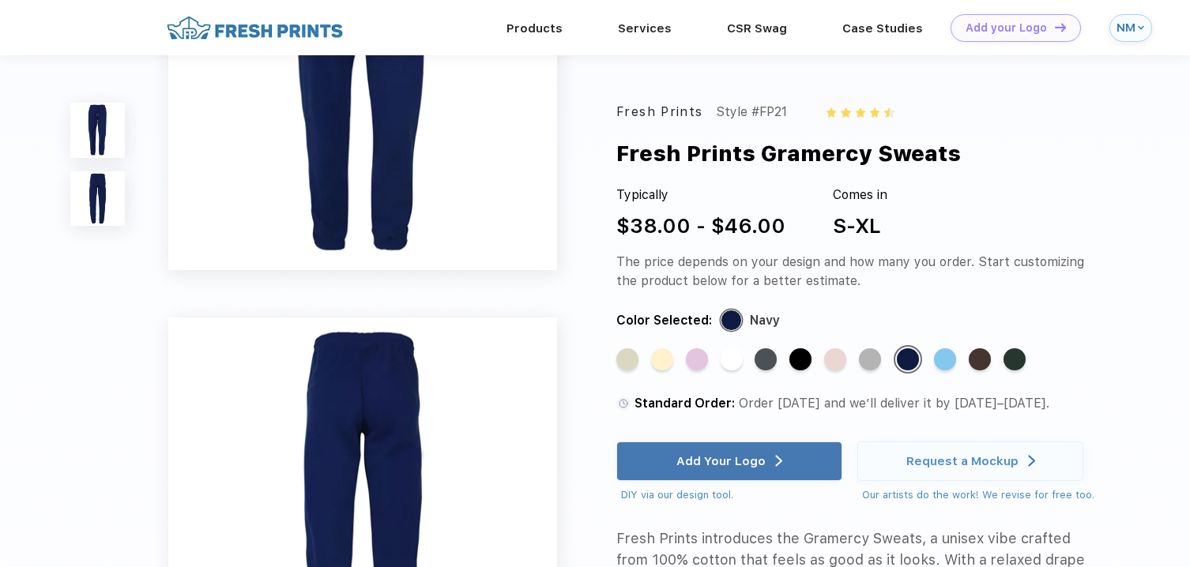
scroll to position [168, 0]
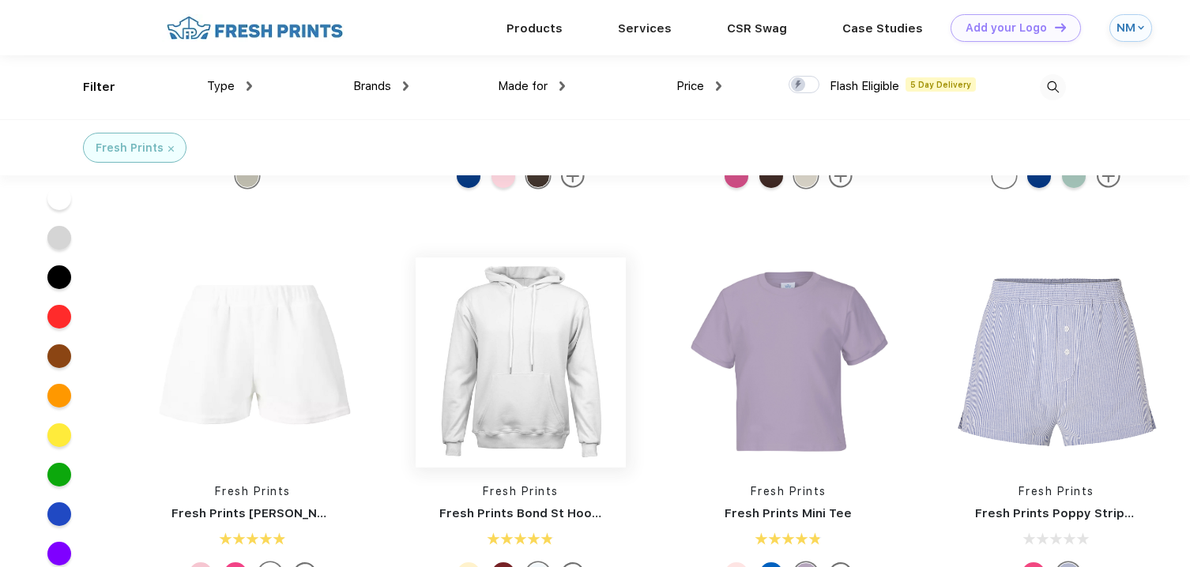
scroll to position [1373, 0]
click at [1019, 346] on img at bounding box center [1056, 364] width 210 height 210
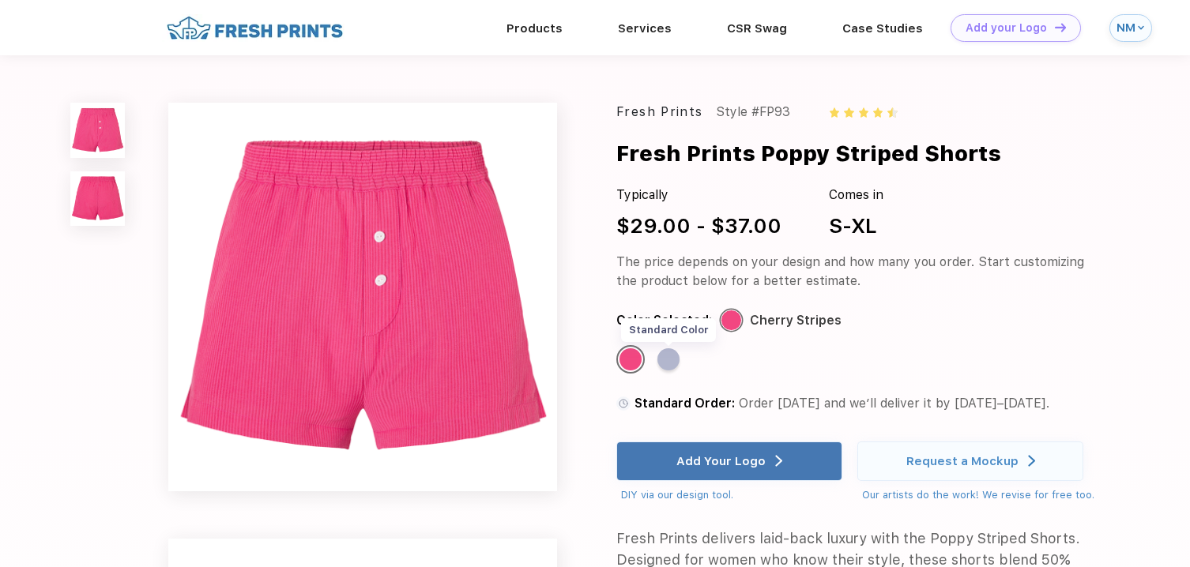
click at [672, 363] on div "Standard Color" at bounding box center [668, 359] width 22 height 22
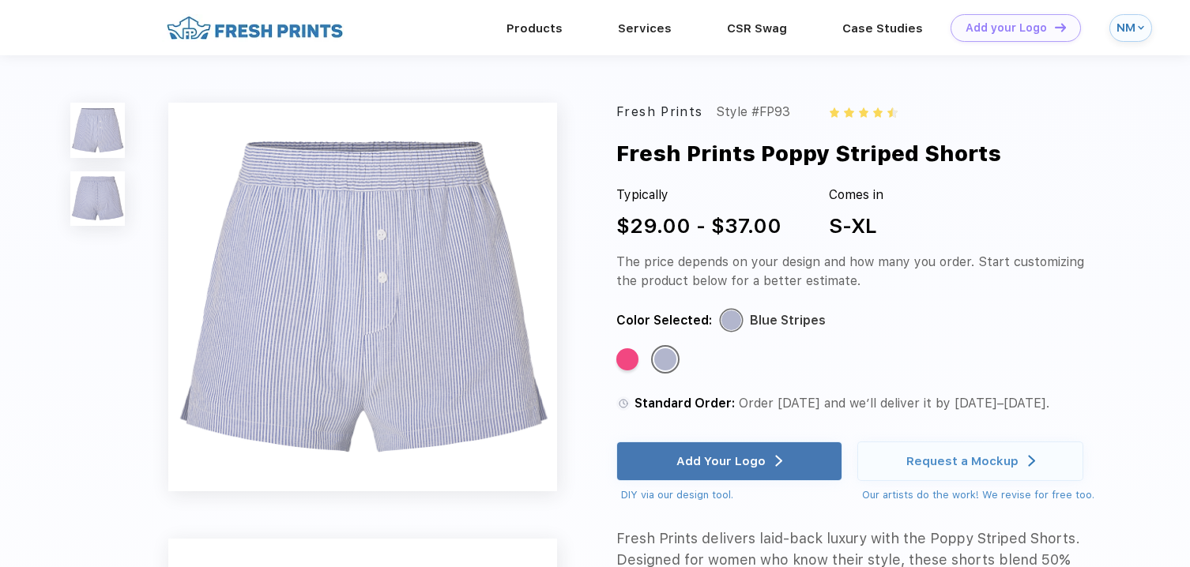
click at [878, 112] on img at bounding box center [877, 111] width 9 height 9
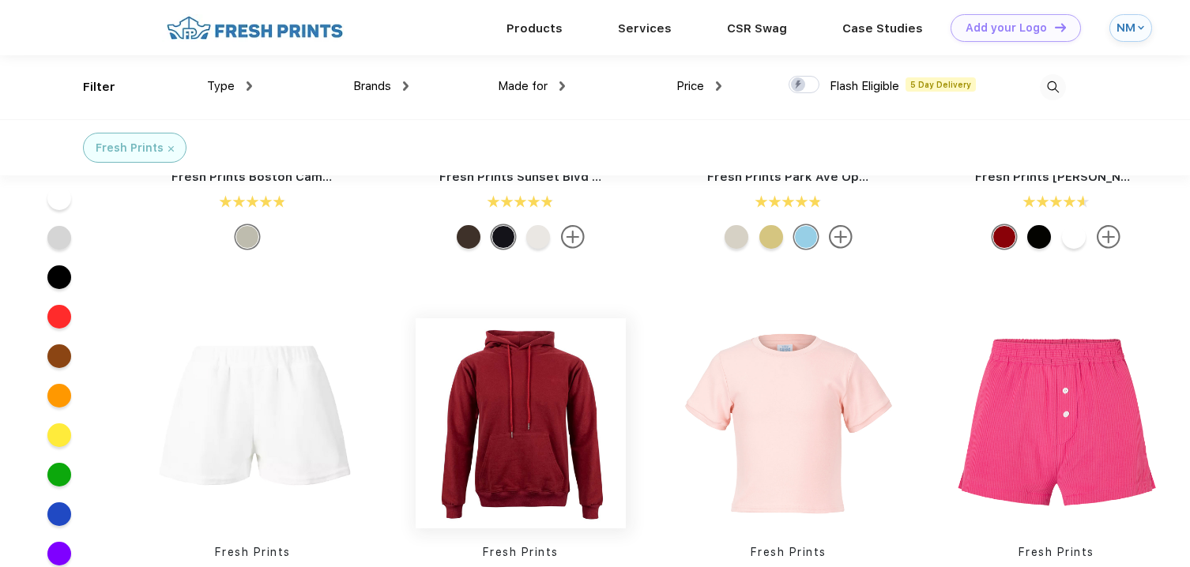
scroll to position [1294, 0]
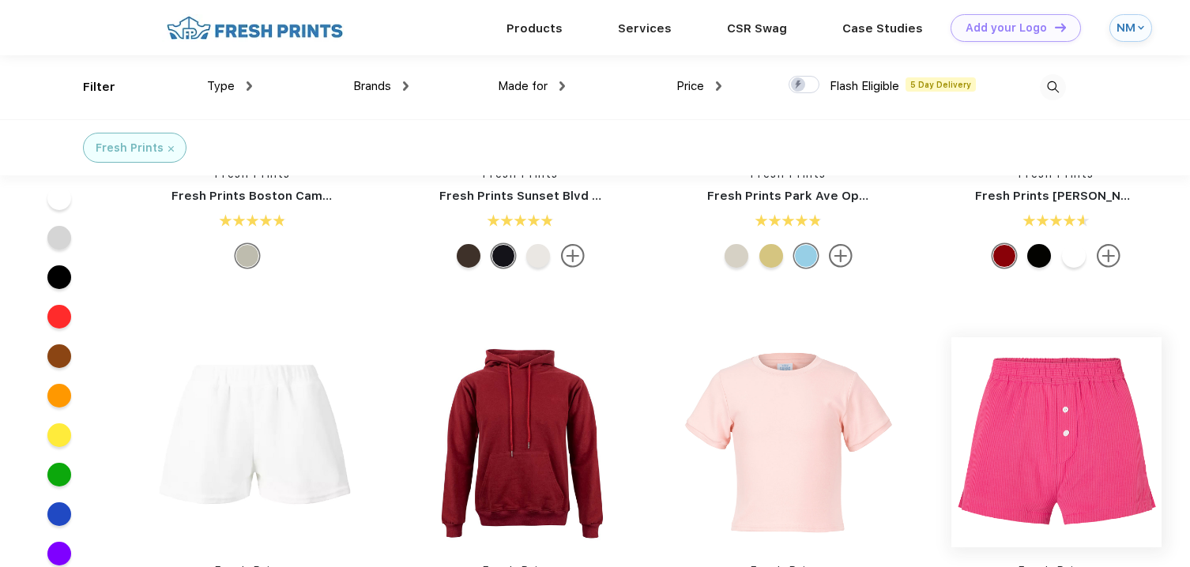
click at [1035, 420] on img at bounding box center [1056, 442] width 210 height 210
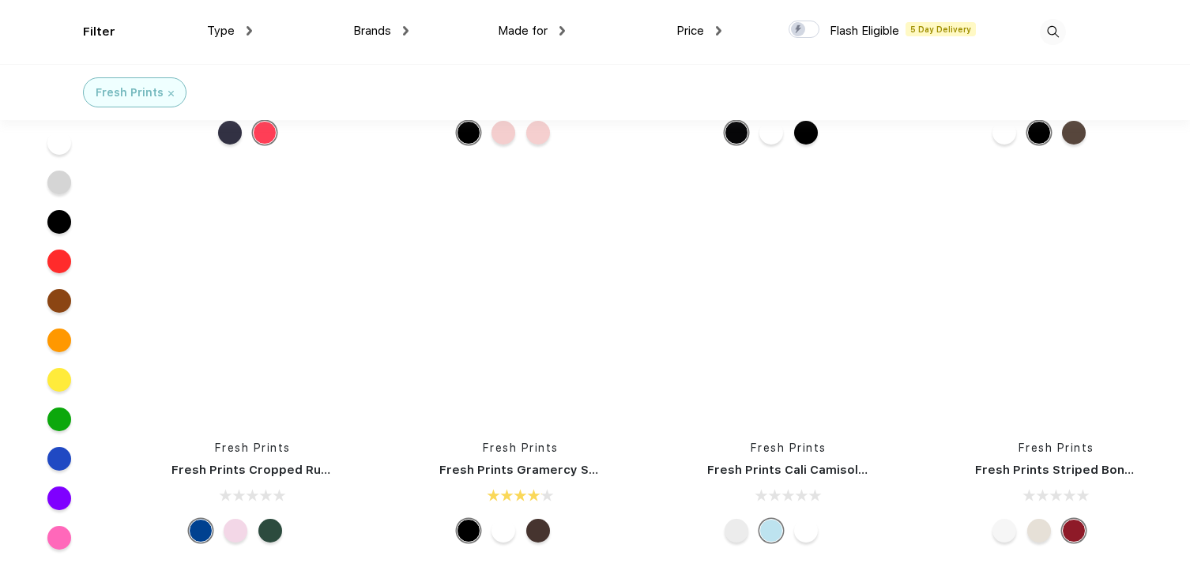
scroll to position [3862, 0]
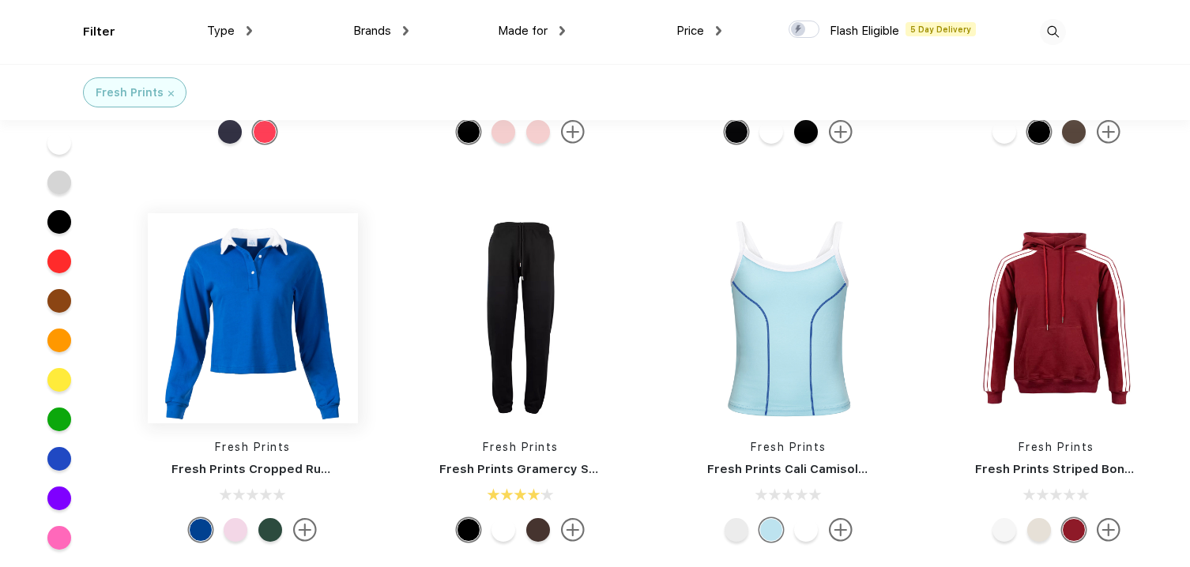
click at [294, 311] on img at bounding box center [253, 318] width 210 height 210
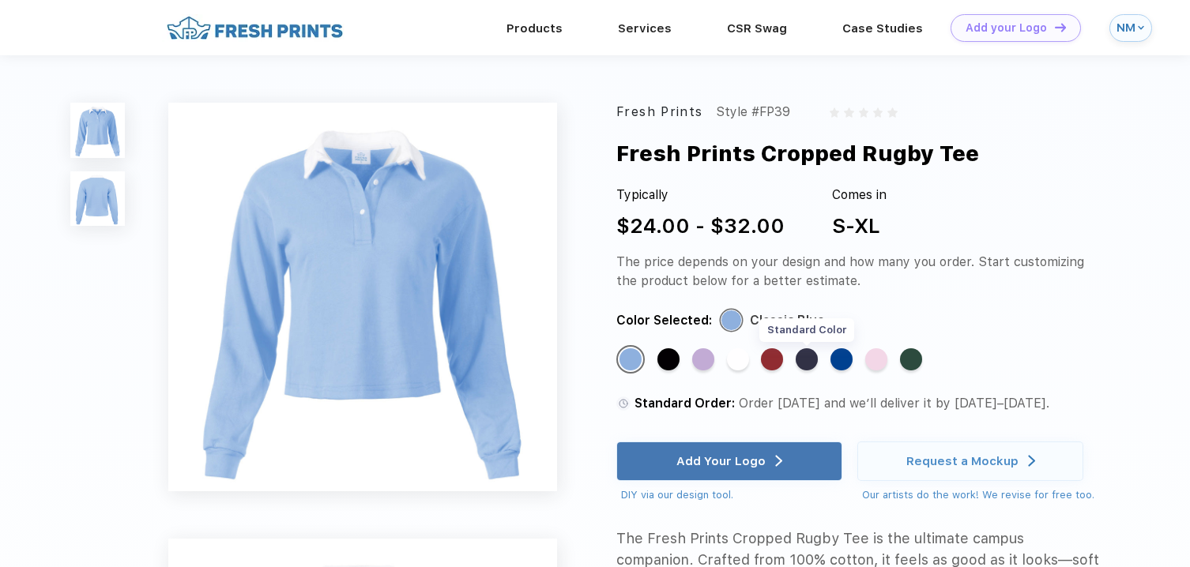
click at [800, 360] on div "Standard Color" at bounding box center [807, 359] width 22 height 22
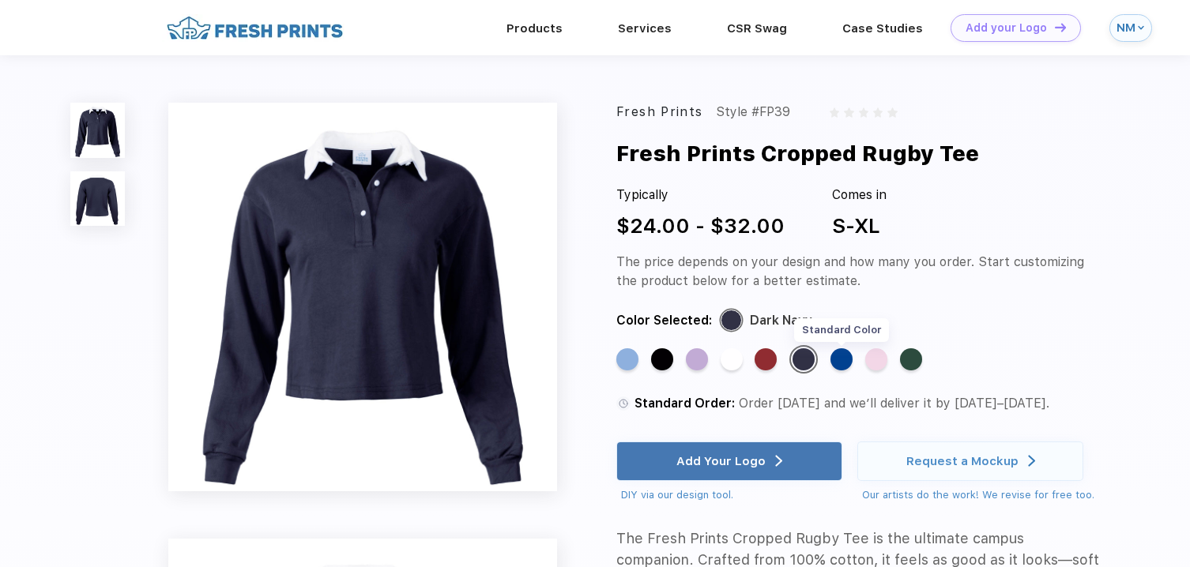
click at [843, 367] on div "Standard Color" at bounding box center [841, 359] width 22 height 22
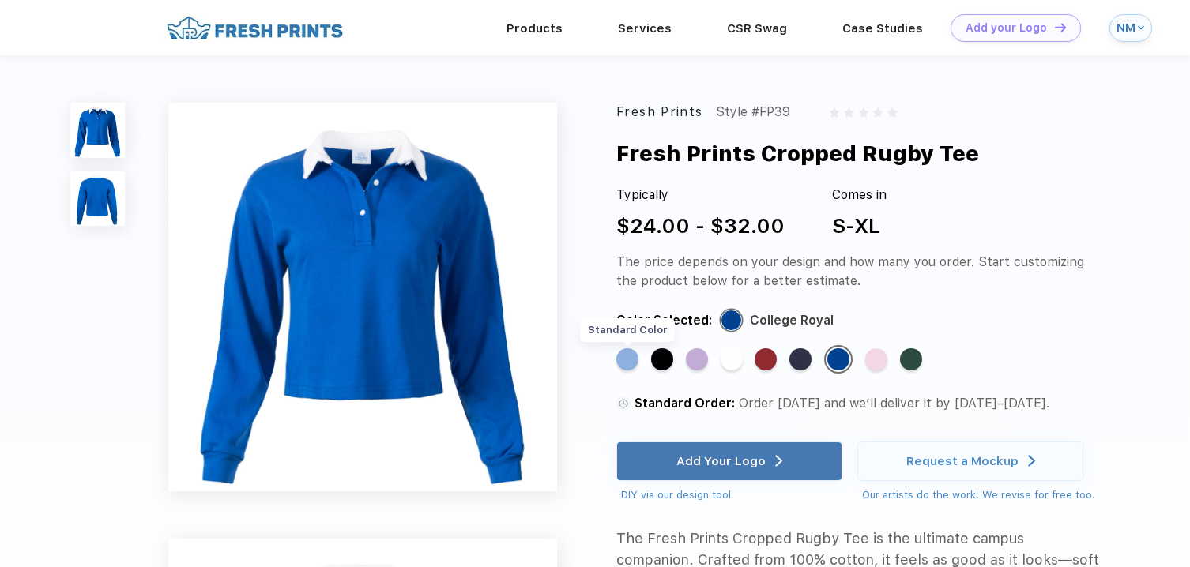
click at [627, 365] on div "Standard Color" at bounding box center [627, 359] width 22 height 22
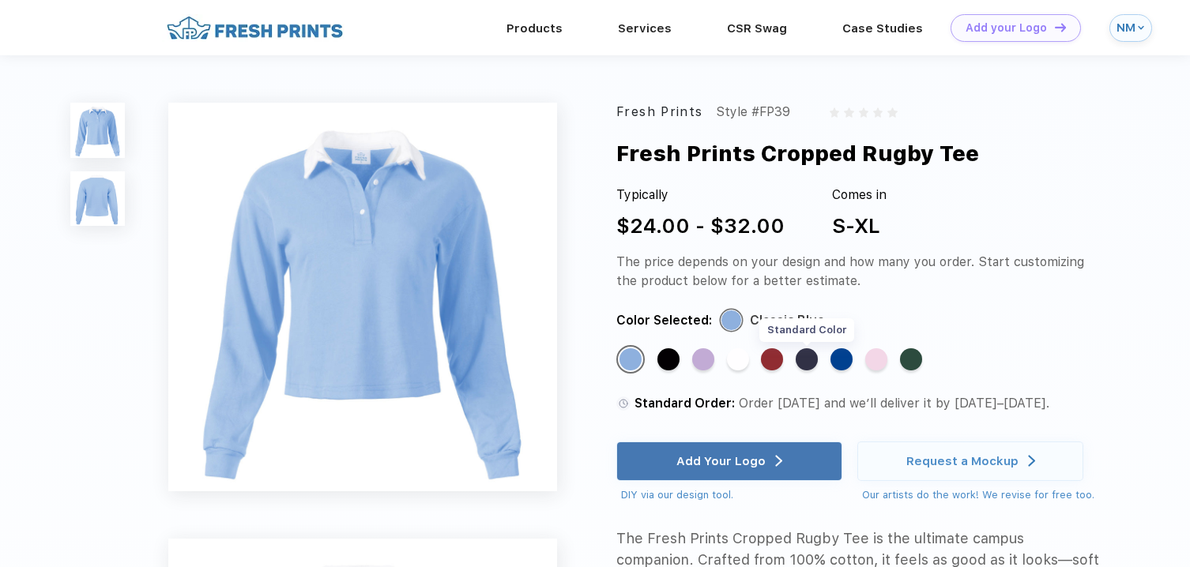
click at [800, 357] on div "Standard Color" at bounding box center [807, 359] width 22 height 22
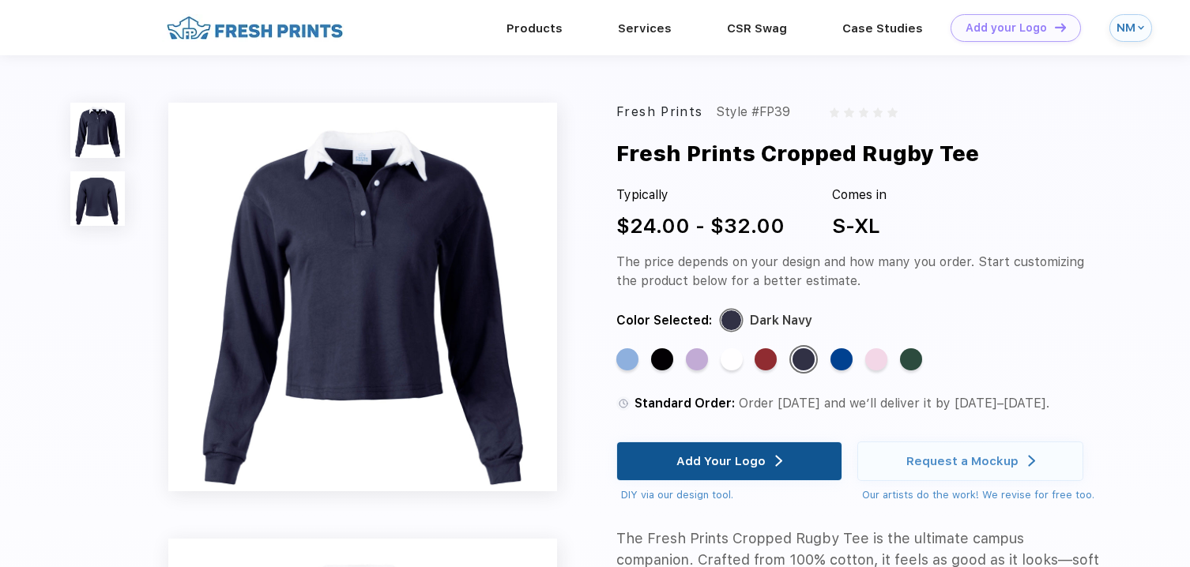
click at [738, 463] on div "Add Your Logo" at bounding box center [720, 462] width 89 height 16
click at [676, 462] on div "Add Your Logo" at bounding box center [729, 462] width 226 height 40
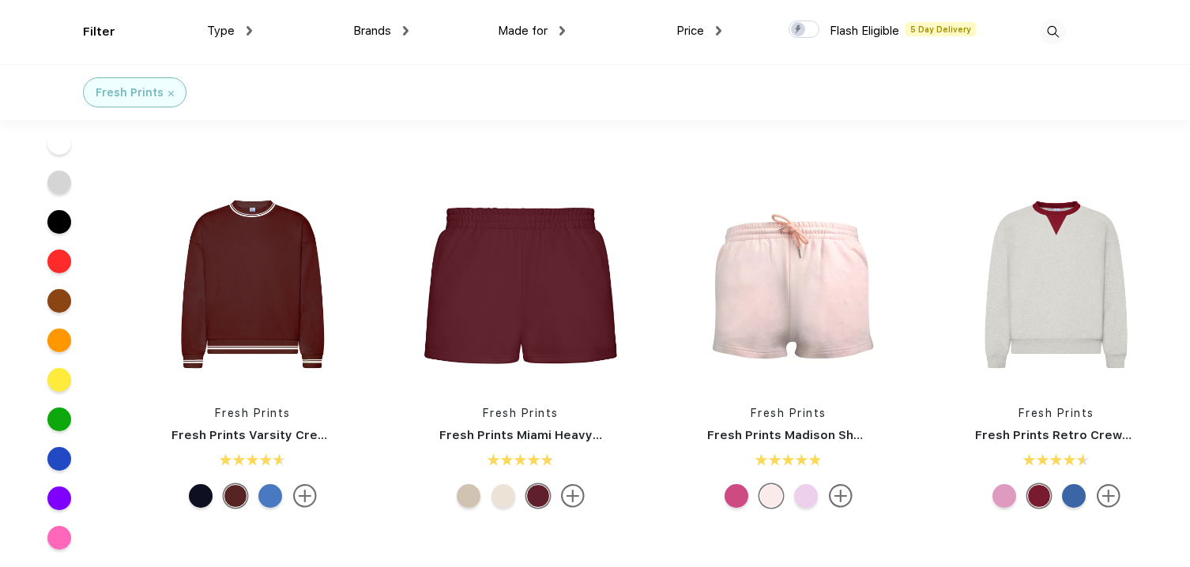
scroll to position [713, 0]
click at [314, 499] on img at bounding box center [305, 496] width 24 height 24
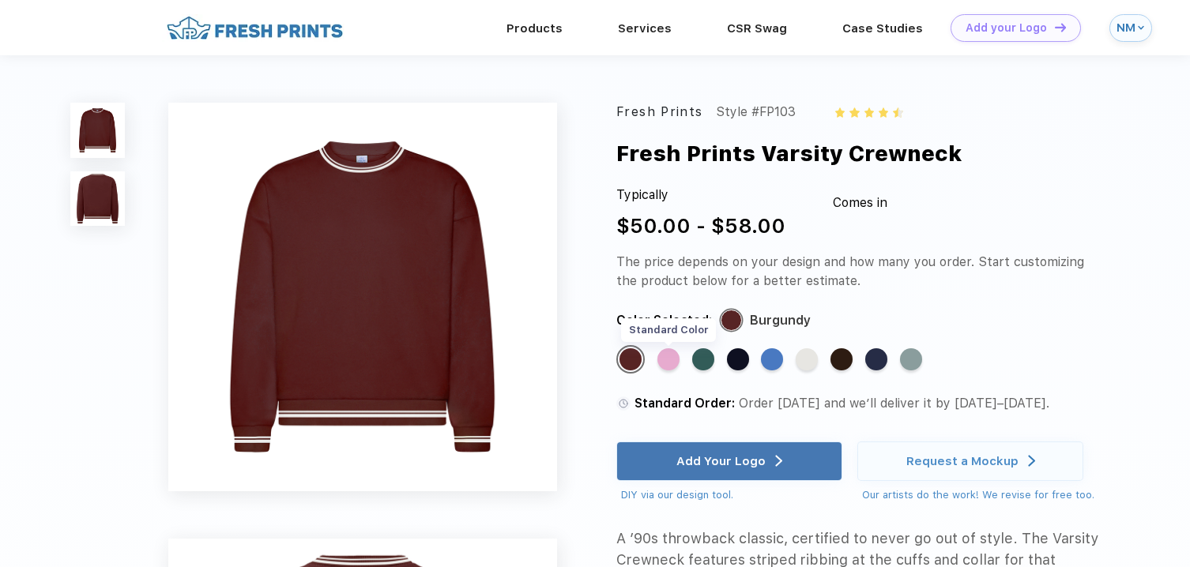
click at [672, 360] on div "Standard Color" at bounding box center [668, 359] width 22 height 22
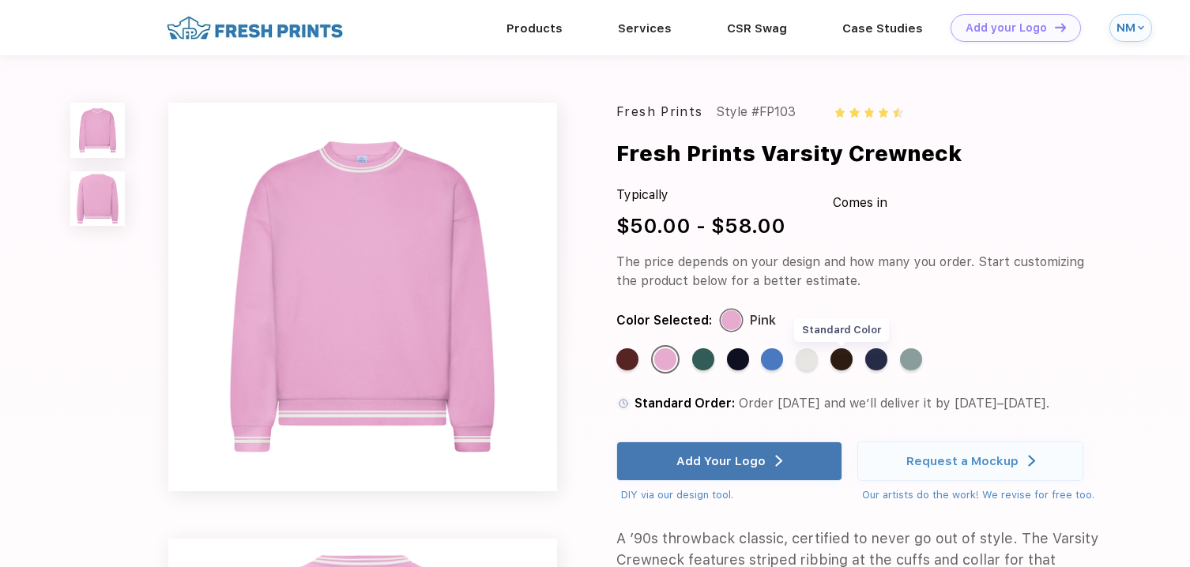
click at [841, 354] on div "Standard Color" at bounding box center [841, 359] width 22 height 22
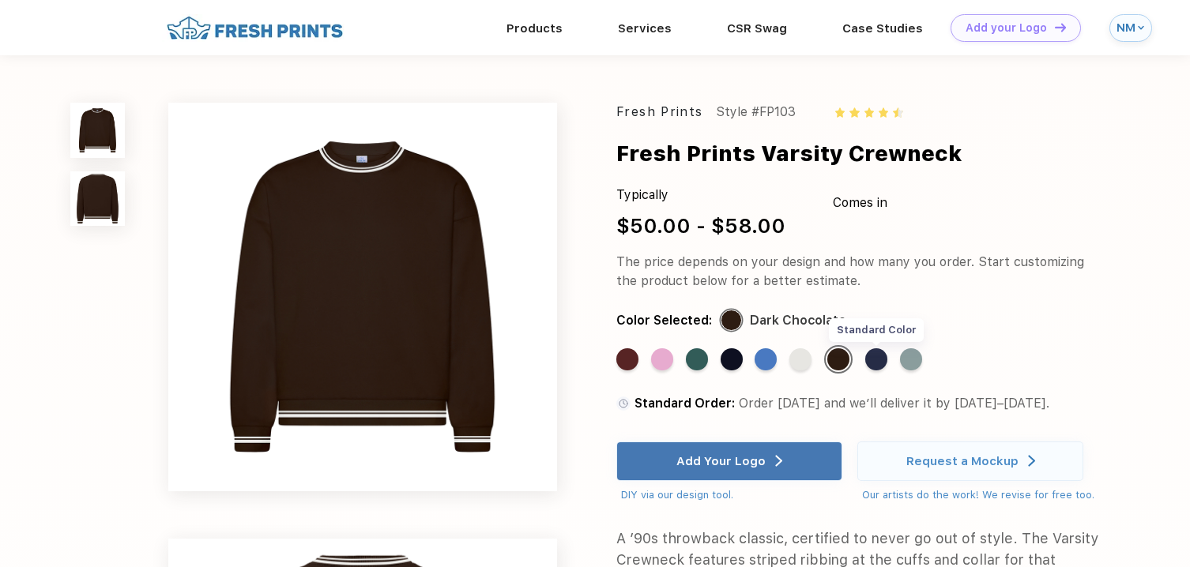
click at [877, 358] on div "Standard Color" at bounding box center [876, 359] width 22 height 22
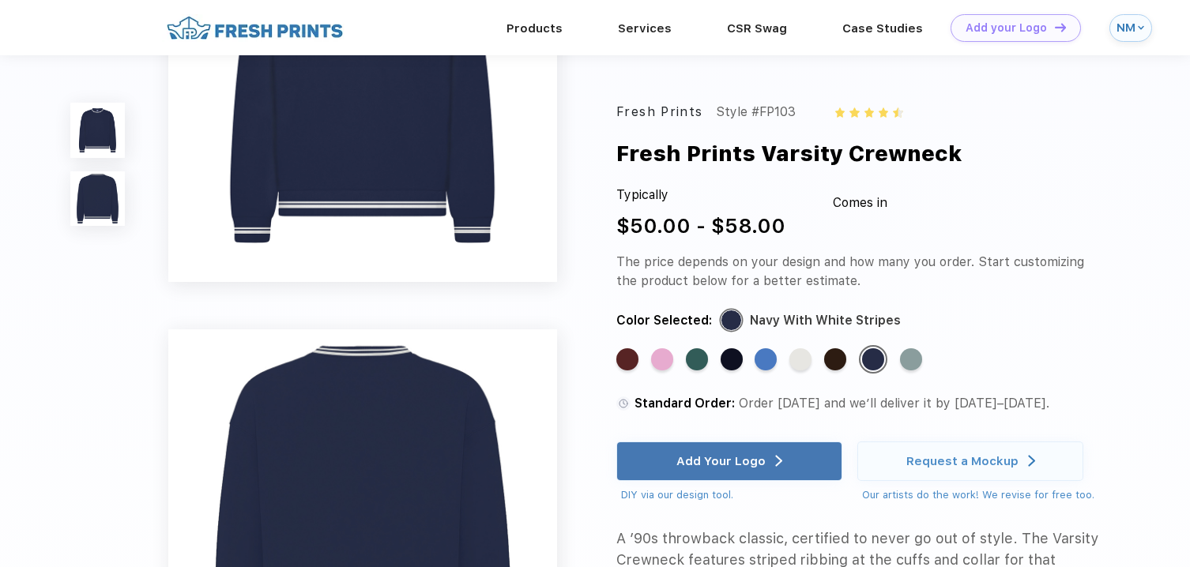
scroll to position [156, 0]
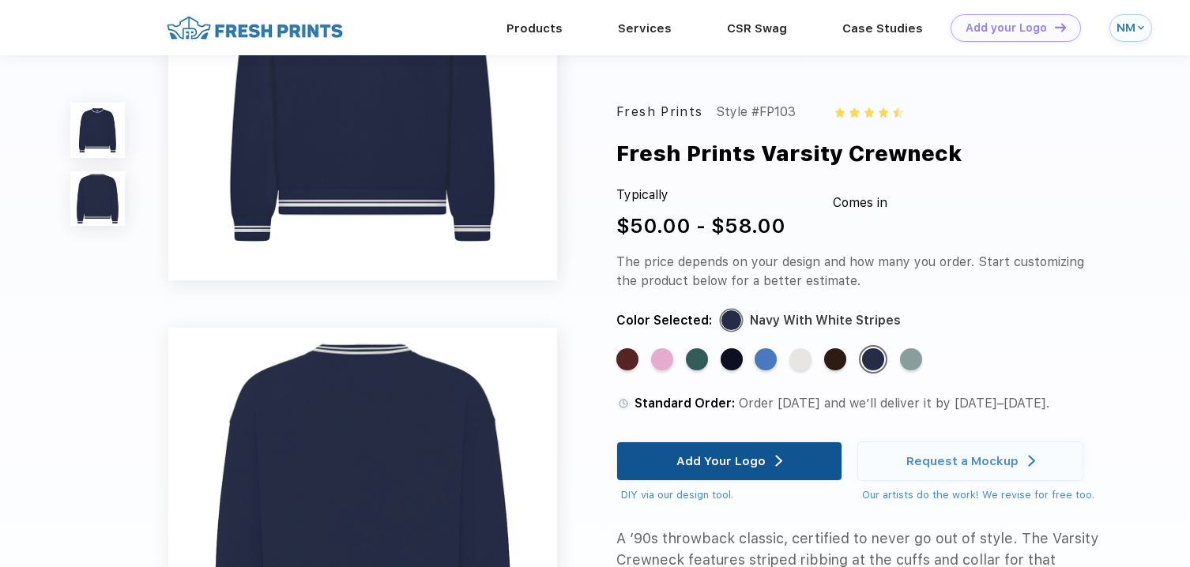
click at [752, 456] on div "Add Your Logo" at bounding box center [720, 462] width 89 height 16
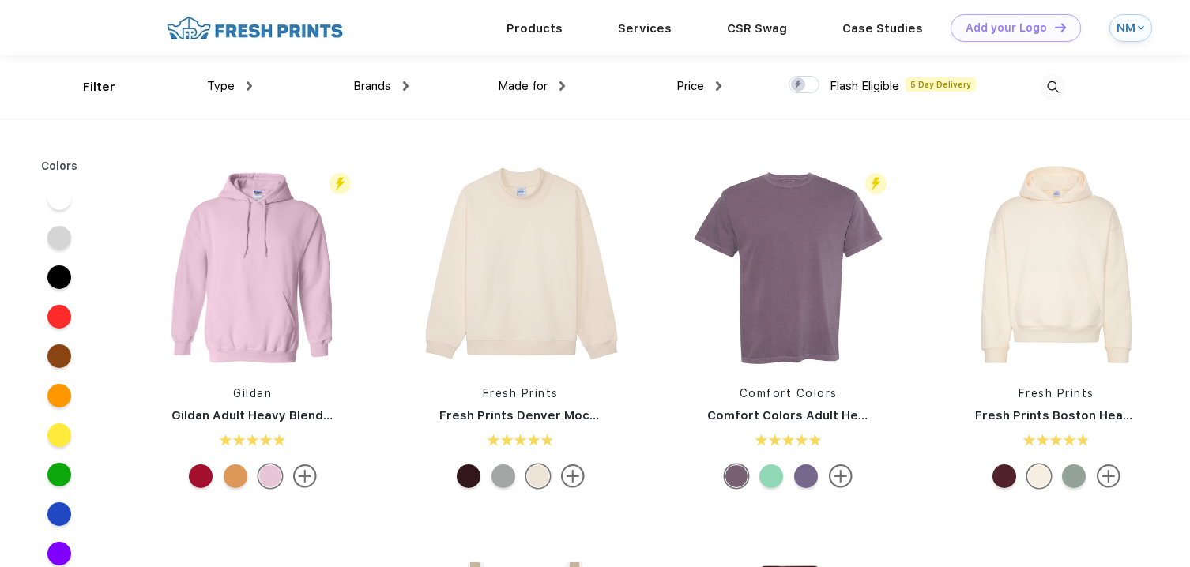
scroll to position [1, 0]
click at [356, 86] on span "Brands" at bounding box center [372, 85] width 38 height 14
click at [401, 83] on div "Brands" at bounding box center [380, 86] width 55 height 18
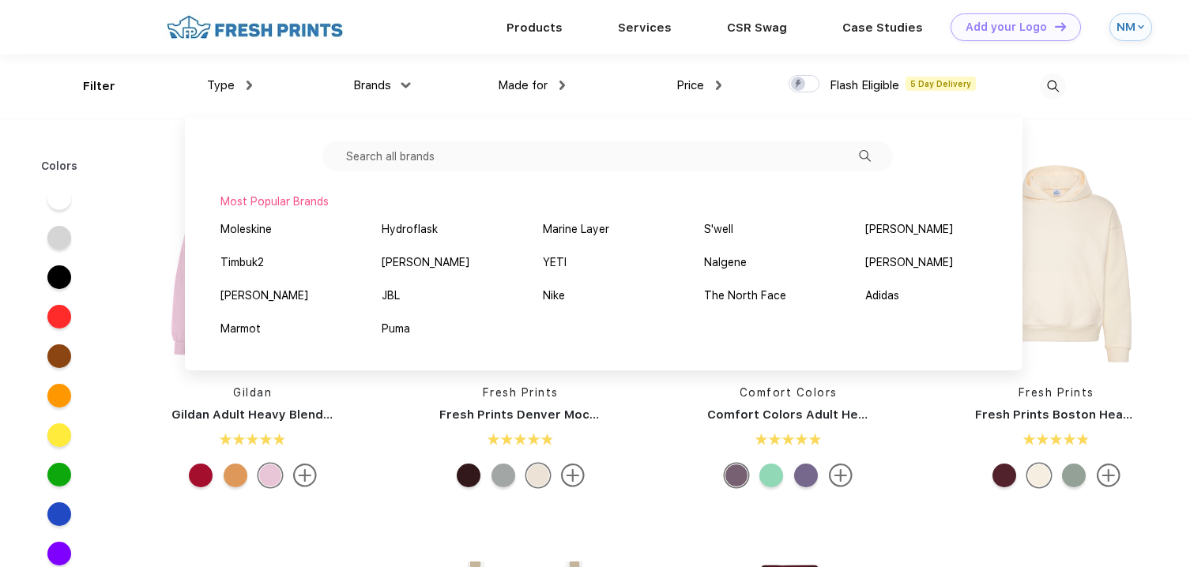
click at [401, 161] on input "text" at bounding box center [607, 156] width 570 height 30
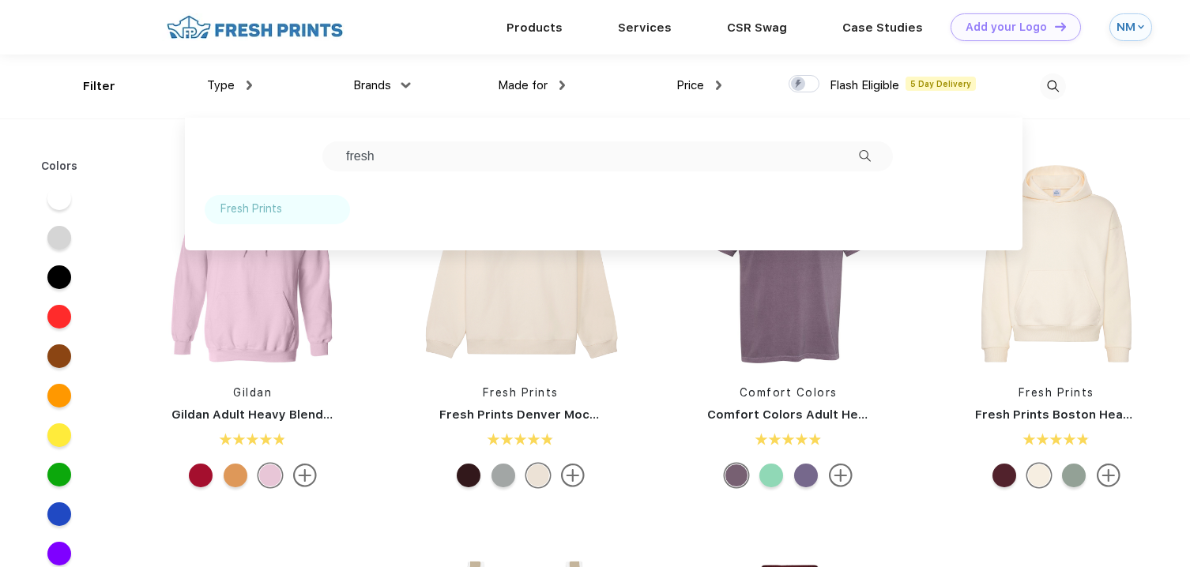
type input "fresh"
click at [232, 212] on div "Fresh Prints" at bounding box center [251, 209] width 62 height 17
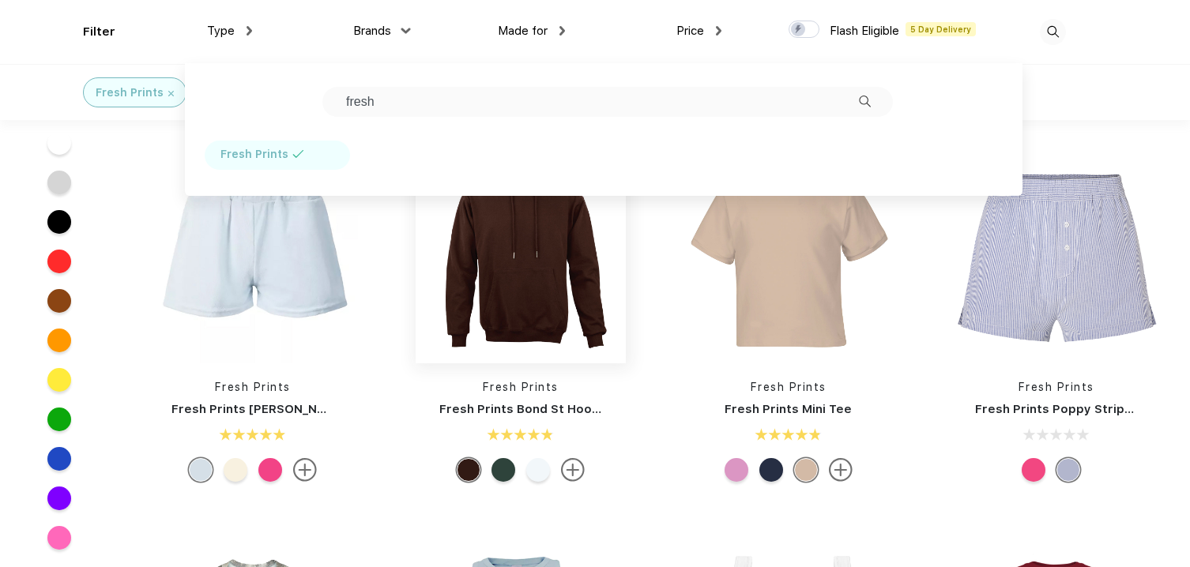
scroll to position [1545, 0]
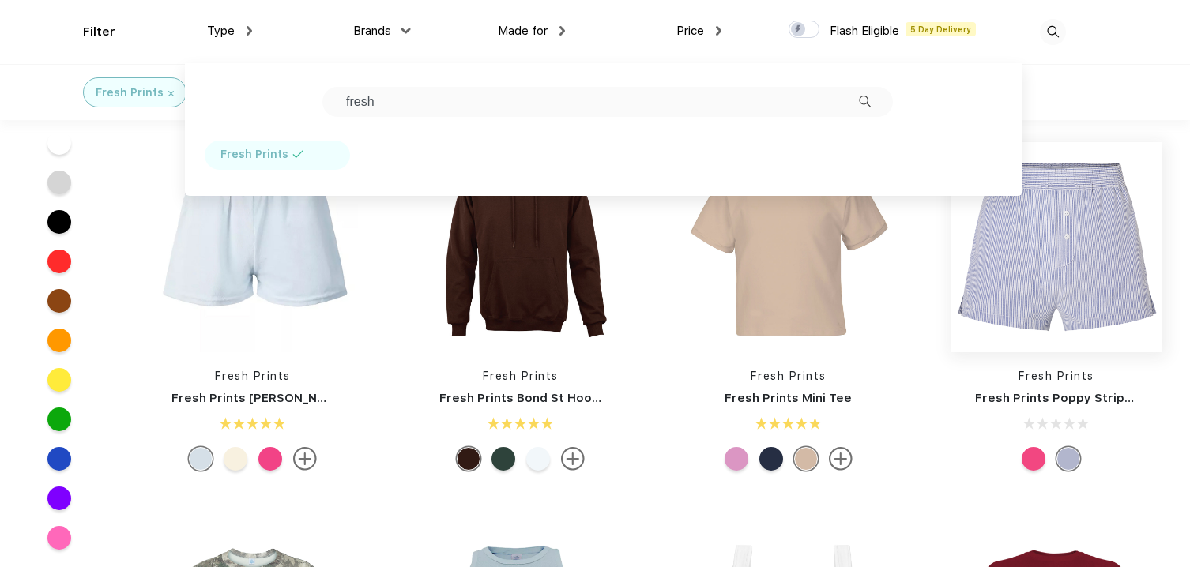
click at [1079, 277] on img at bounding box center [1056, 247] width 210 height 210
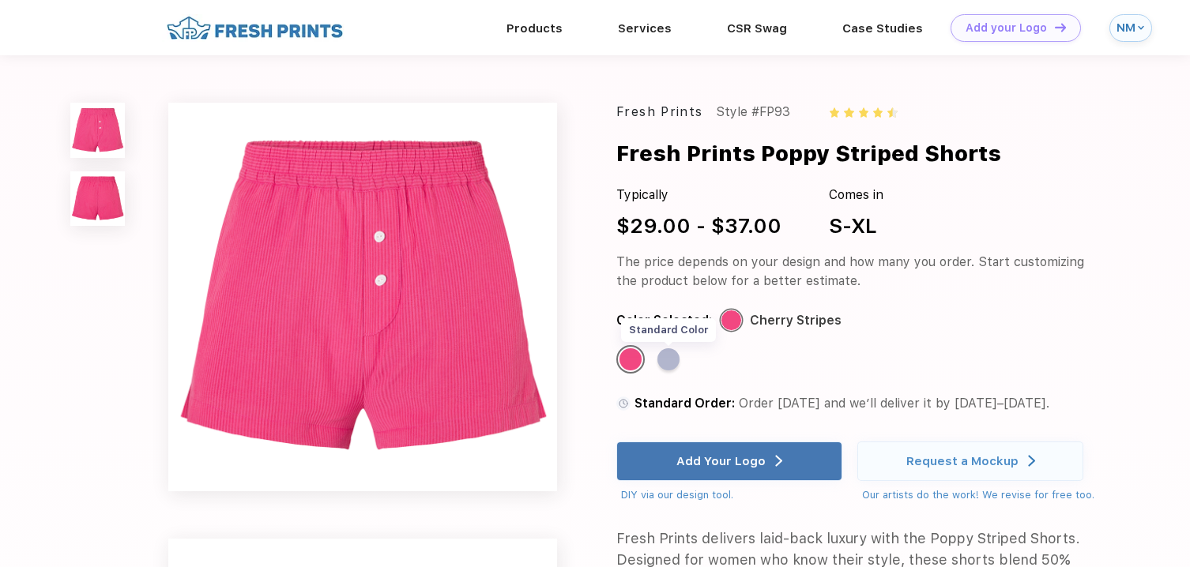
click at [668, 361] on div "Standard Color" at bounding box center [668, 359] width 22 height 22
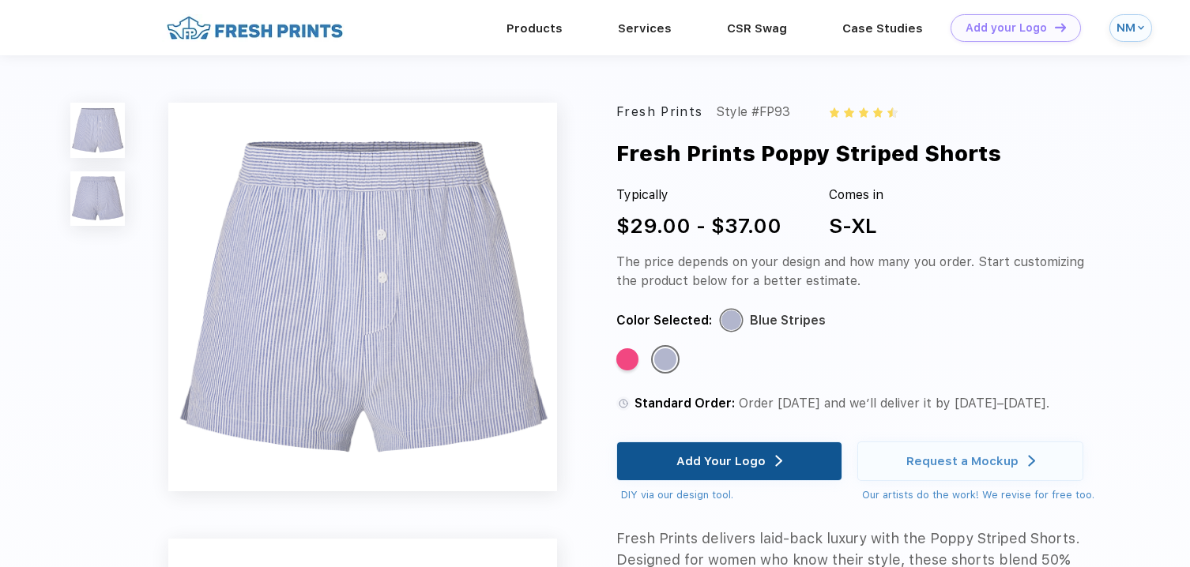
click at [683, 461] on div "Add Your Logo" at bounding box center [720, 462] width 89 height 16
